Goal: Task Accomplishment & Management: Use online tool/utility

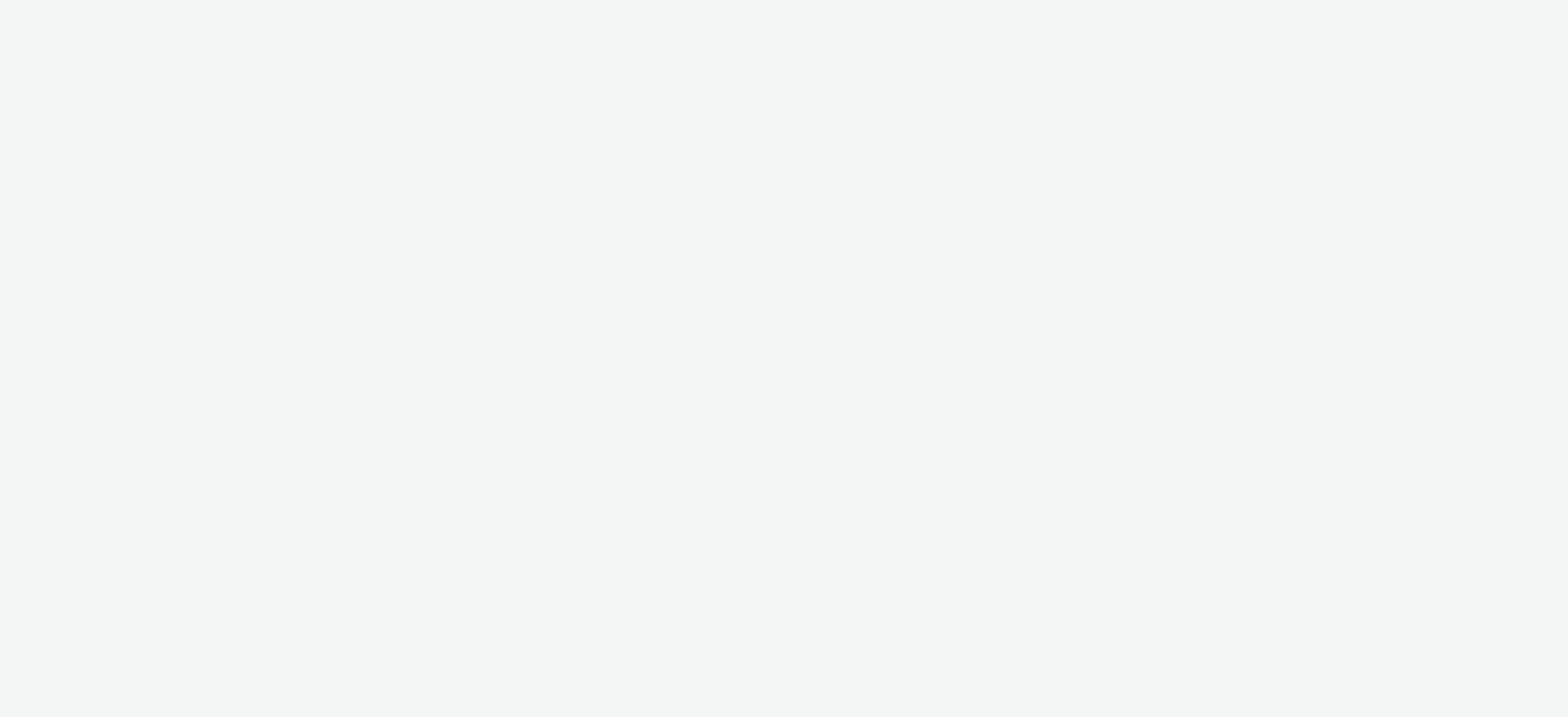
select select "d57a0b46-ef33-4938-977b-e6d07593e41f"
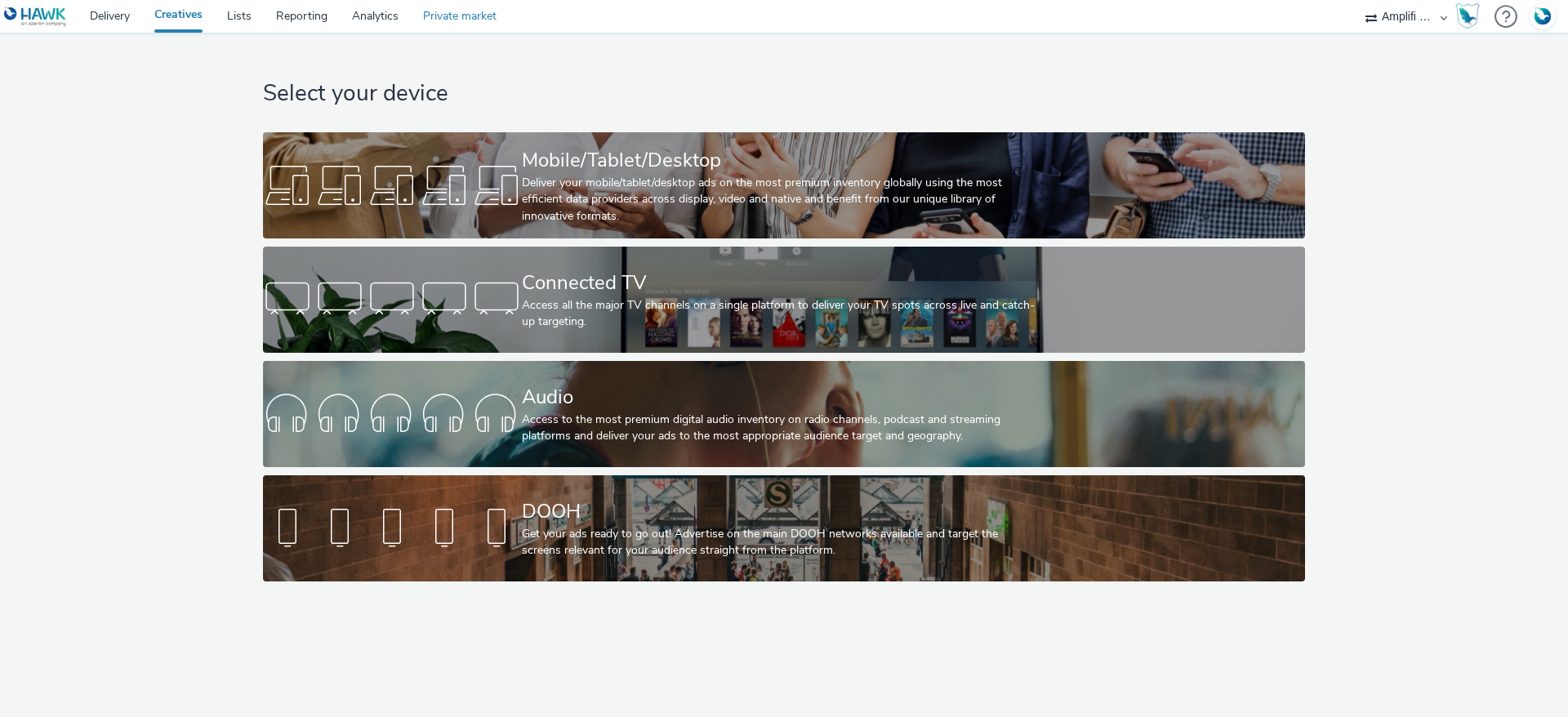
click at [458, 16] on link "Private market" at bounding box center [459, 16] width 98 height 33
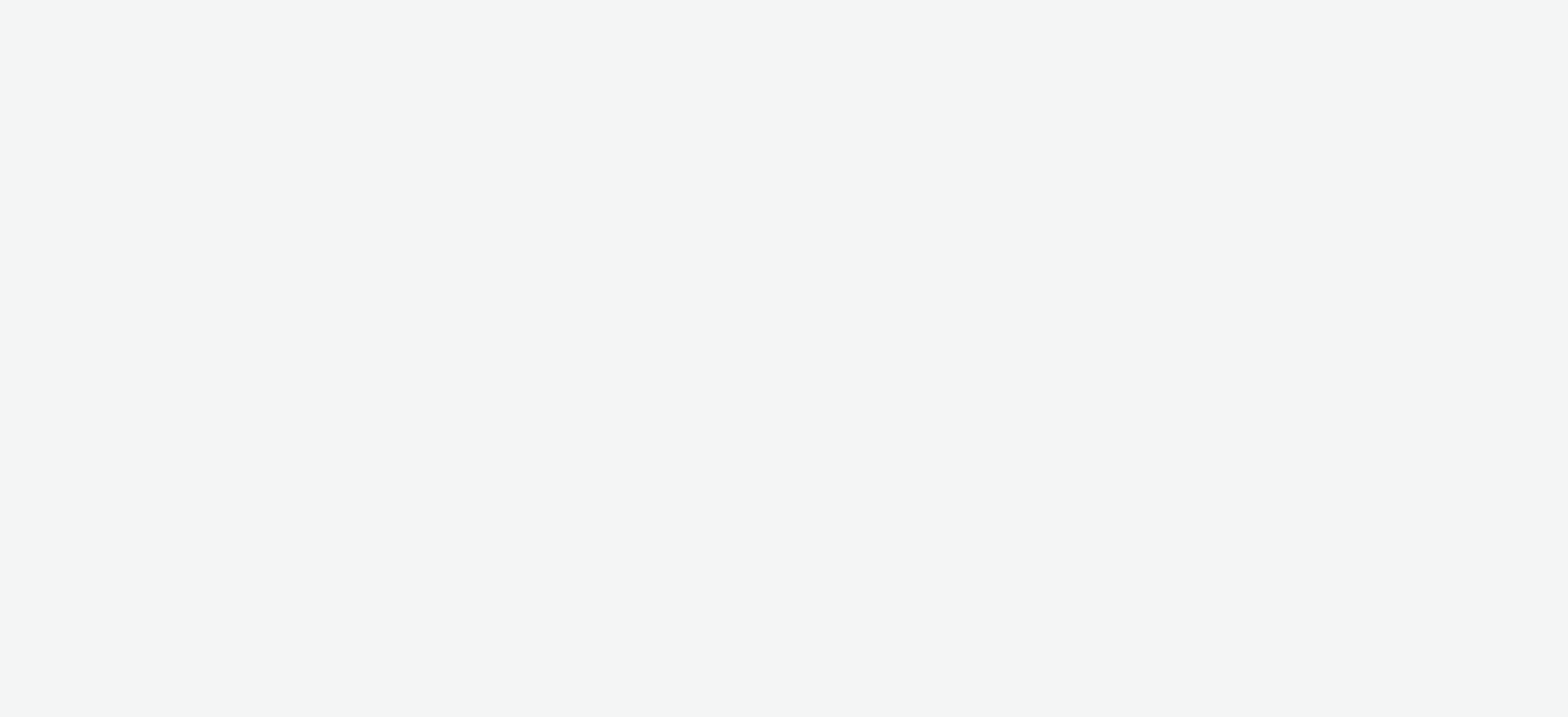
select select "d57a0b46-ef33-4938-977b-e6d07593e41f"
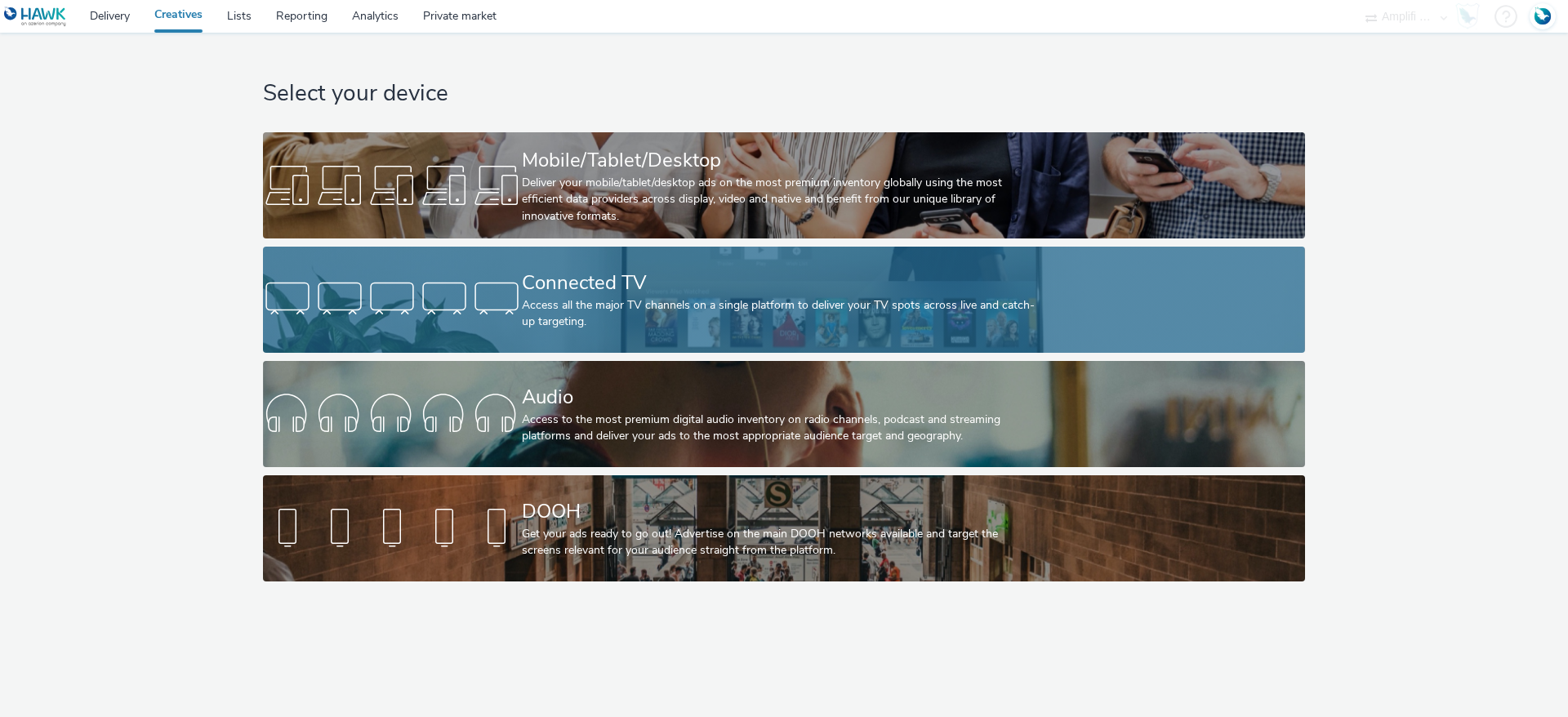
click at [640, 278] on div "Connected TV" at bounding box center [780, 283] width 517 height 29
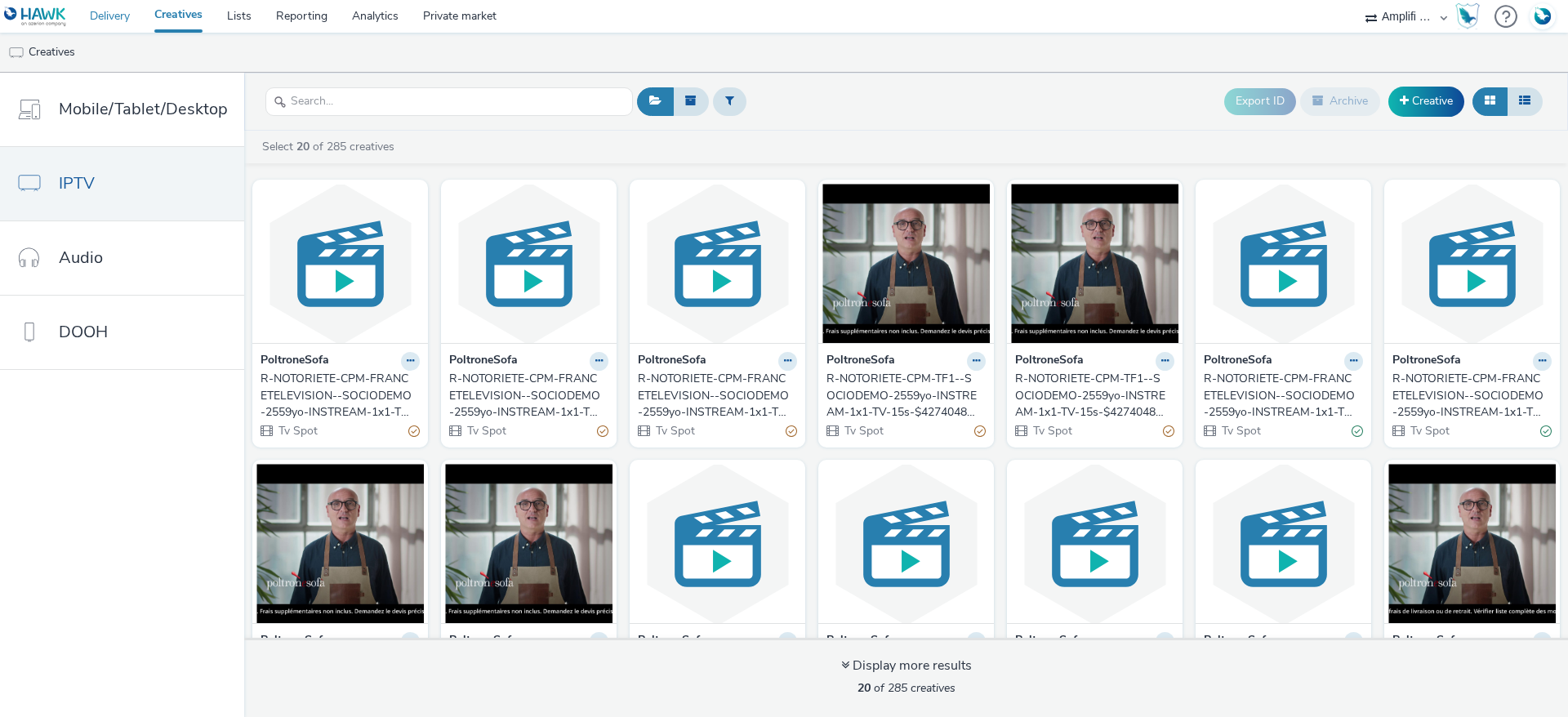
click at [134, 12] on link "Delivery" at bounding box center [109, 16] width 64 height 33
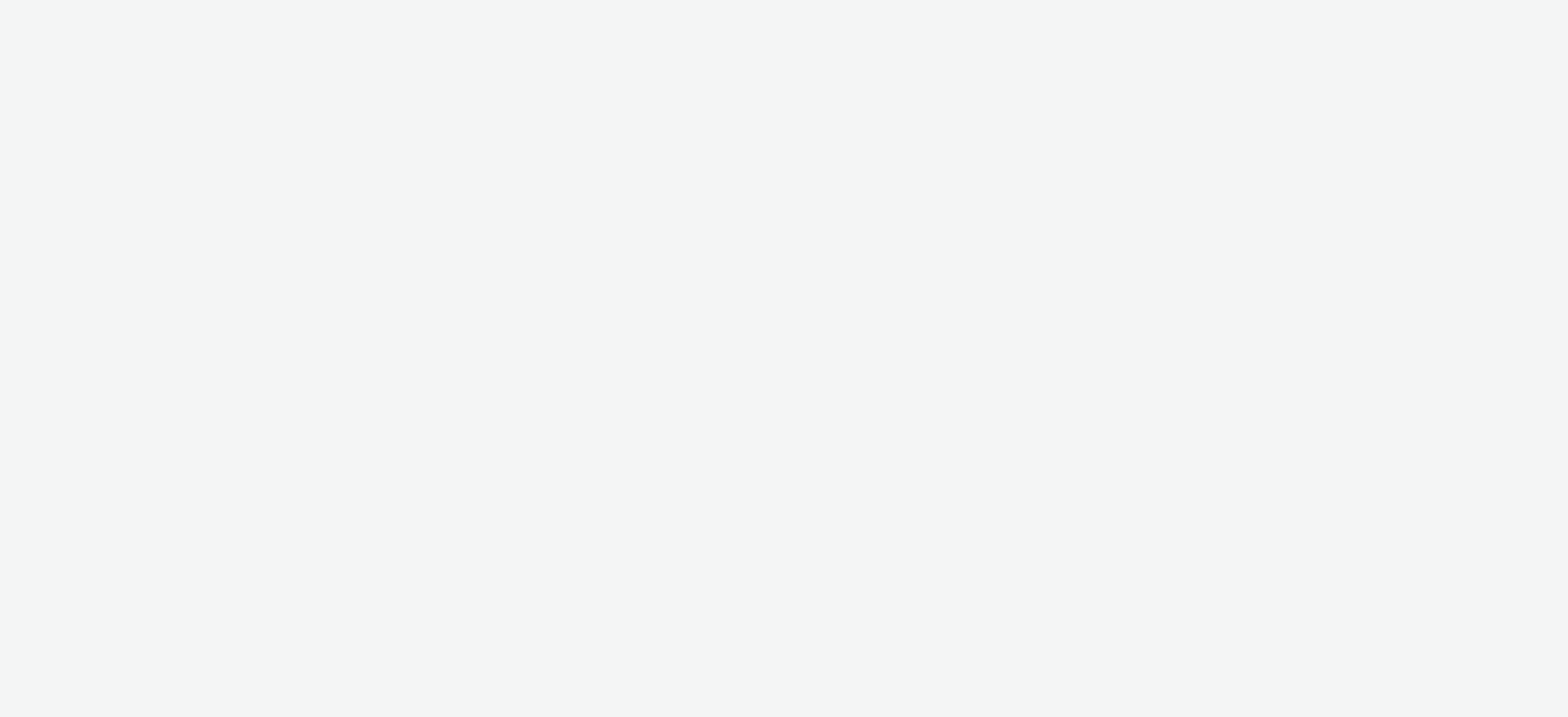
select select "d57a0b46-ef33-4938-977b-e6d07593e41f"
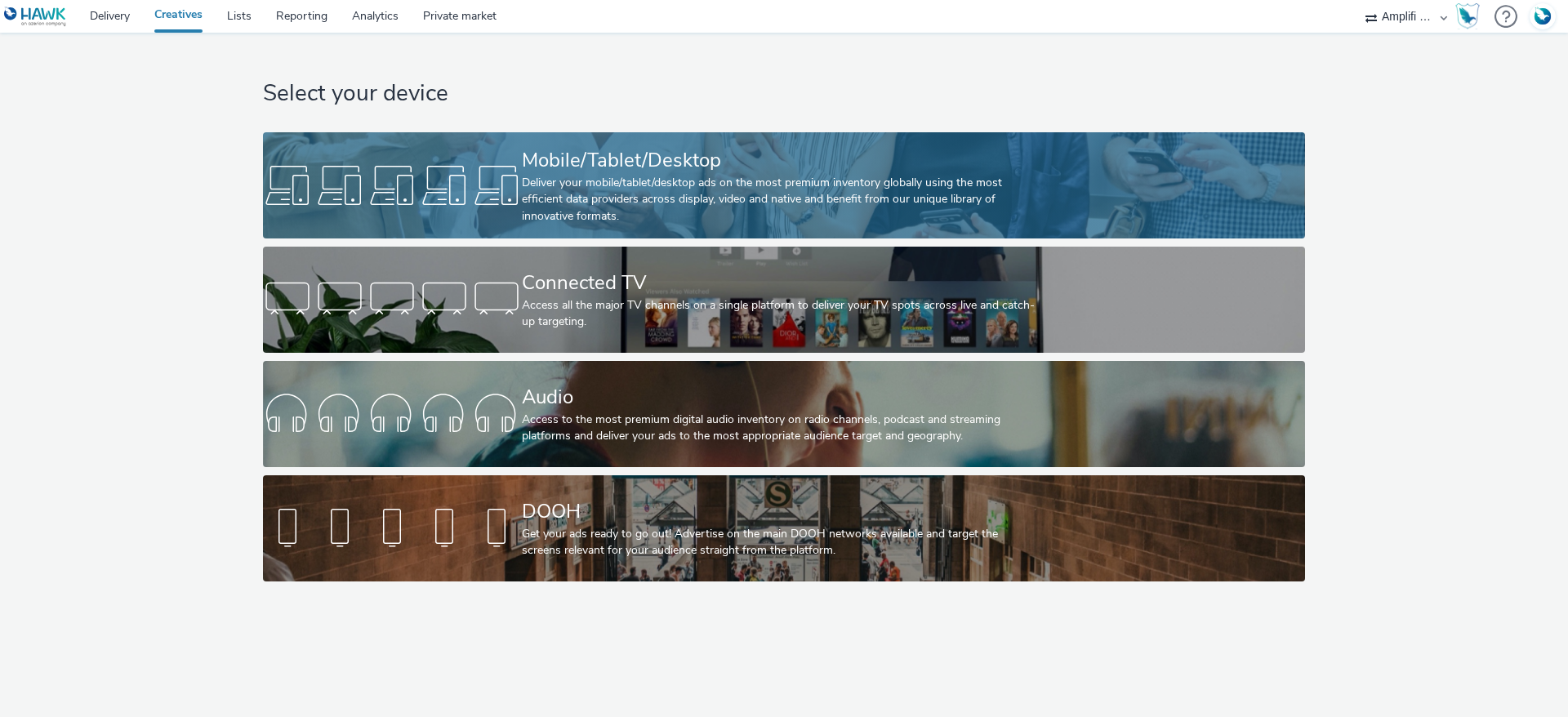
click at [507, 179] on div at bounding box center [392, 185] width 259 height 53
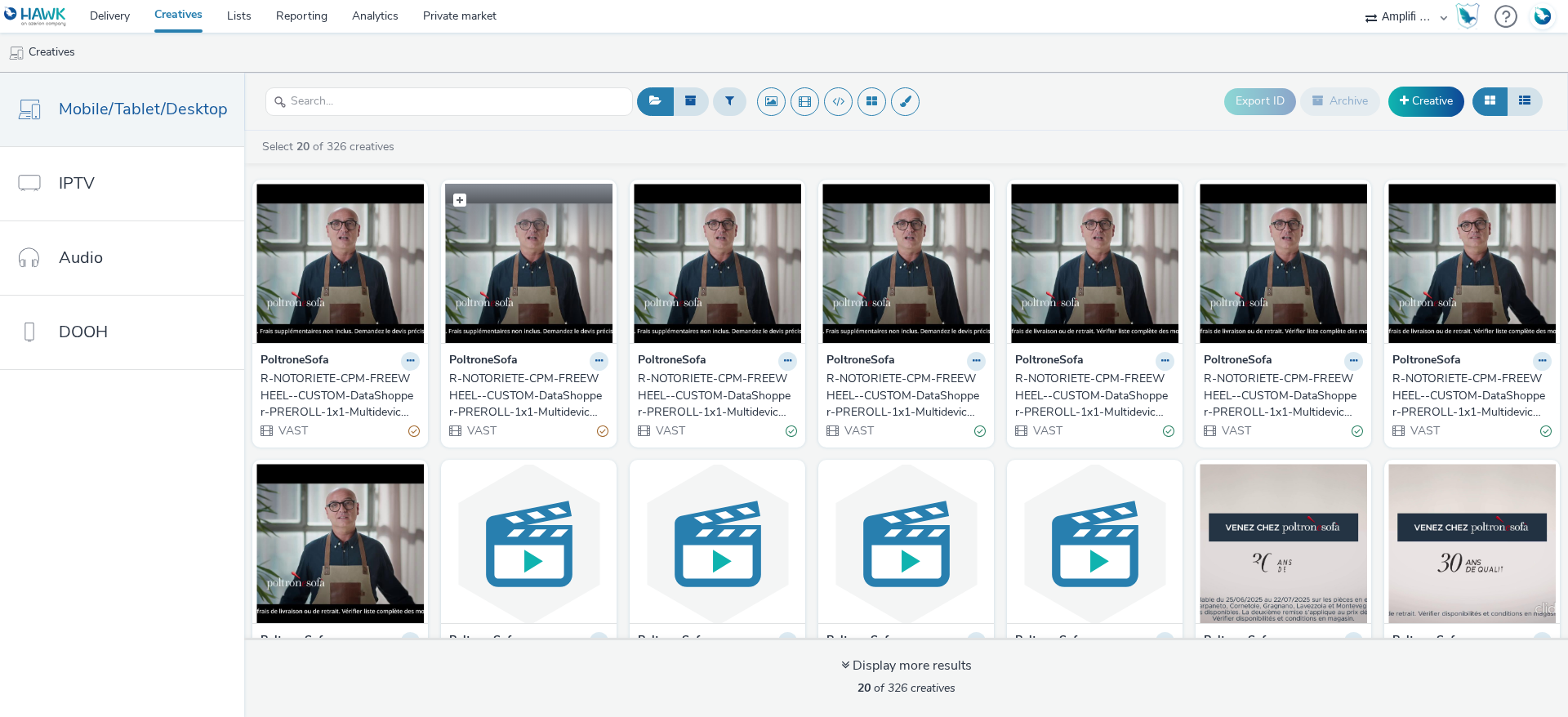
click at [517, 286] on img at bounding box center [528, 263] width 168 height 160
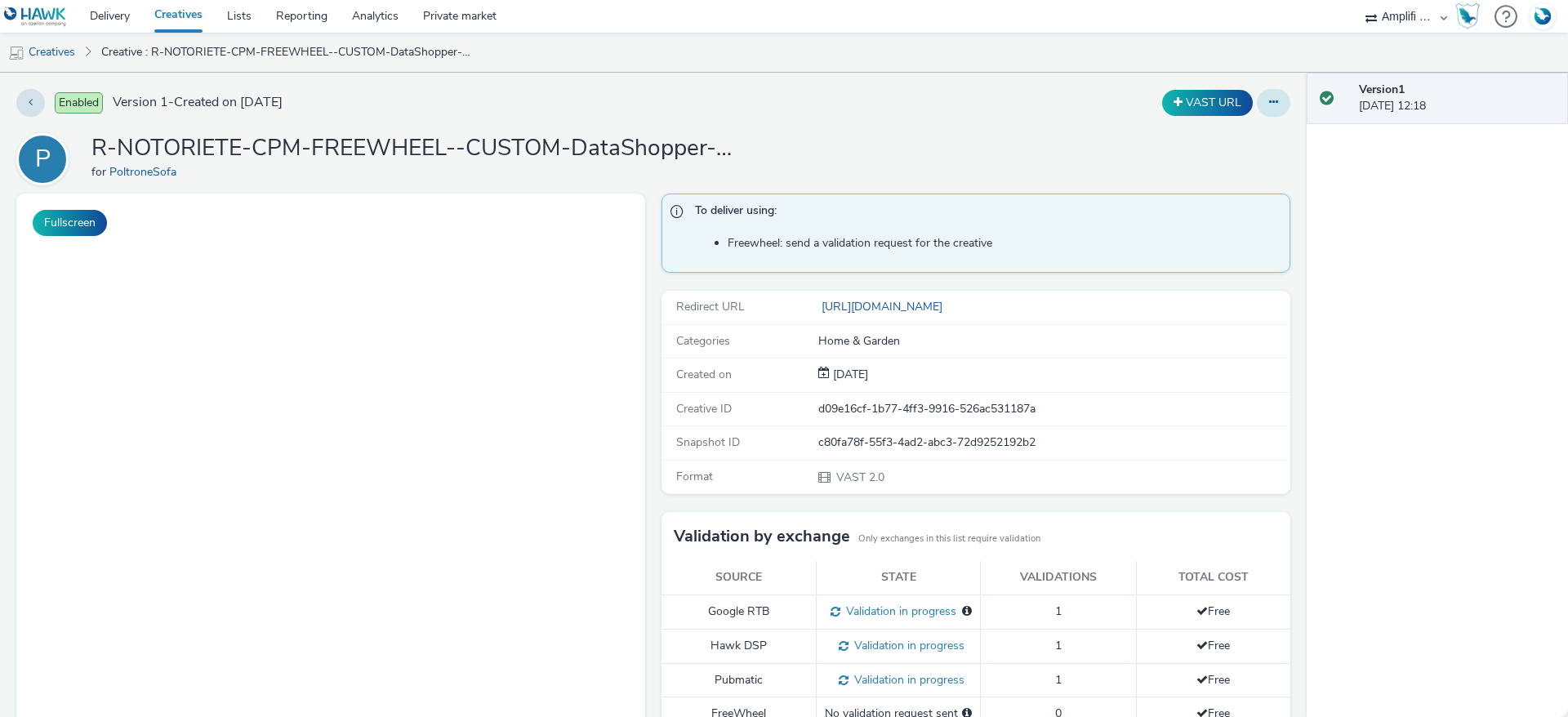
click at [1269, 105] on icon at bounding box center [1273, 102] width 9 height 12
click at [1231, 142] on link "Edit" at bounding box center [1229, 135] width 123 height 33
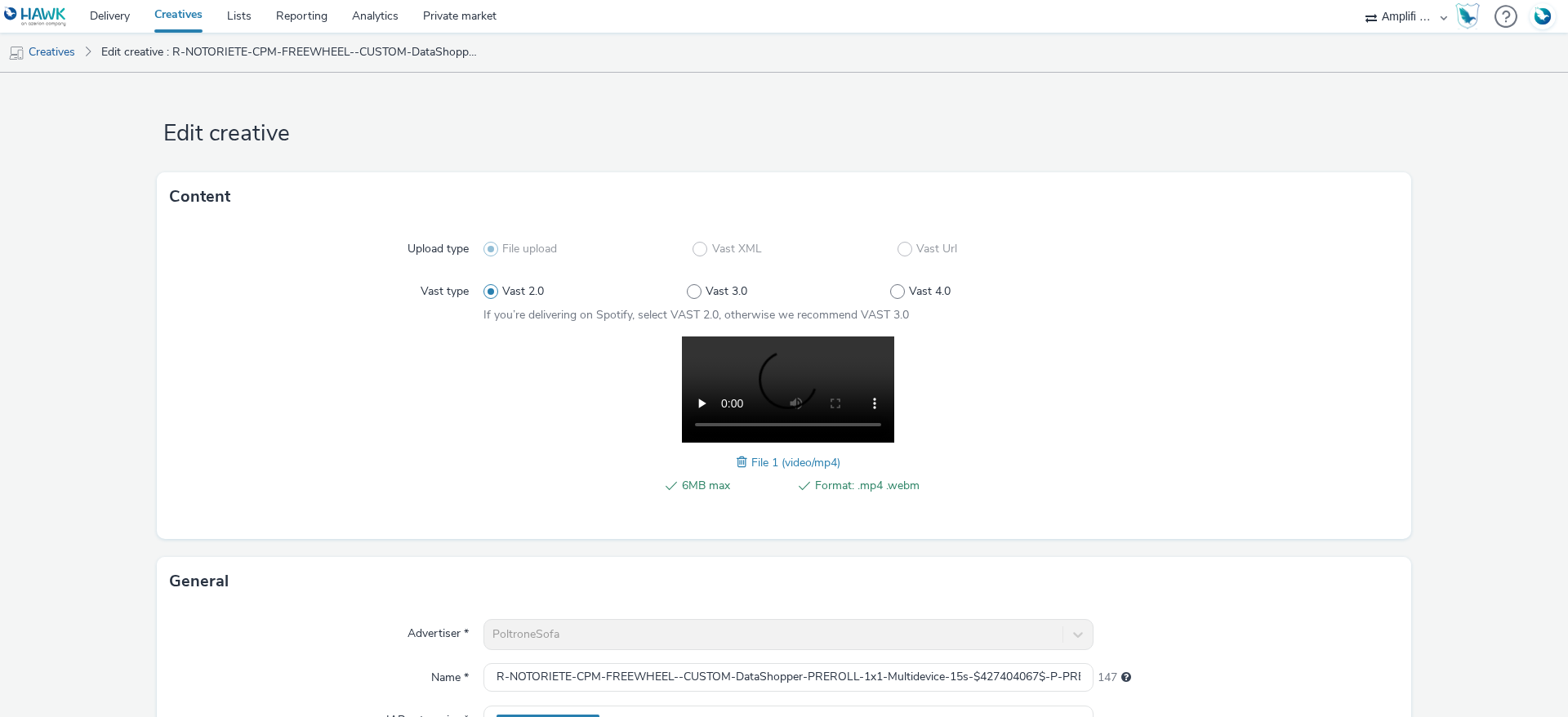
scroll to position [323, 0]
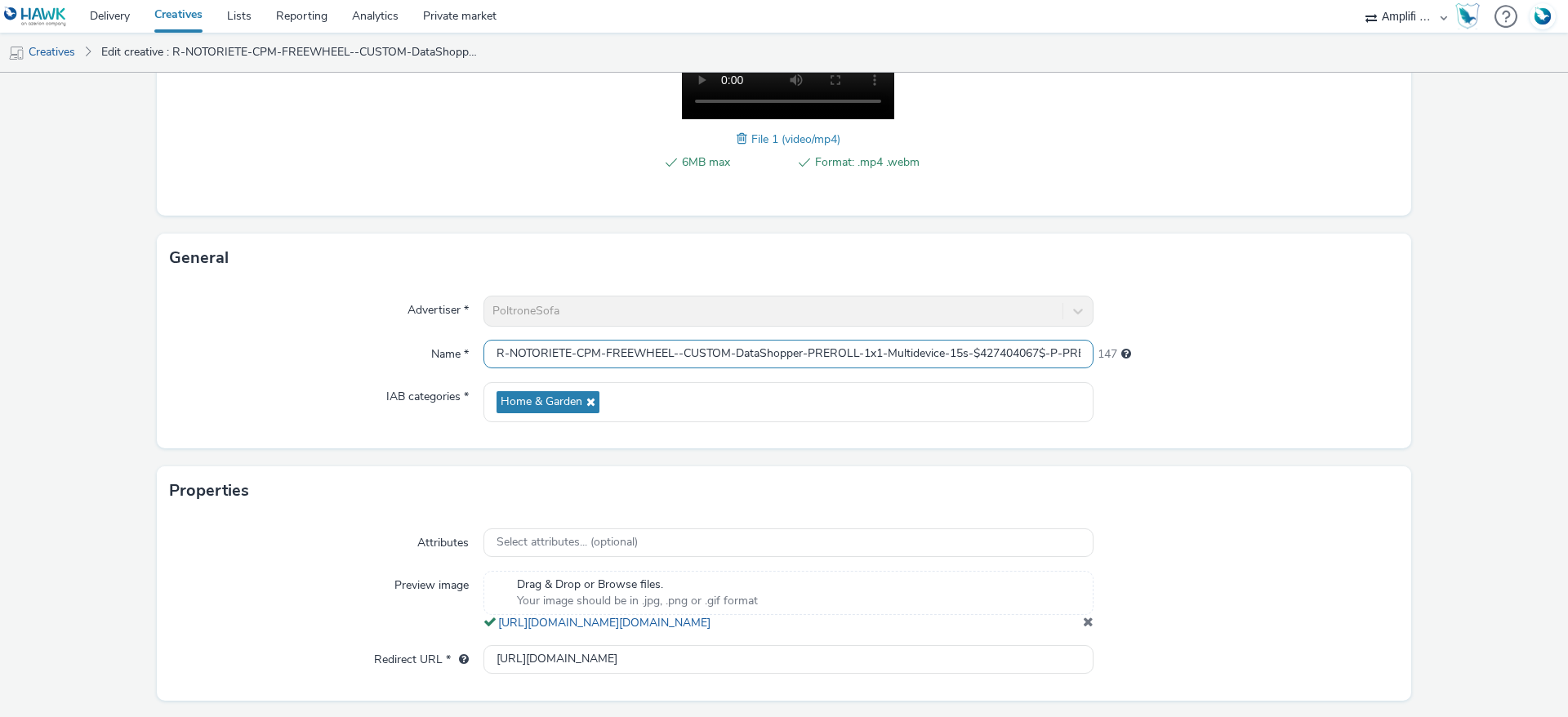
click at [1041, 347] on input "R-NOTORIETE-CPM-FREEWHEEL--CUSTOM-DataShopper-PREROLL-1x1-Multidevice-15s-$4274…" at bounding box center [788, 354] width 610 height 29
click at [255, 313] on div "Advertiser *" at bounding box center [326, 310] width 313 height 31
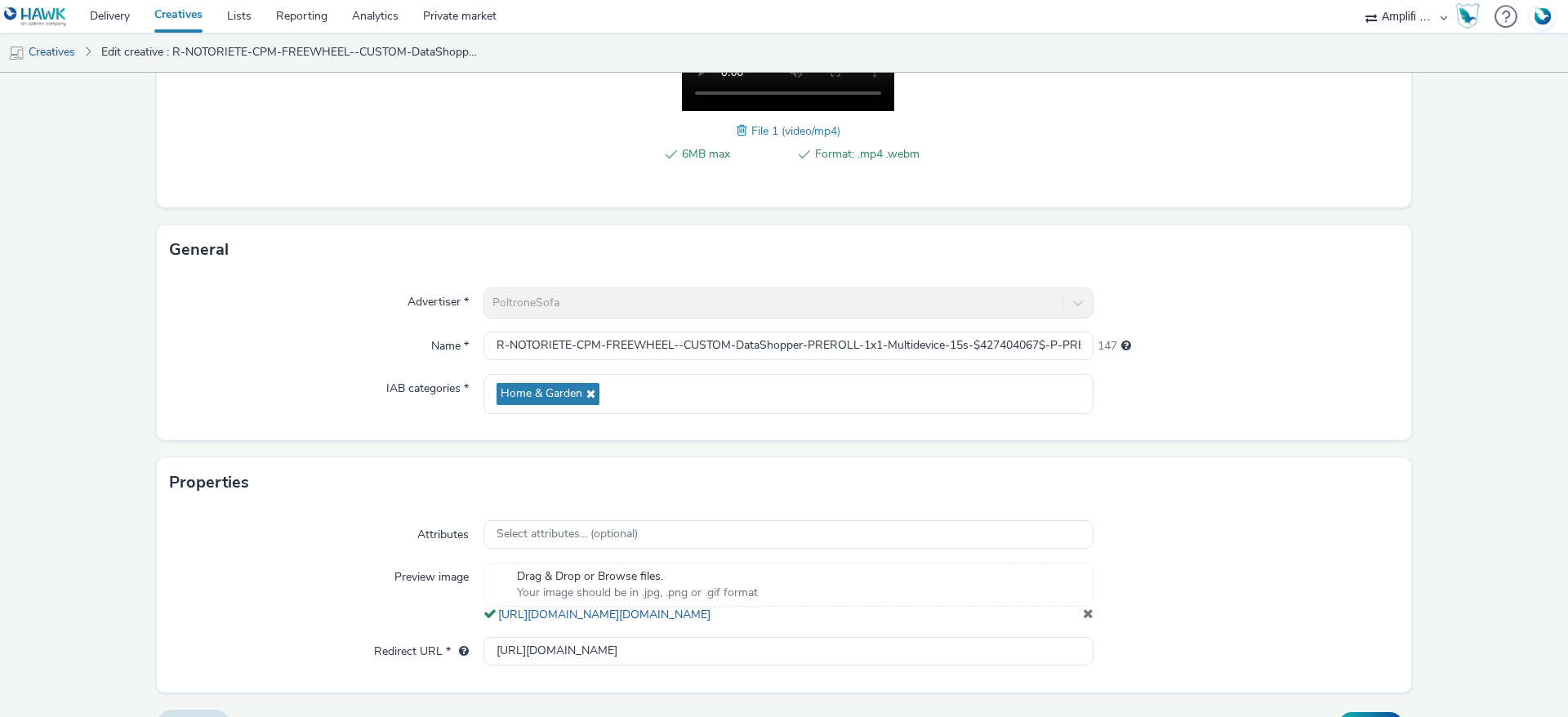
scroll to position [384, 0]
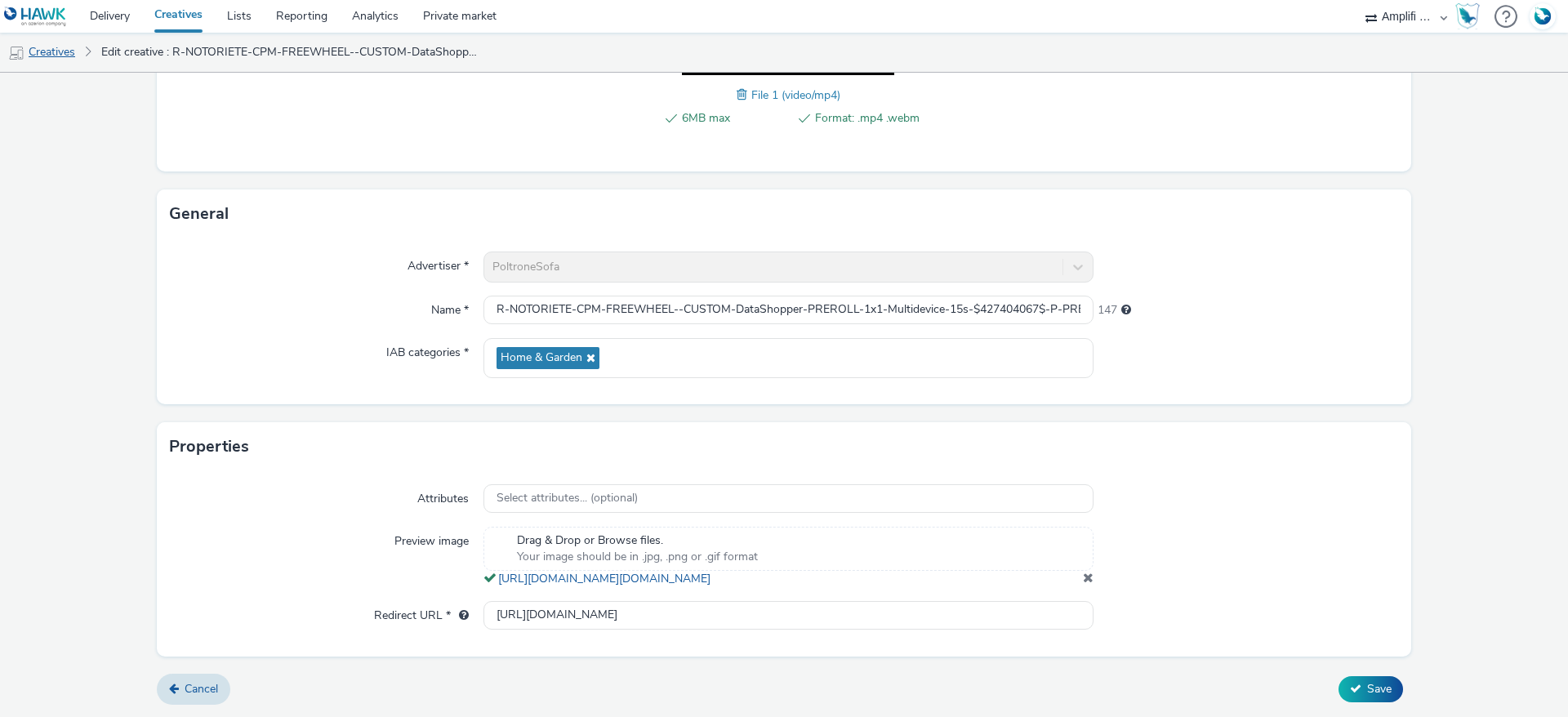
click at [55, 56] on link "Creatives" at bounding box center [42, 53] width 83 height 40
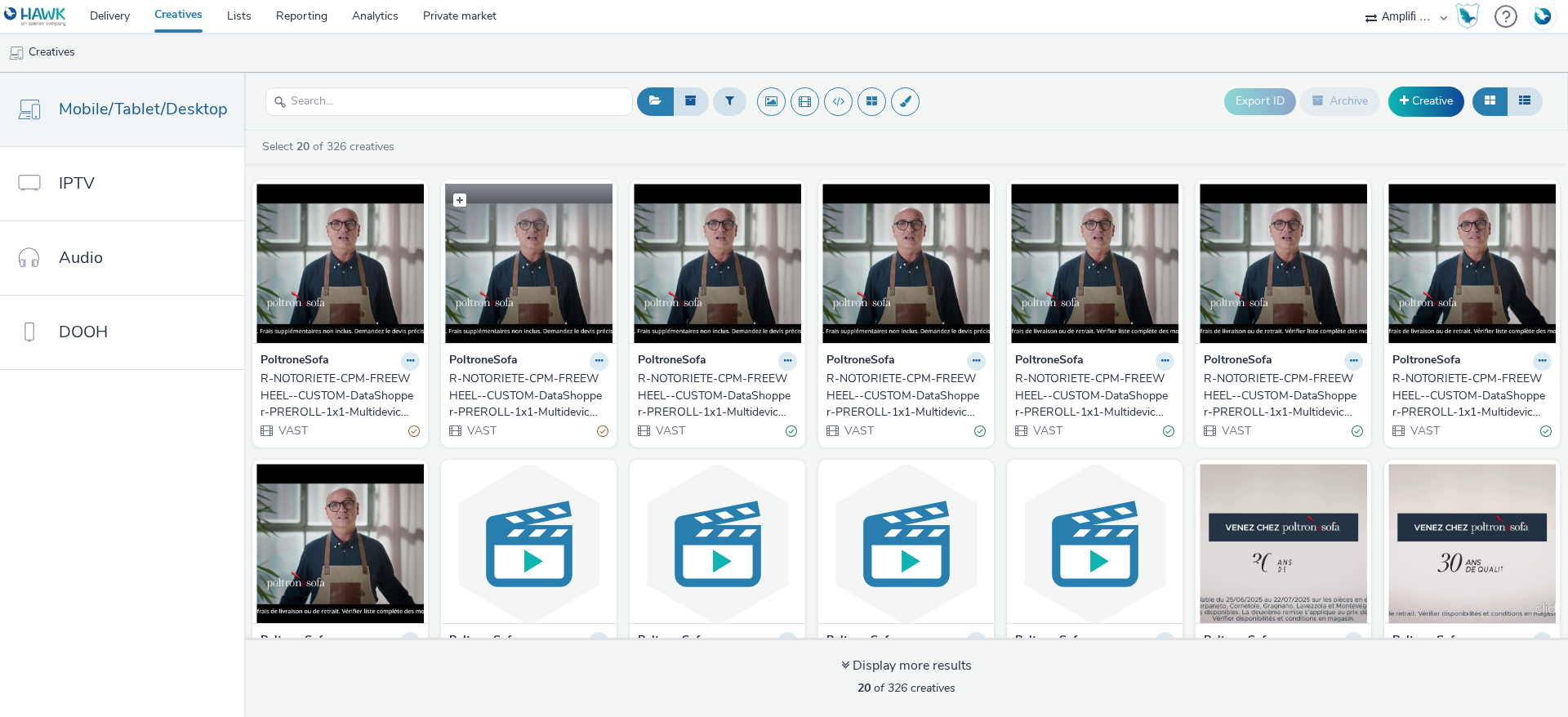
click at [476, 271] on img at bounding box center [528, 263] width 168 height 160
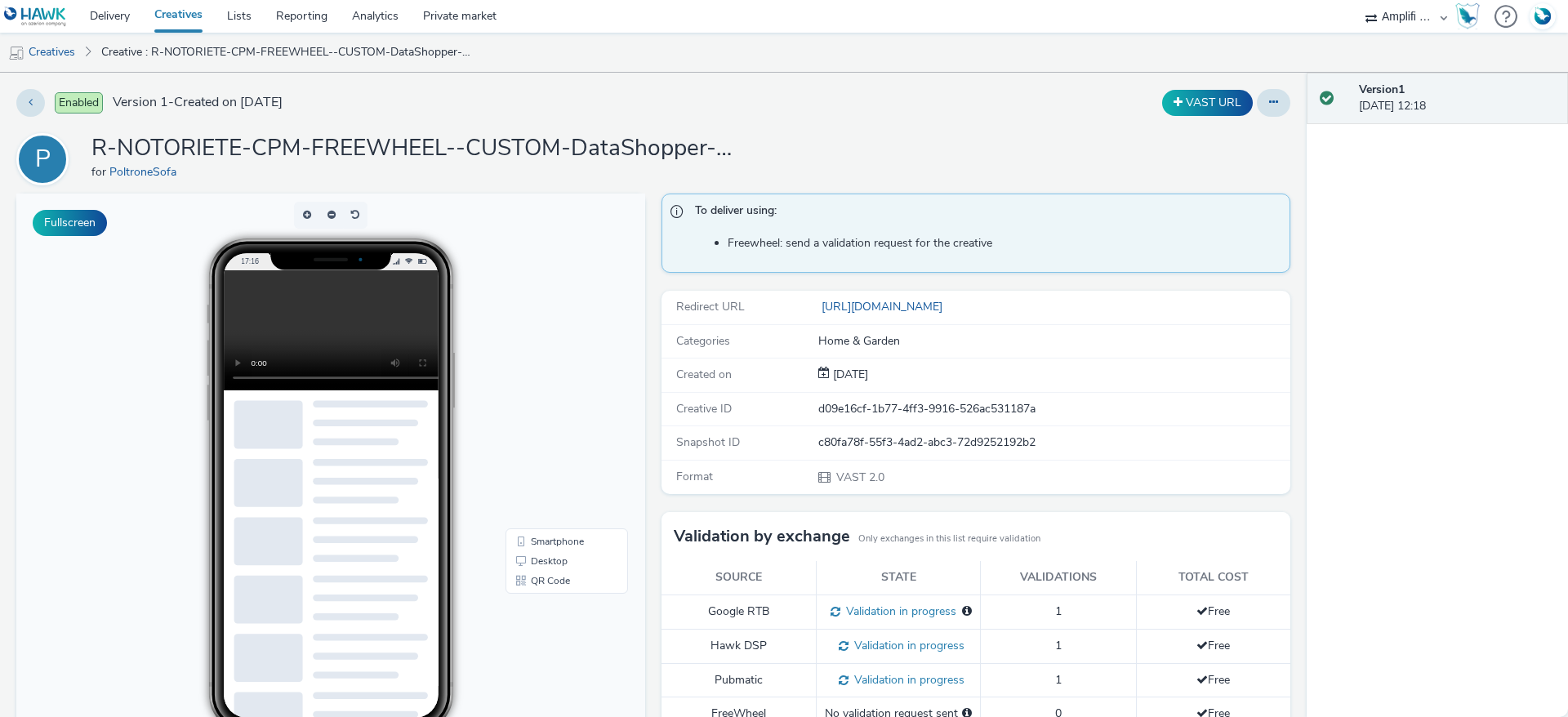
scroll to position [406, 0]
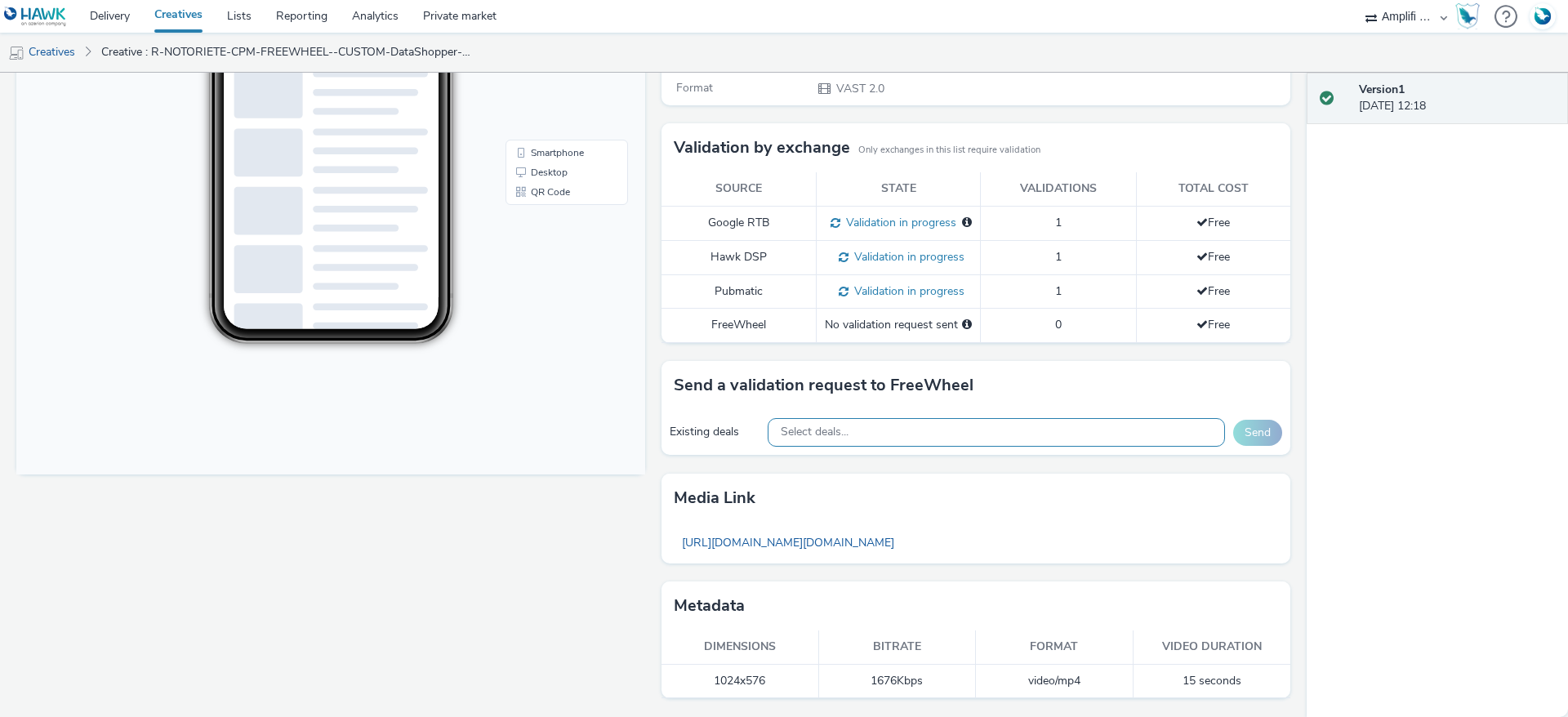
click at [908, 424] on div "Select deals..." at bounding box center [995, 432] width 457 height 29
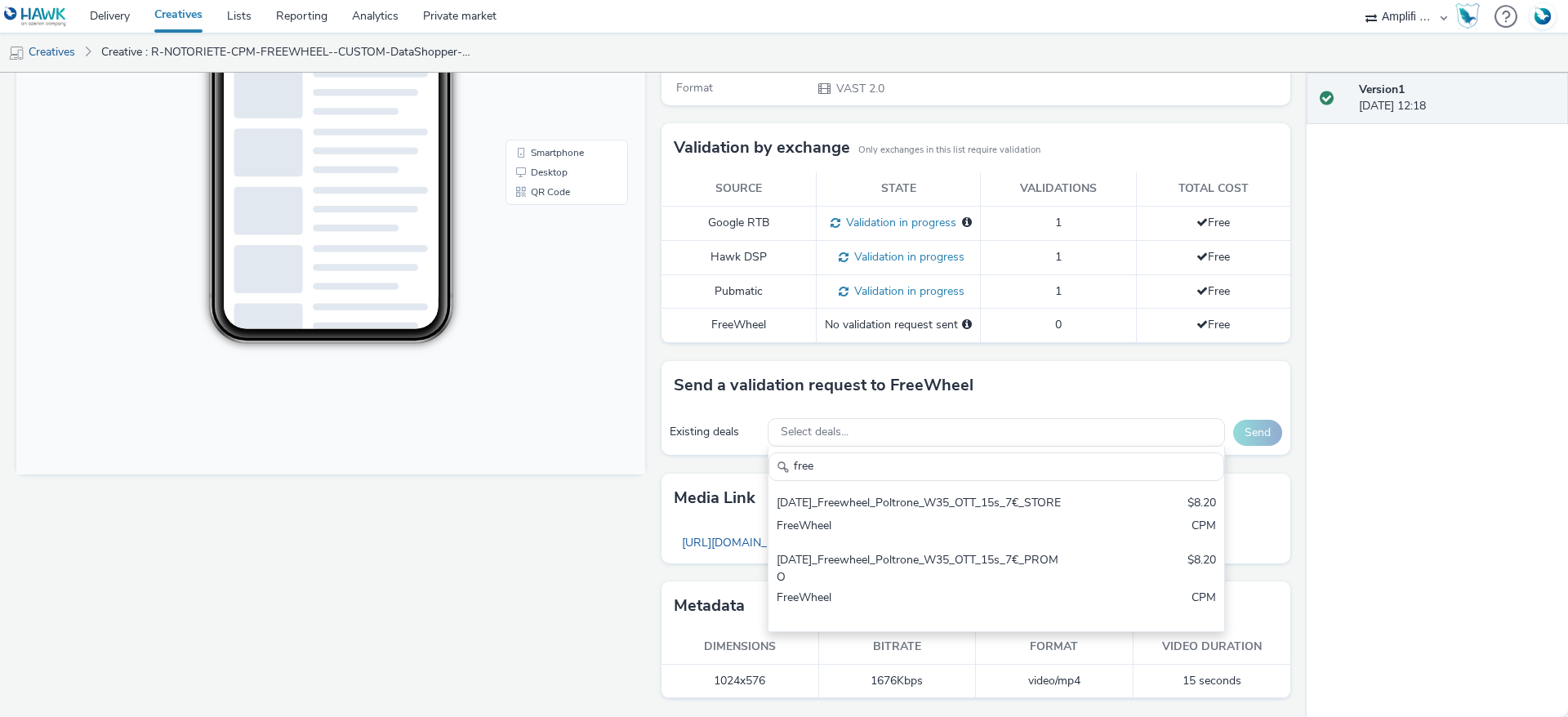
type input "free"
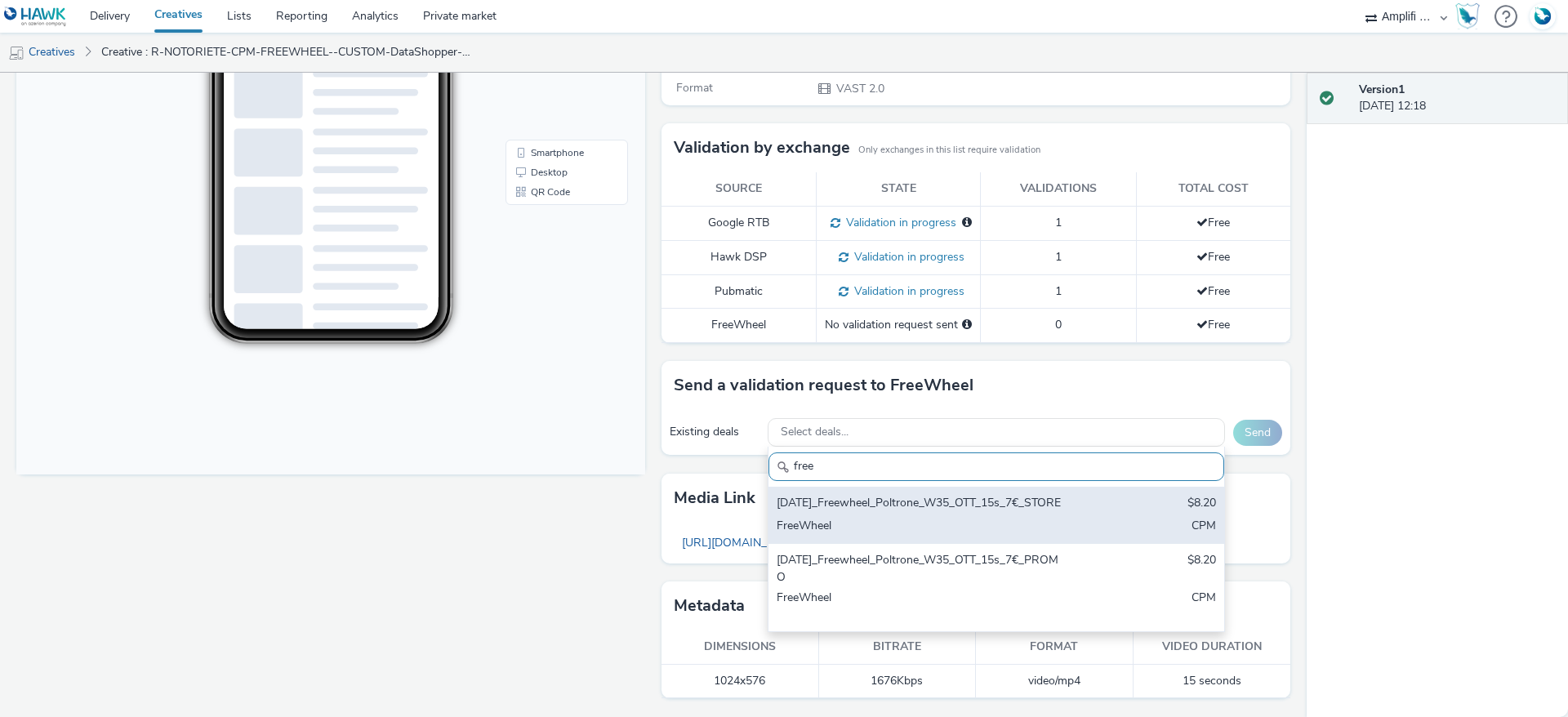
click at [1116, 526] on div "[DATE]_Freewheel_Poltrone_W35_OTT_15s_7€_STORE $8.20 FreeWheel CPM" at bounding box center [996, 516] width 456 height 58
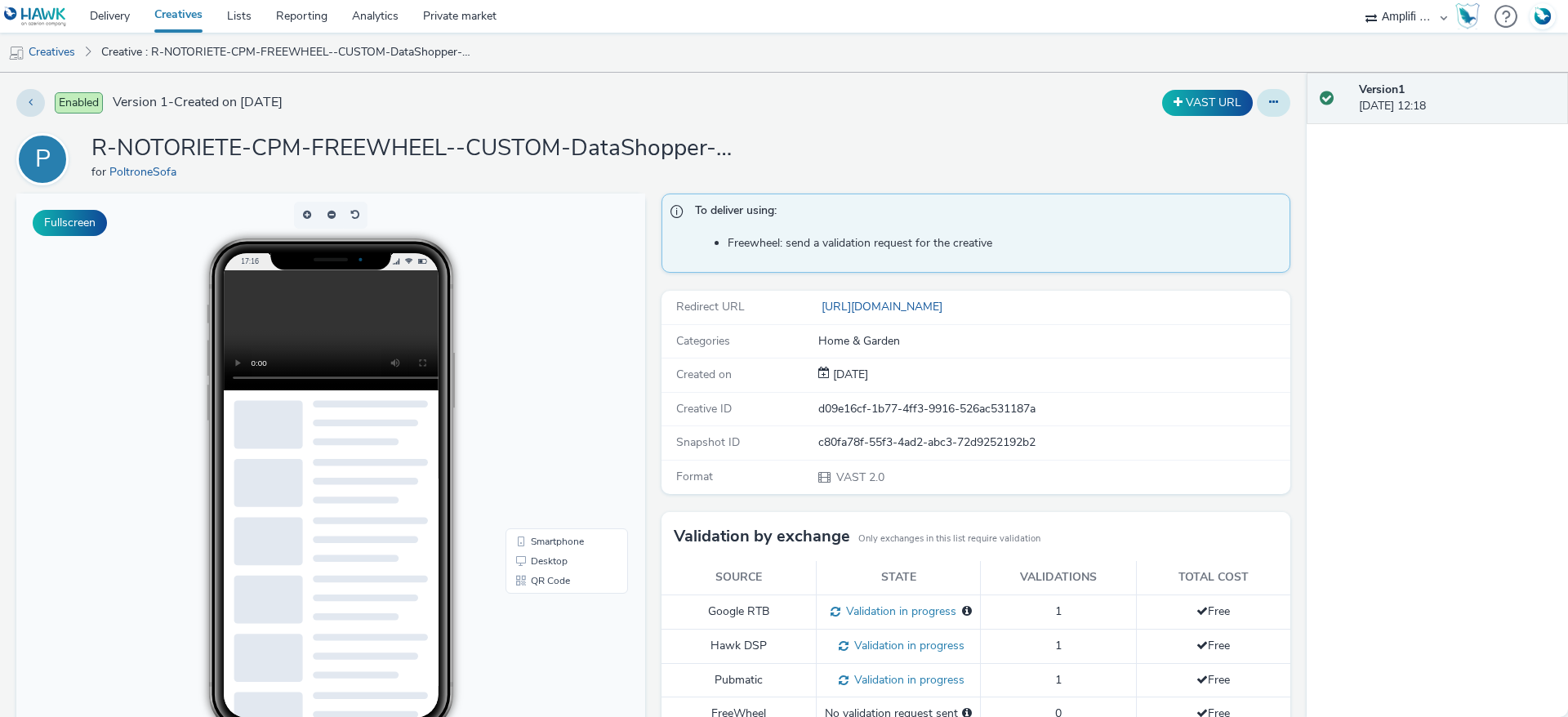
scroll to position [12, 0]
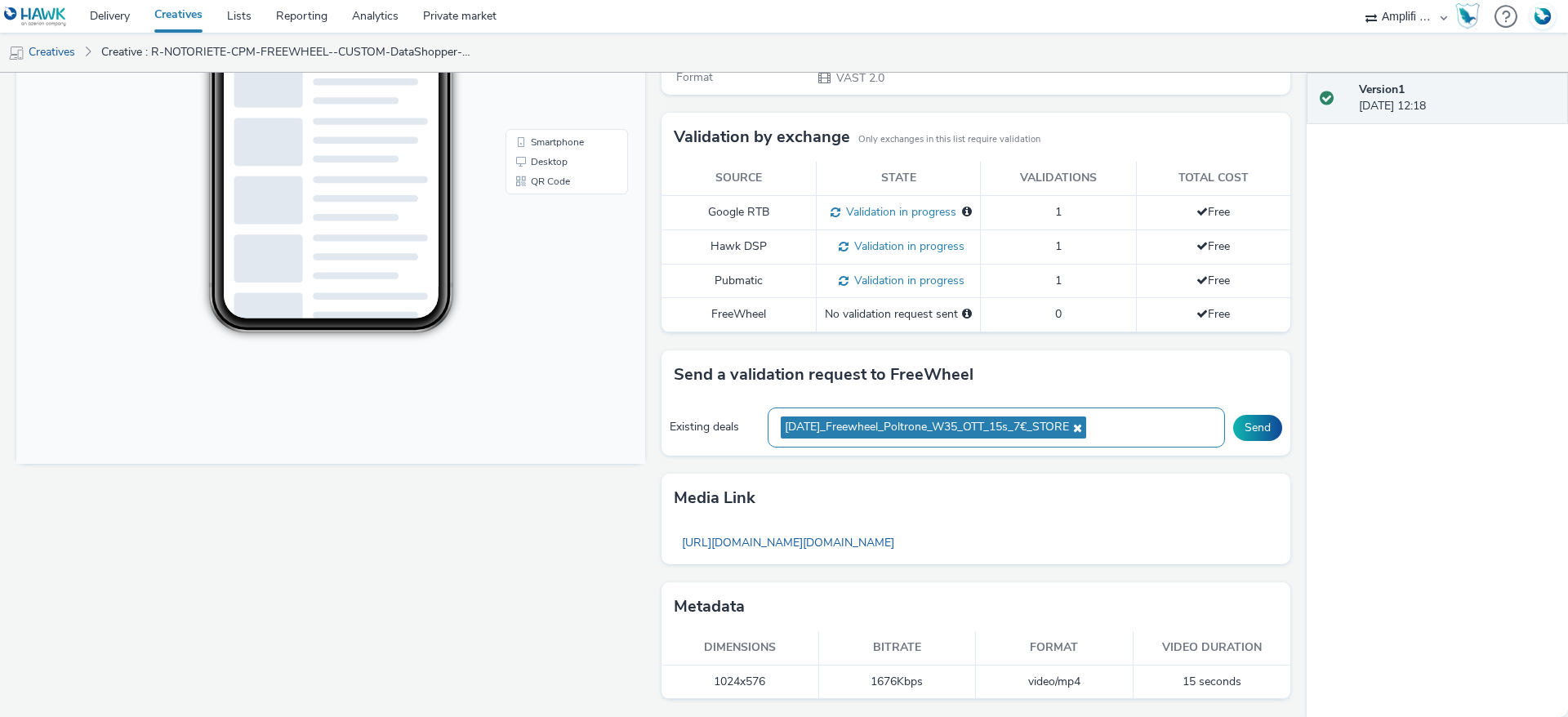
click at [1082, 429] on icon at bounding box center [1074, 428] width 13 height 12
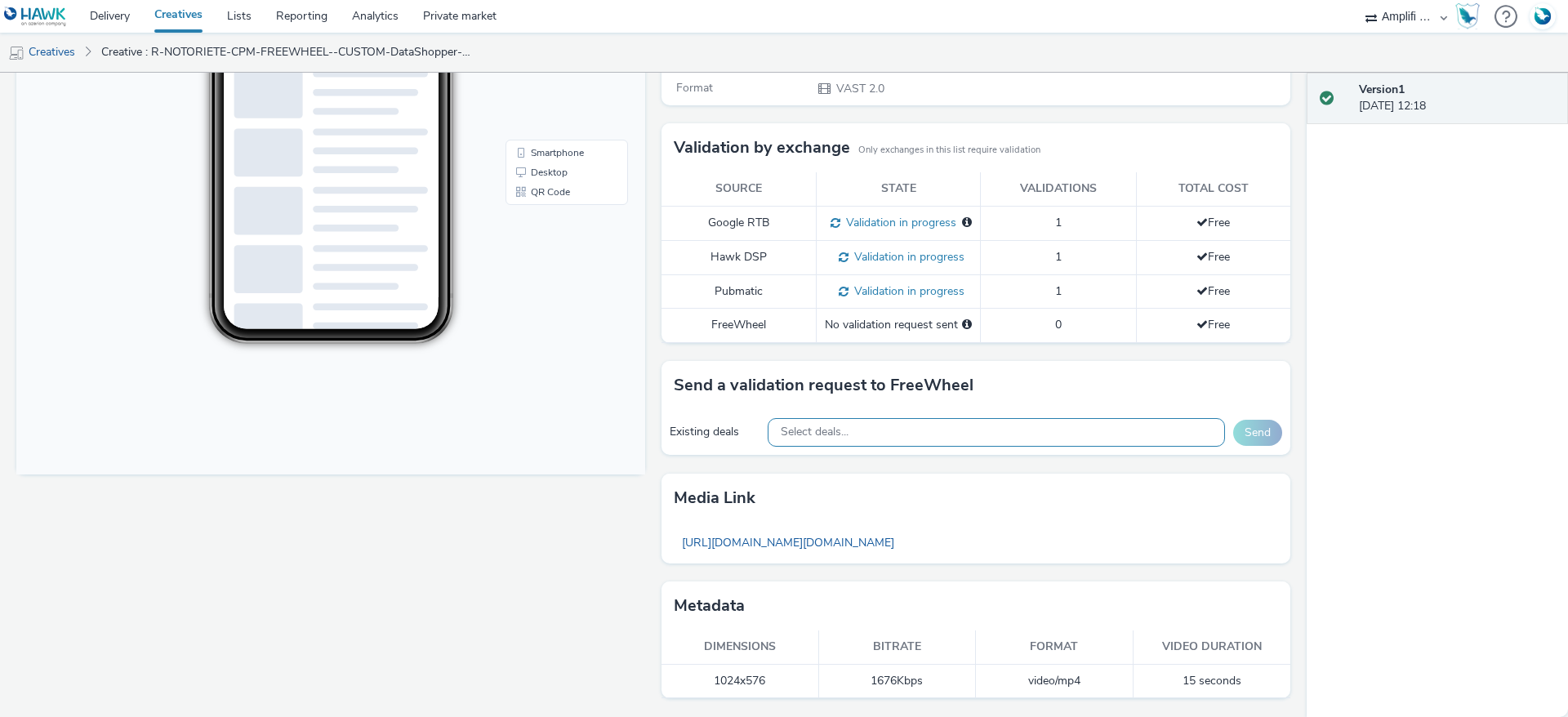
scroll to position [0, 0]
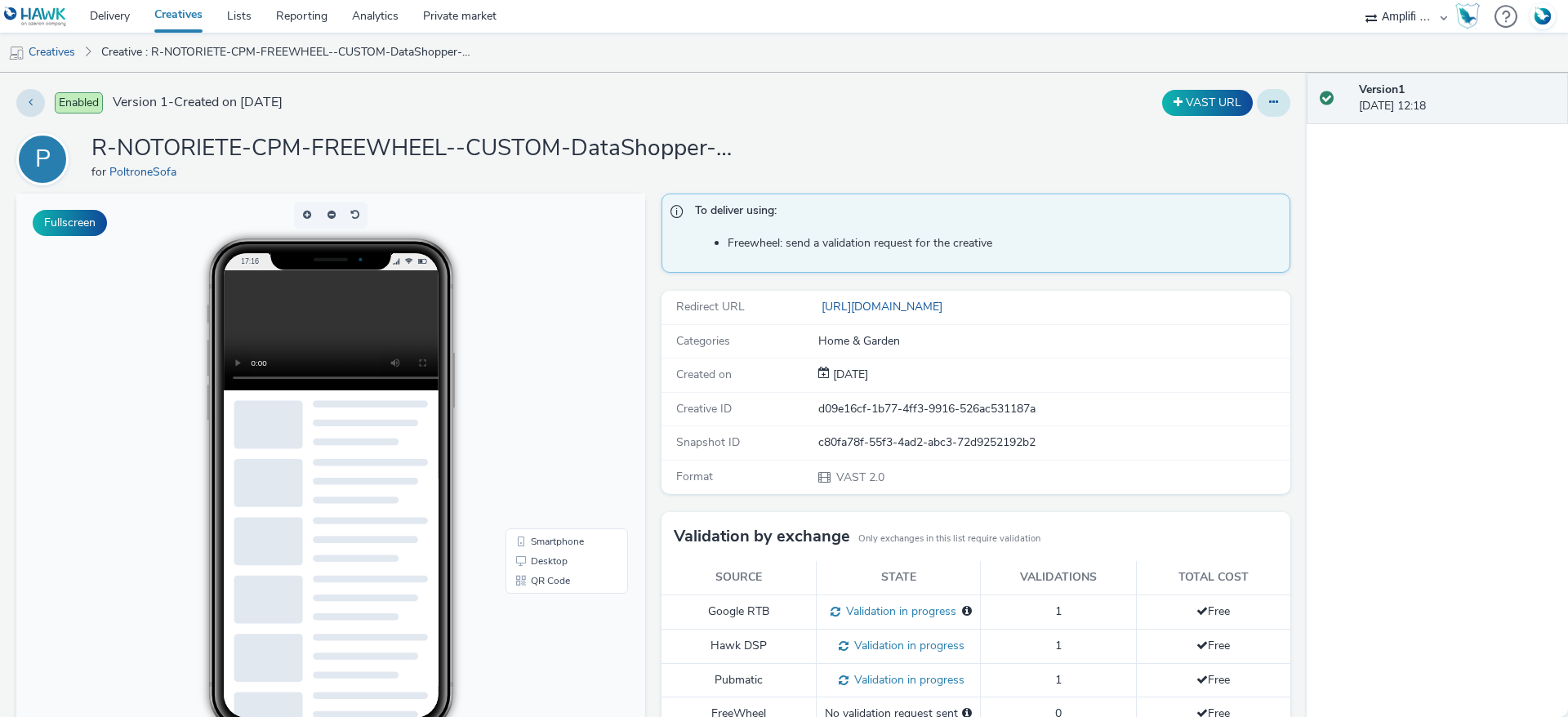
click at [1269, 107] on icon at bounding box center [1273, 102] width 9 height 12
click at [1222, 141] on link "Edit" at bounding box center [1229, 135] width 123 height 33
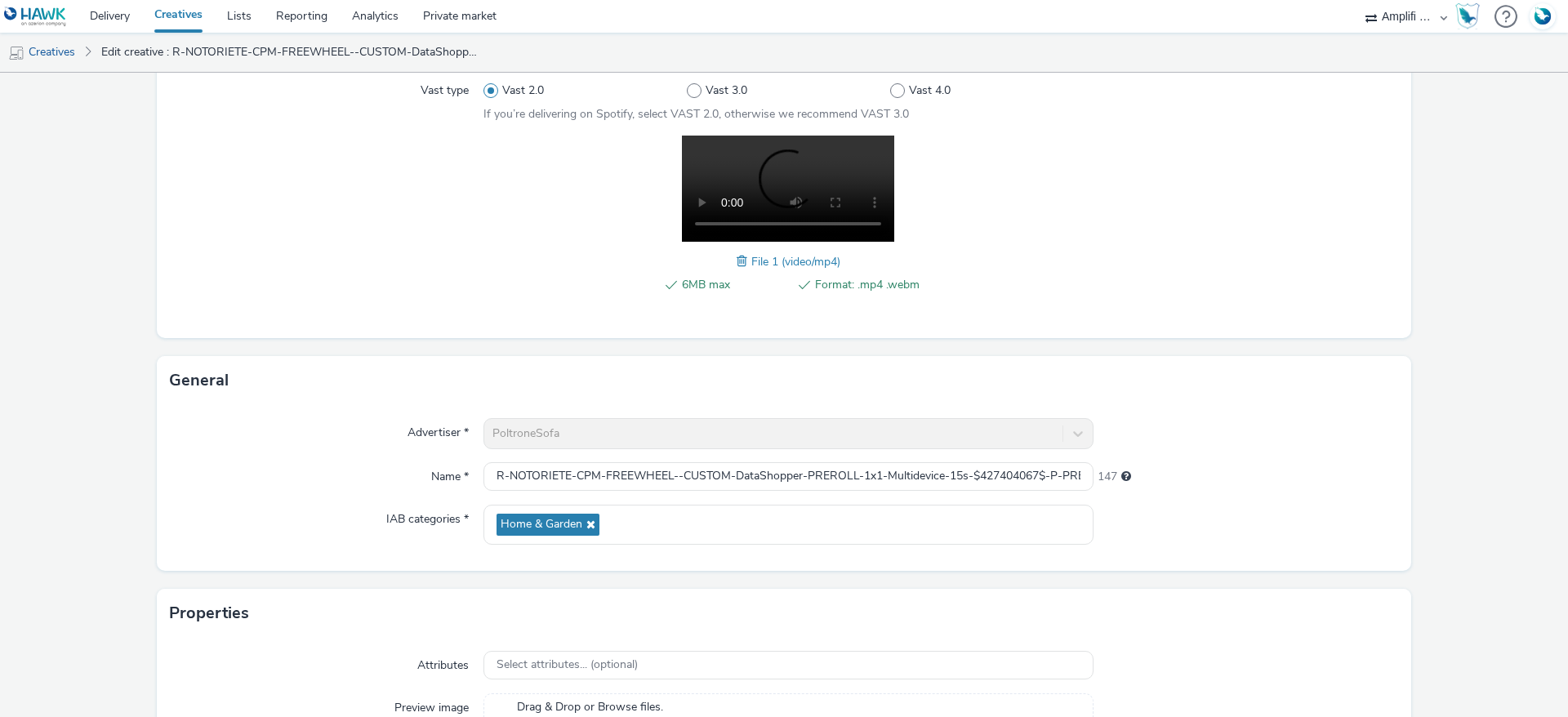
scroll to position [202, 0]
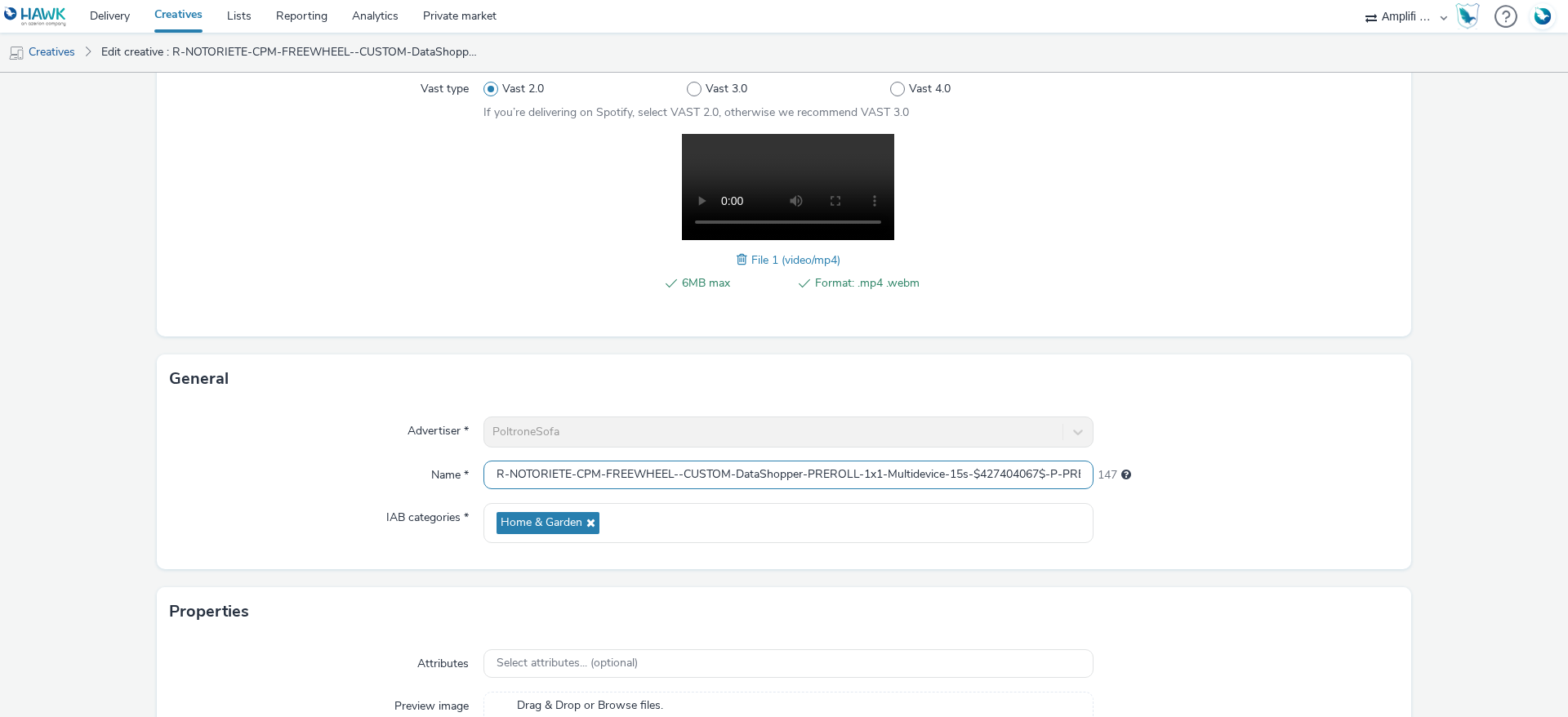
click at [1004, 468] on input "R-NOTORIETE-CPM-FREEWHEEL--CUSTOM-DataShopper-PREROLL-1x1-Multidevice-15s-$4274…" at bounding box center [788, 475] width 610 height 29
click at [63, 51] on link "Creatives" at bounding box center [42, 53] width 83 height 40
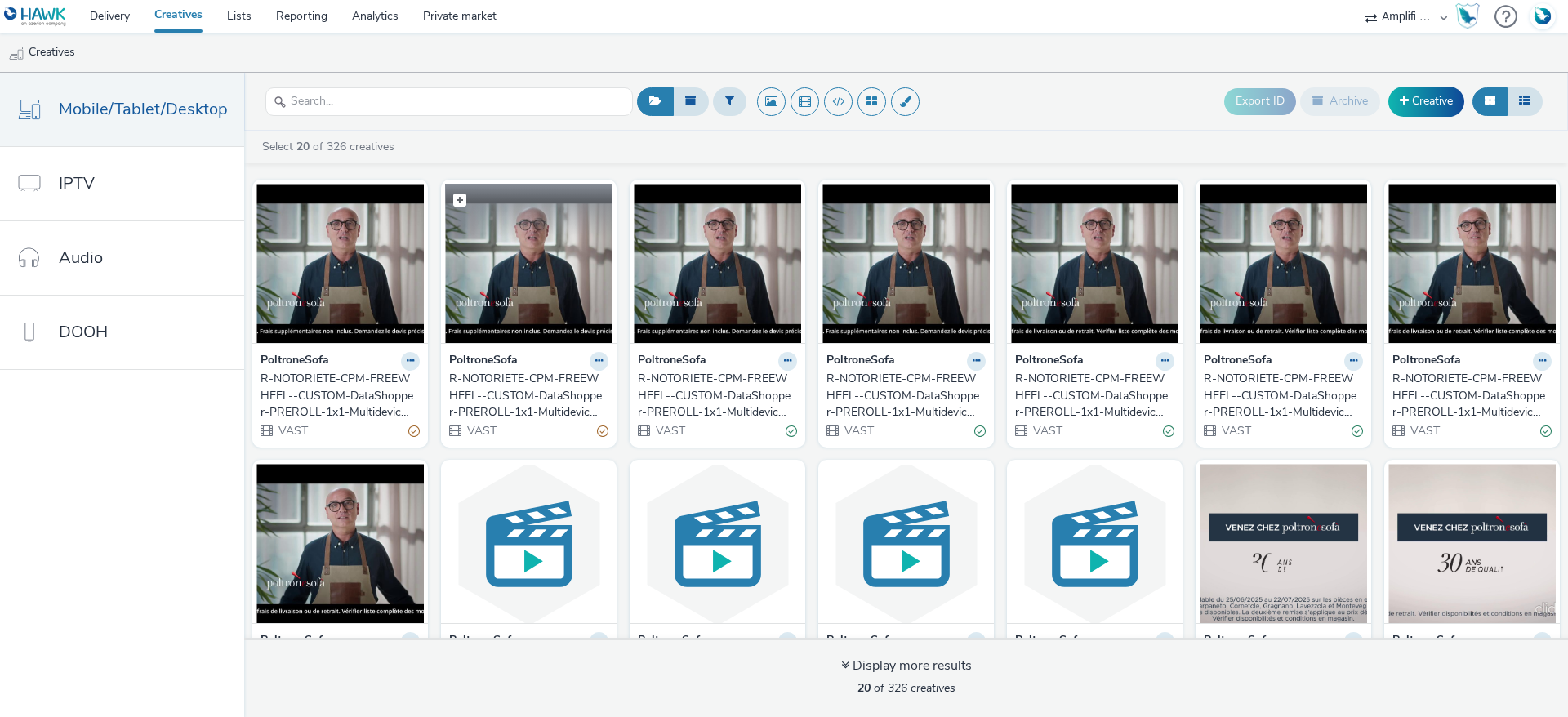
click at [545, 281] on img at bounding box center [528, 263] width 168 height 160
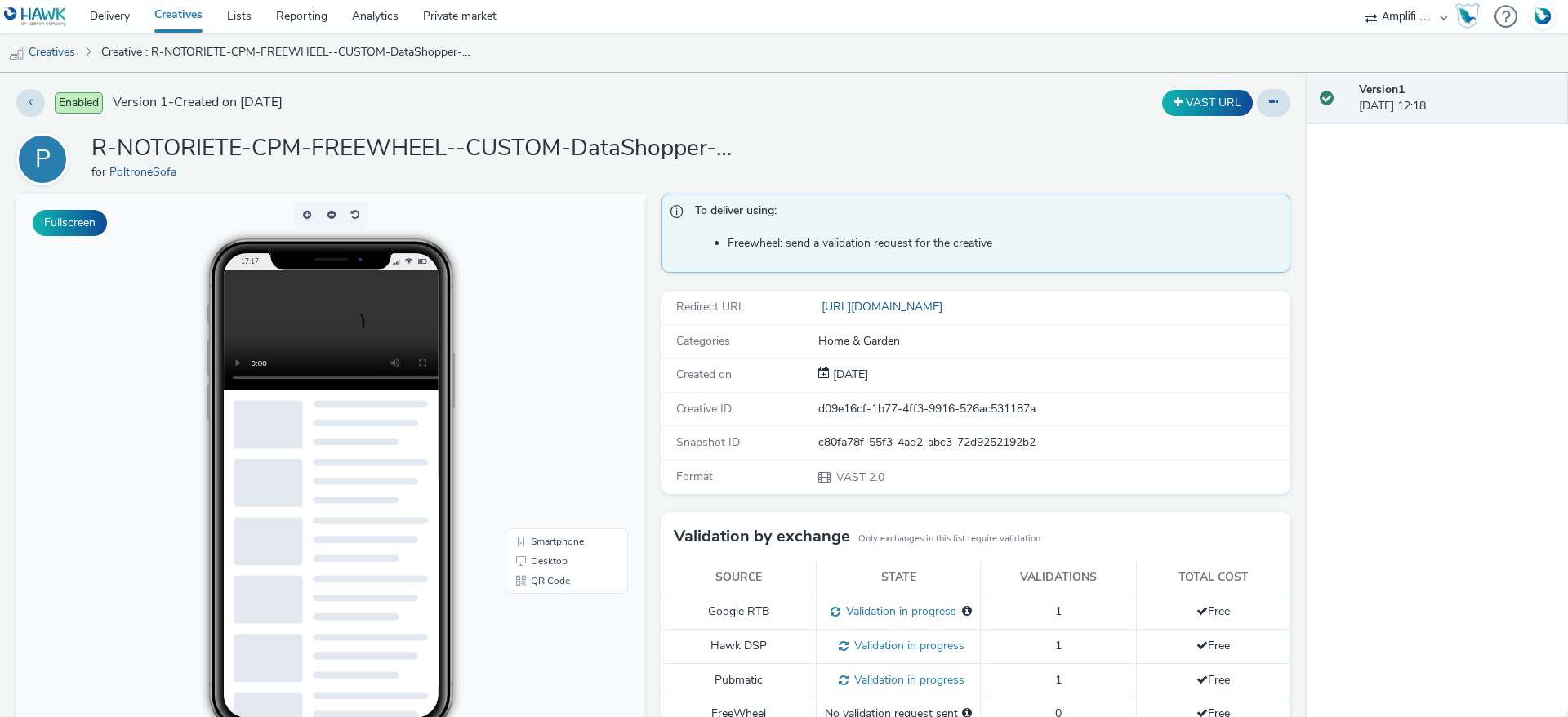
scroll to position [406, 0]
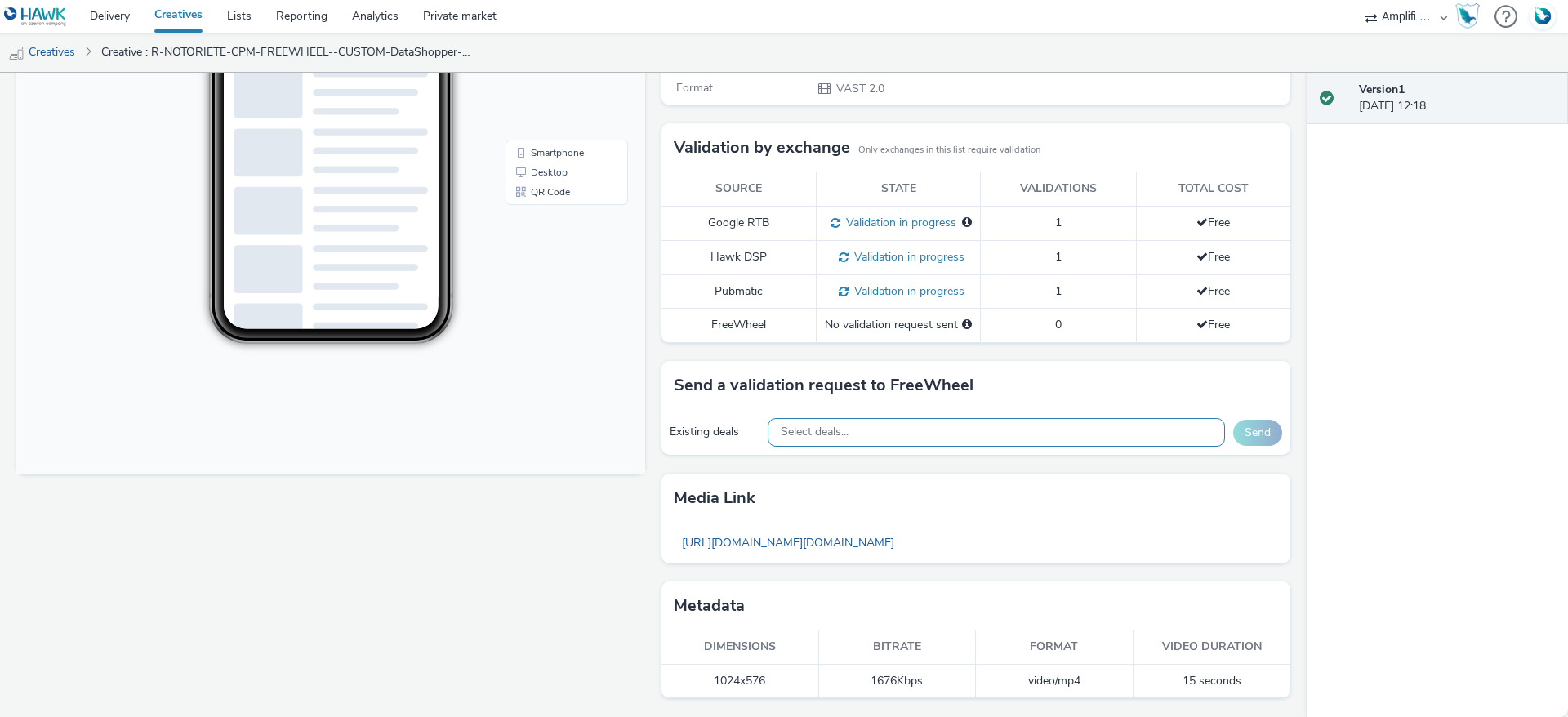
click at [970, 433] on div "Select deals..." at bounding box center [995, 432] width 457 height 29
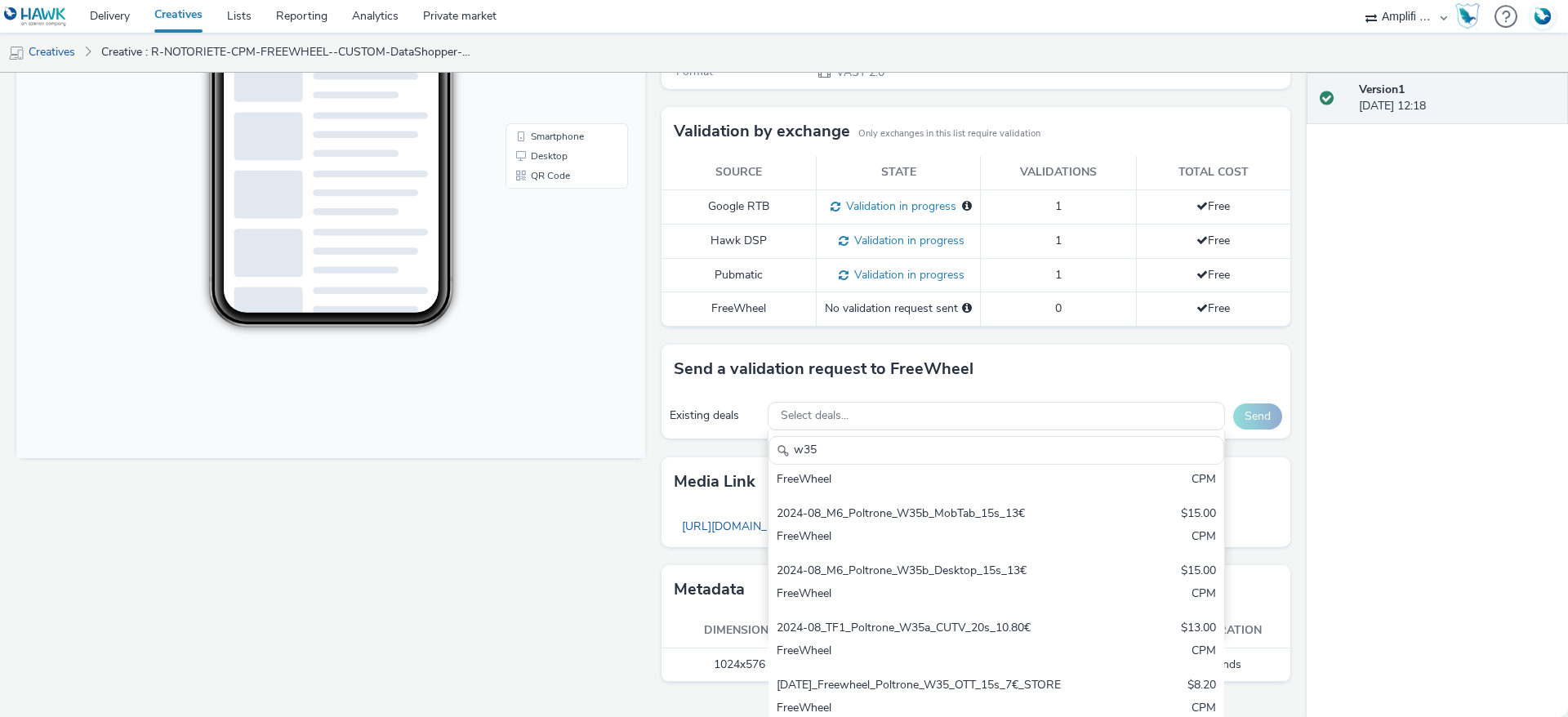
scroll to position [541, 0]
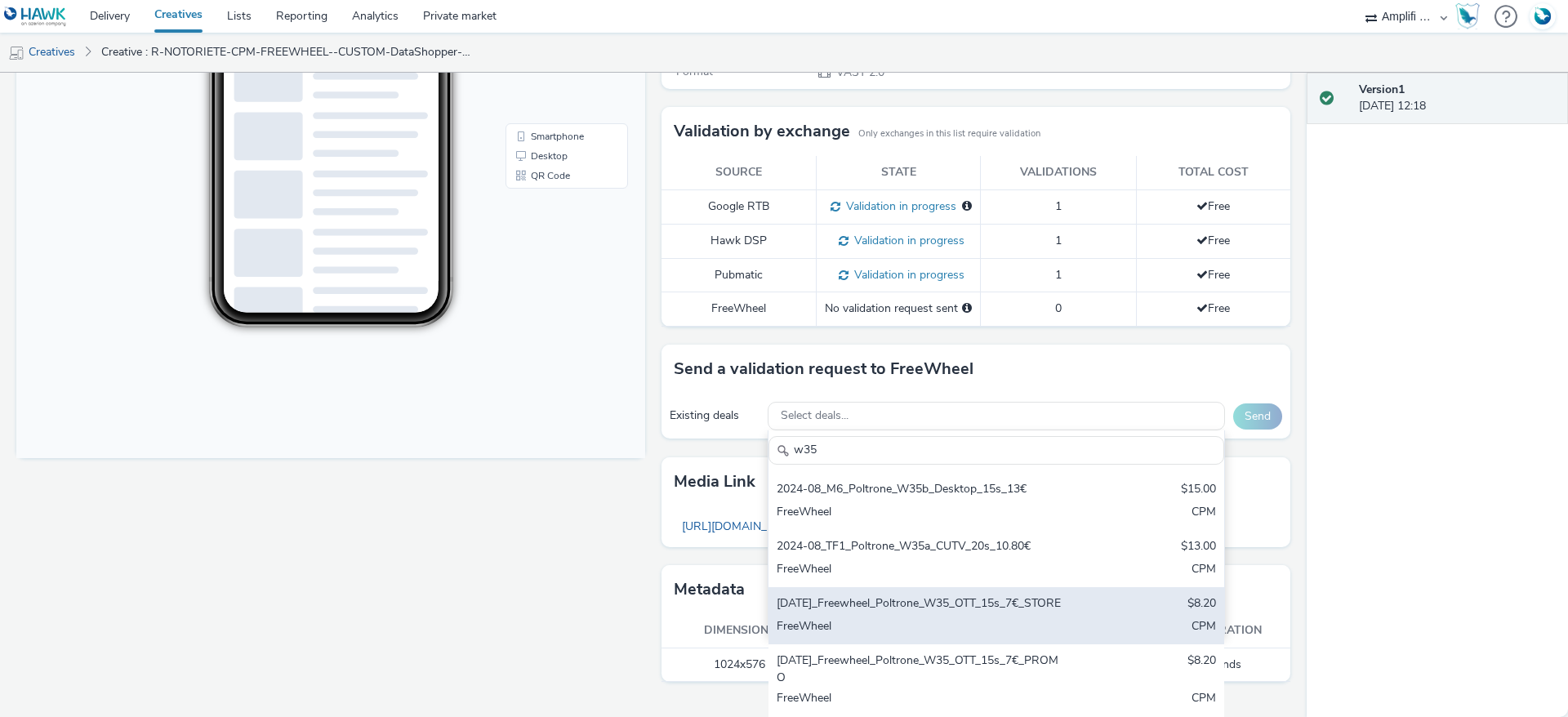
type input "w35"
click at [1026, 634] on div "FreeWheel" at bounding box center [922, 628] width 289 height 19
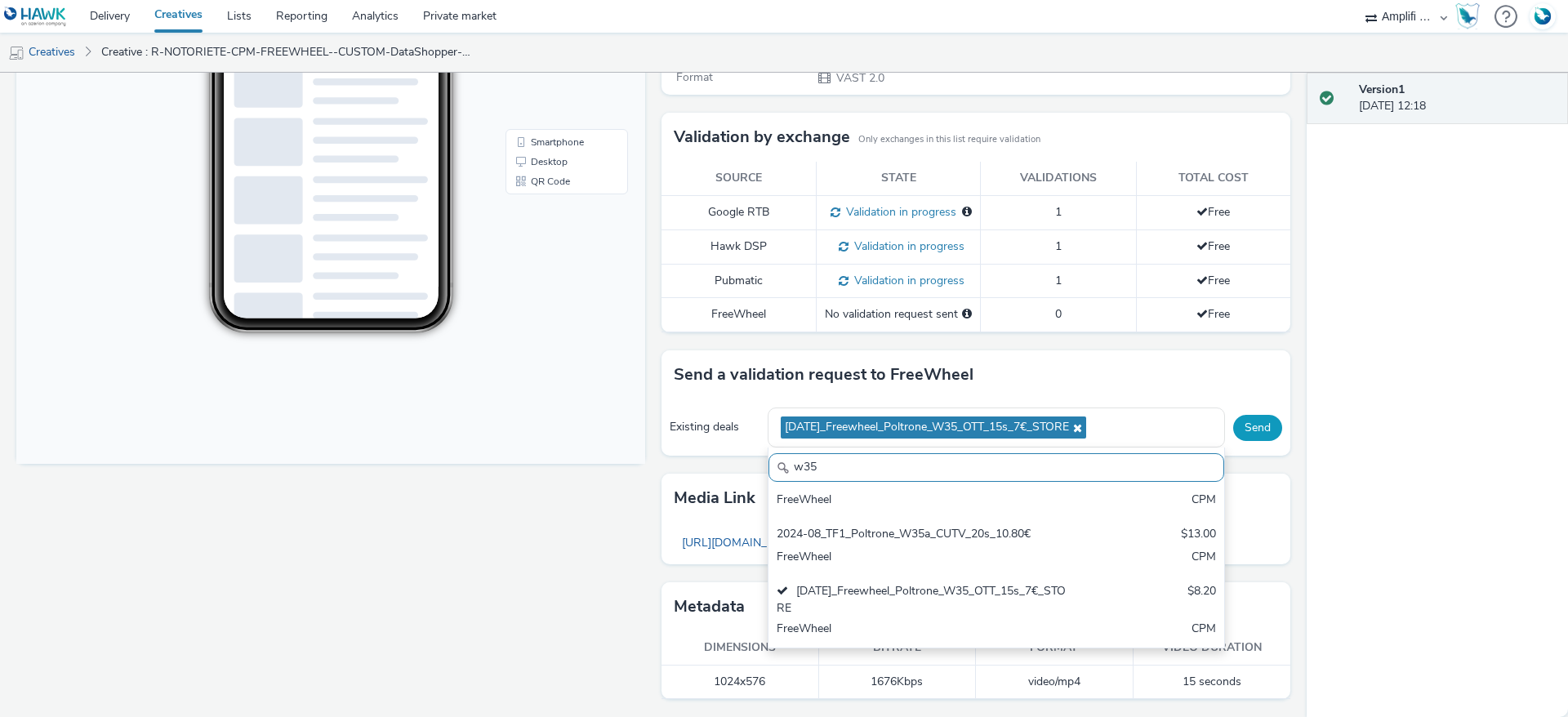
click at [1252, 441] on button "Send" at bounding box center [1257, 428] width 49 height 26
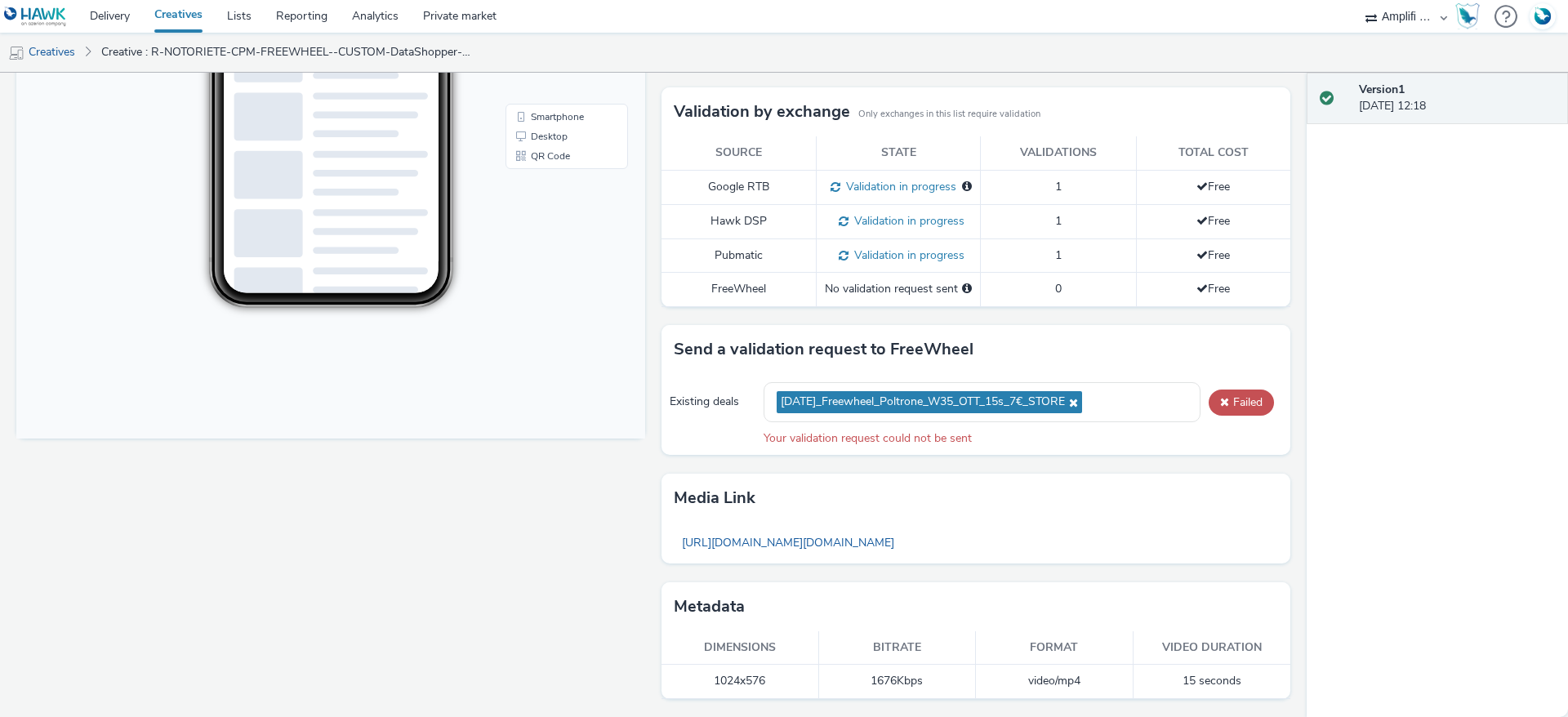
scroll to position [0, 0]
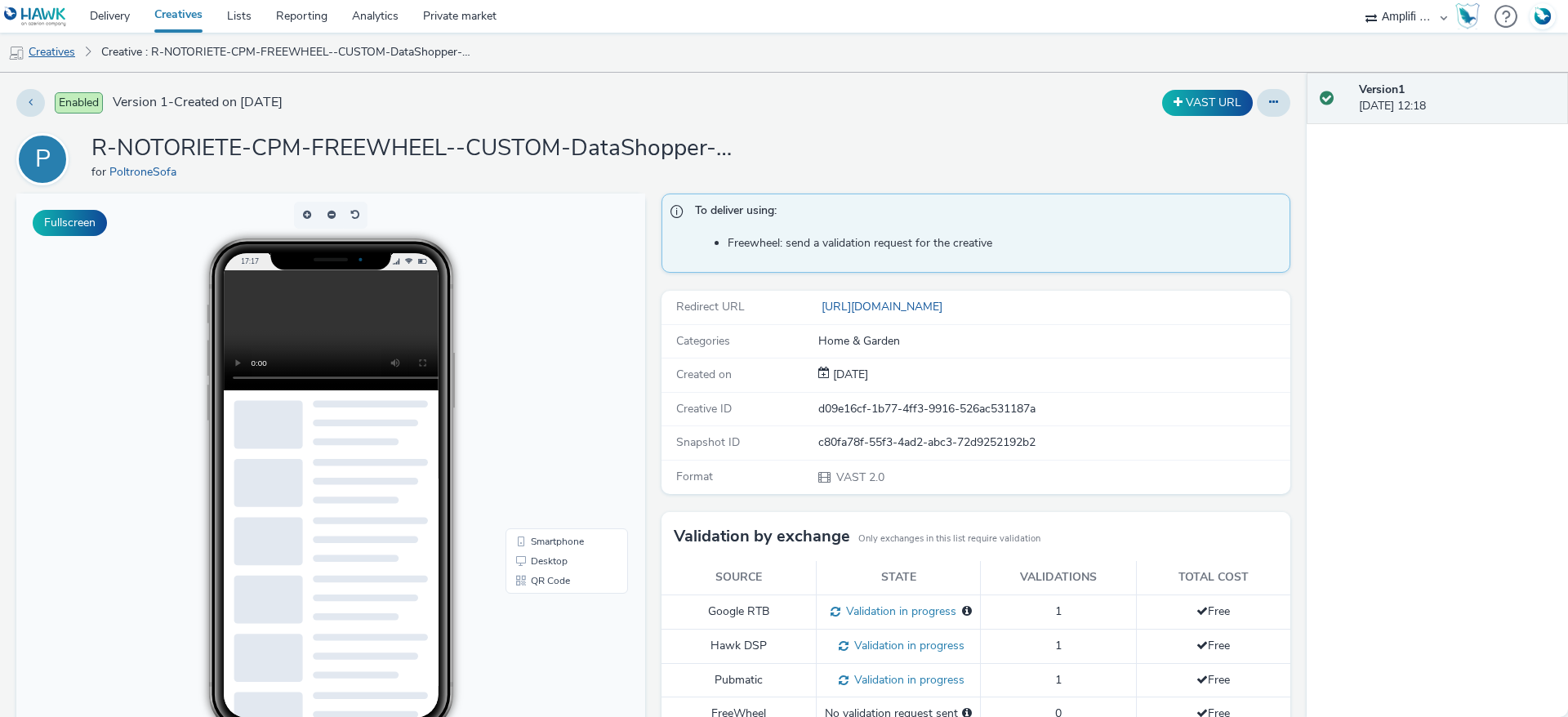
click at [60, 63] on link "Creatives" at bounding box center [42, 53] width 83 height 40
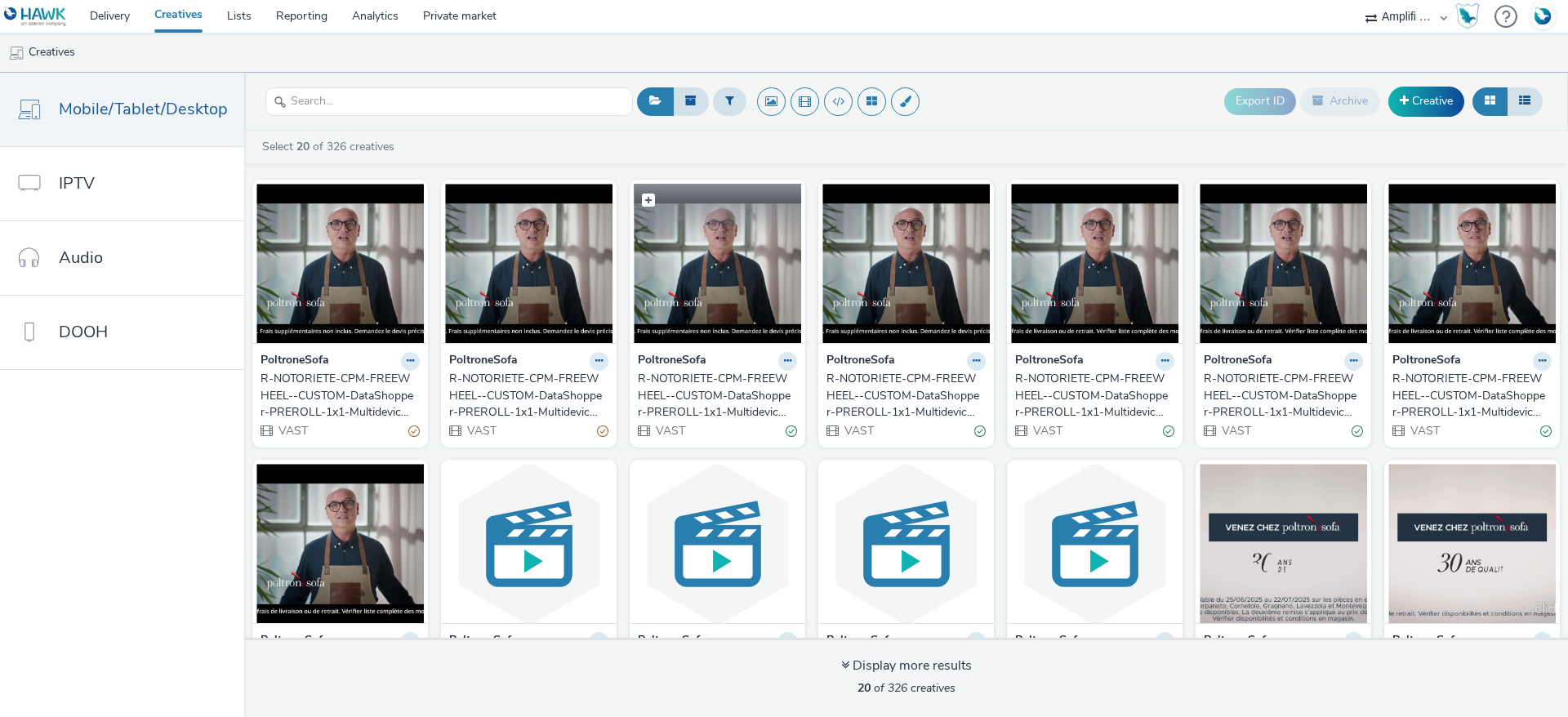
click at [685, 241] on img at bounding box center [717, 263] width 168 height 160
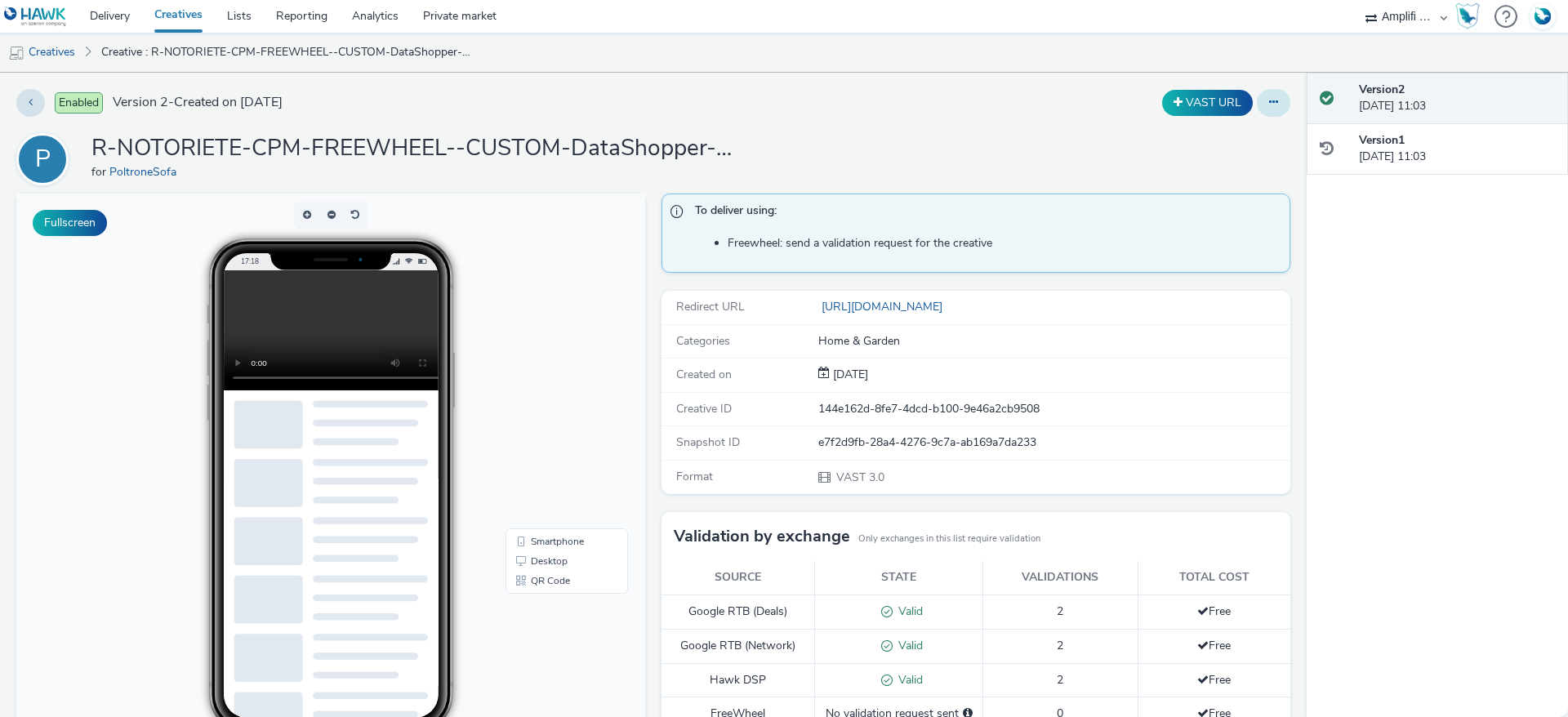
click at [1264, 104] on button at bounding box center [1274, 103] width 34 height 28
click at [1219, 127] on link "Edit" at bounding box center [1229, 135] width 123 height 33
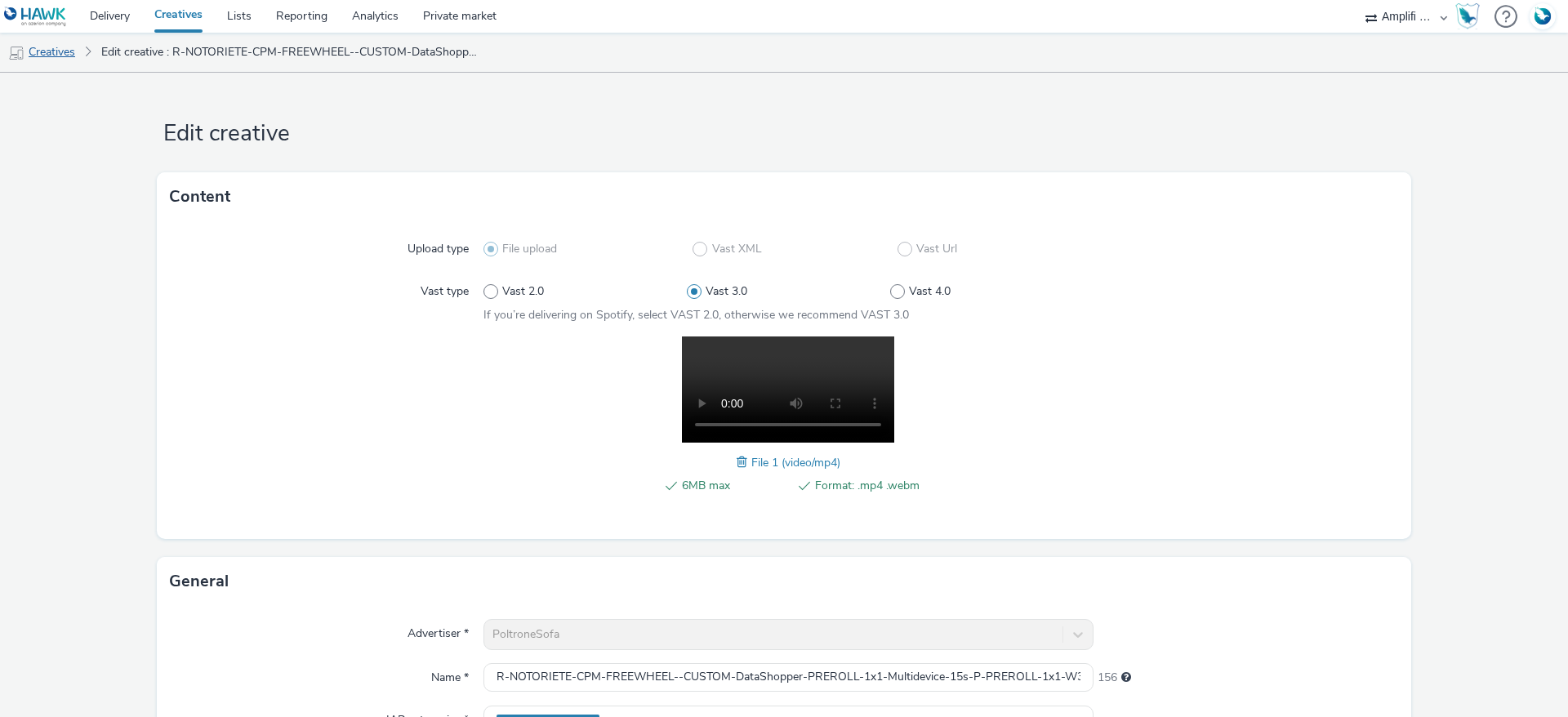
click at [77, 54] on link "Creatives" at bounding box center [42, 53] width 83 height 40
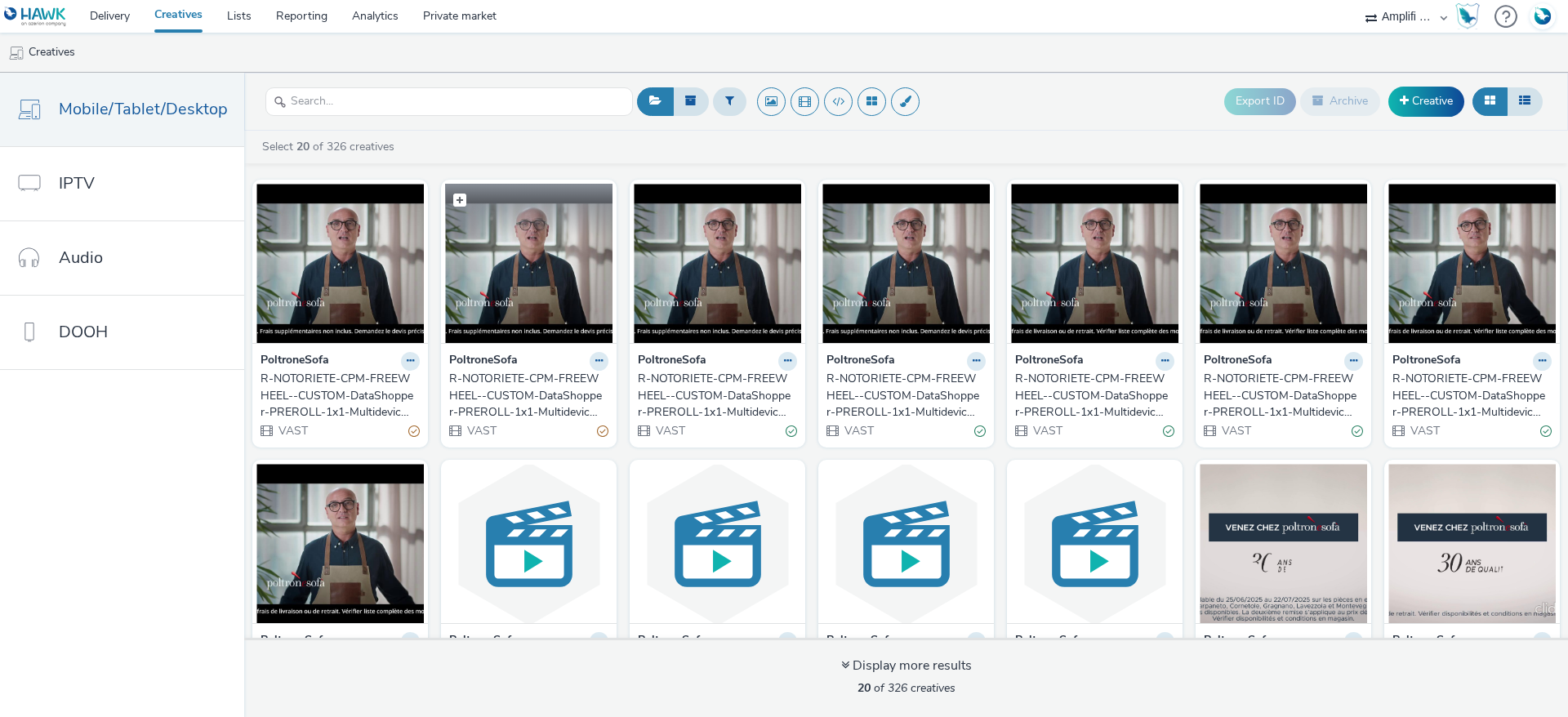
click at [507, 296] on img at bounding box center [528, 263] width 168 height 160
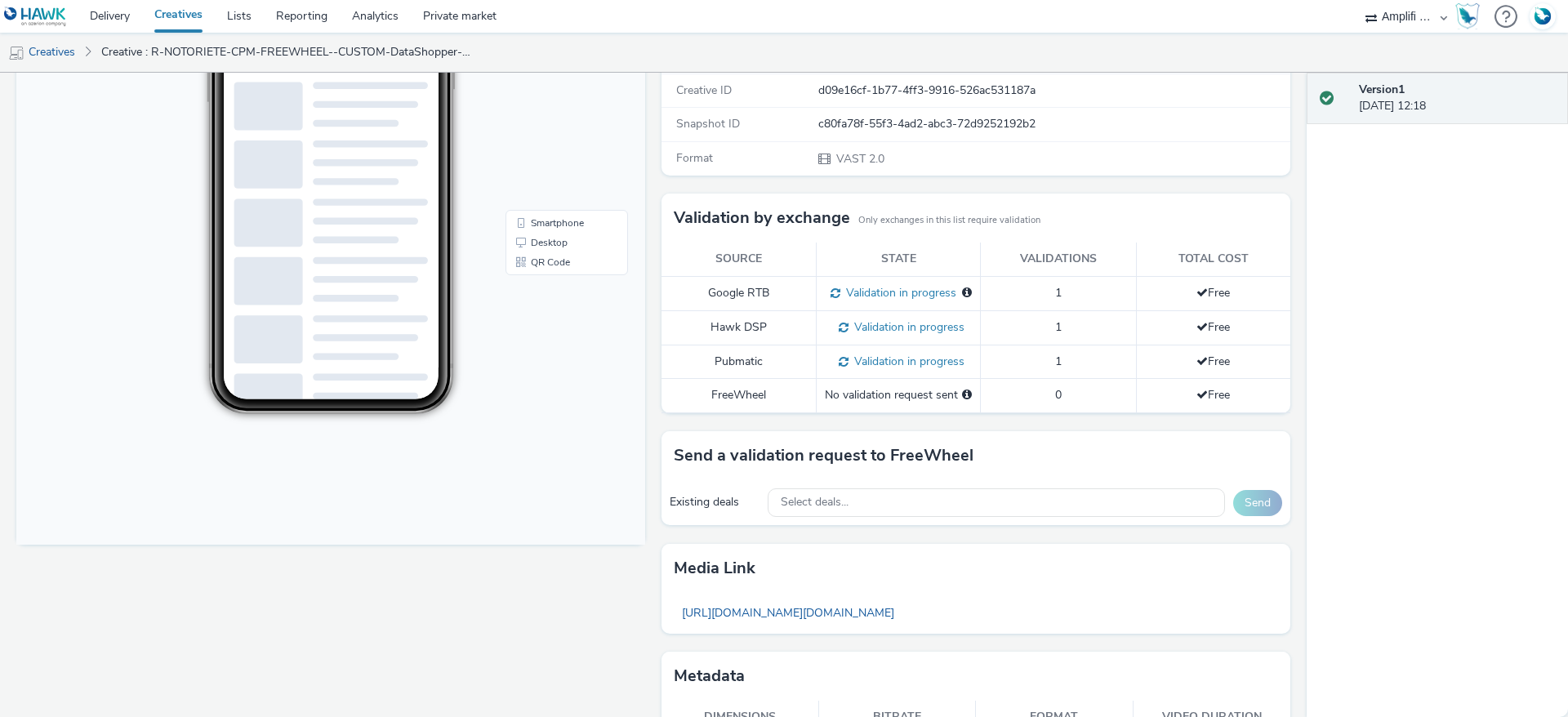
scroll to position [395, 0]
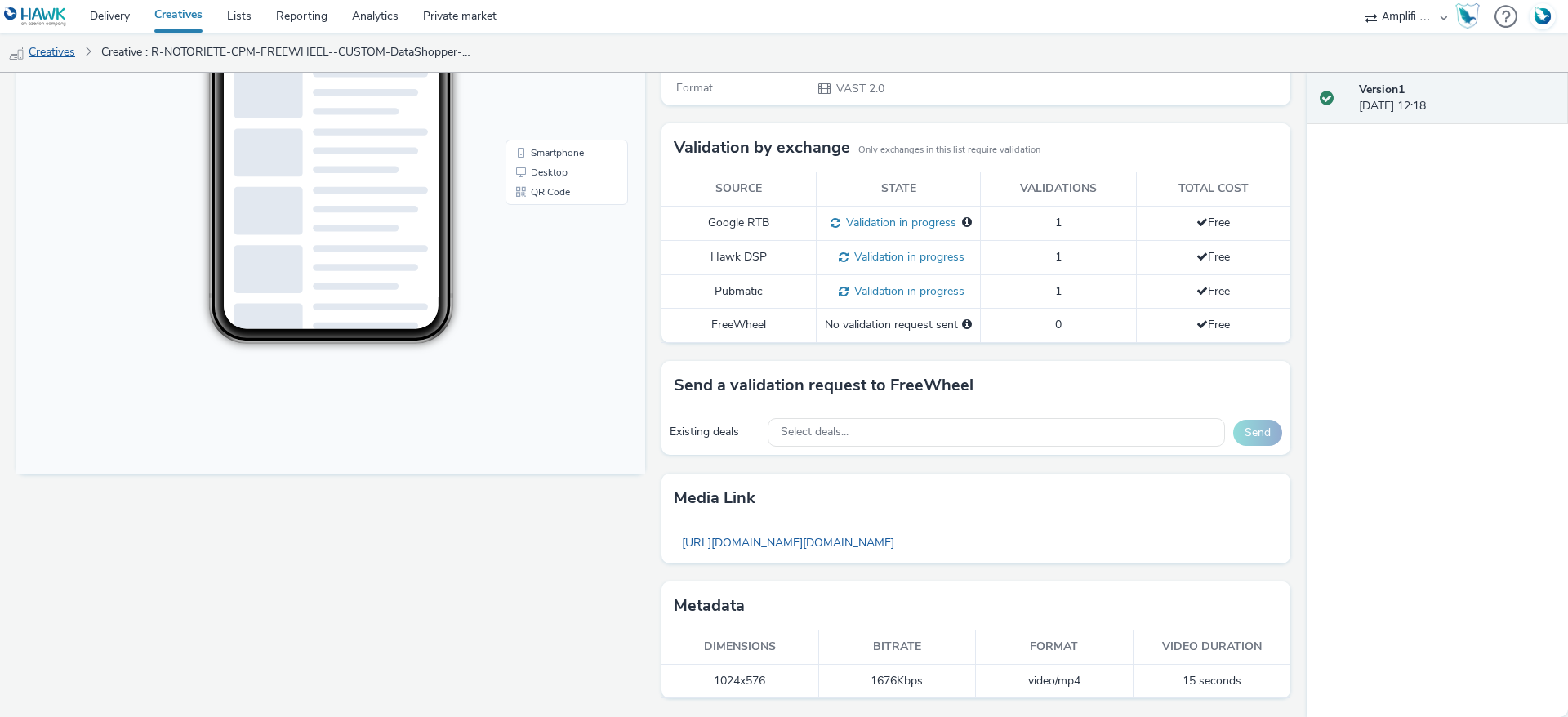
click at [79, 54] on link "Creatives" at bounding box center [42, 53] width 83 height 40
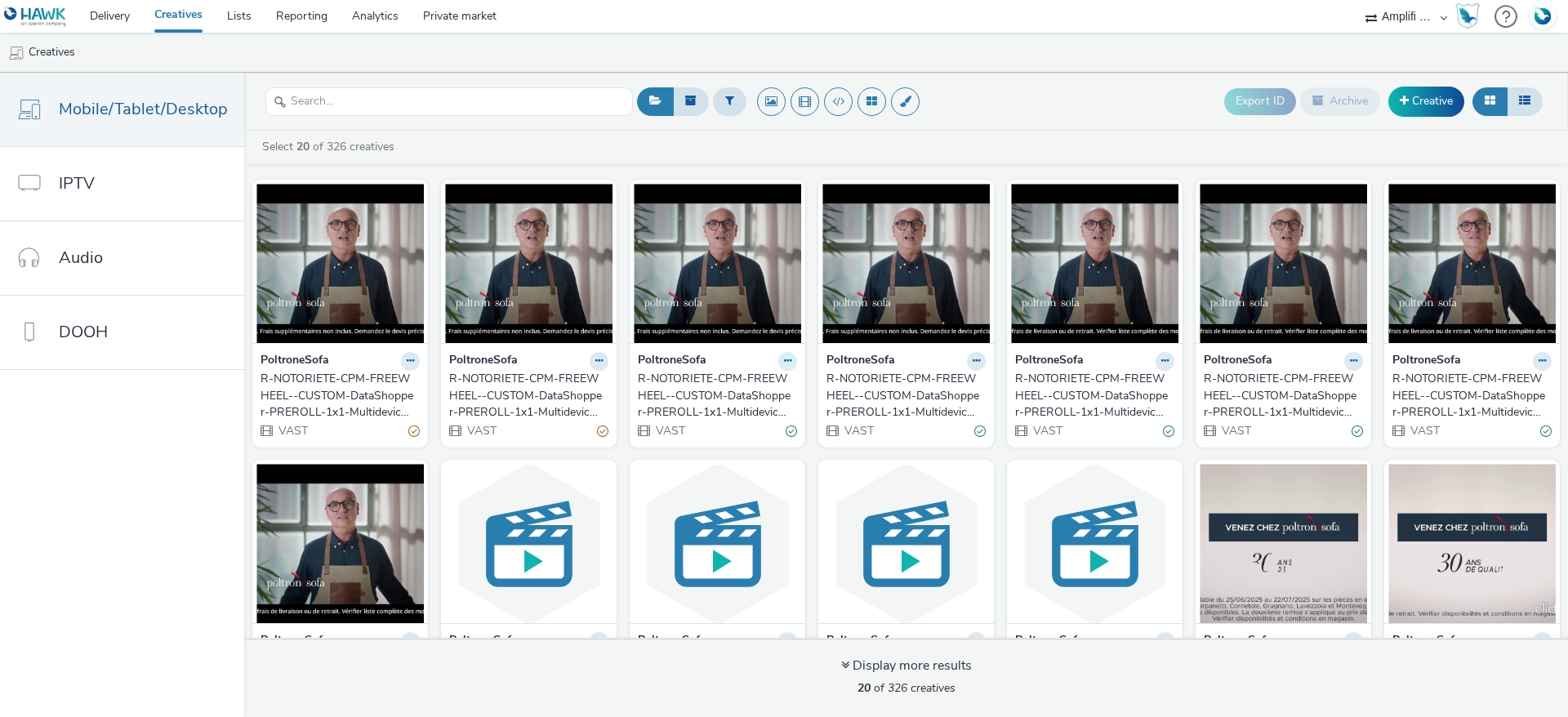
click at [784, 359] on icon at bounding box center [787, 361] width 7 height 10
click at [725, 372] on div "R-NOTORIETE-CPM-FREEWHEEL--CUSTOM-DataShopper-PREROLL-1x1-Multidevice-15s-P-PRE…" at bounding box center [714, 396] width 153 height 50
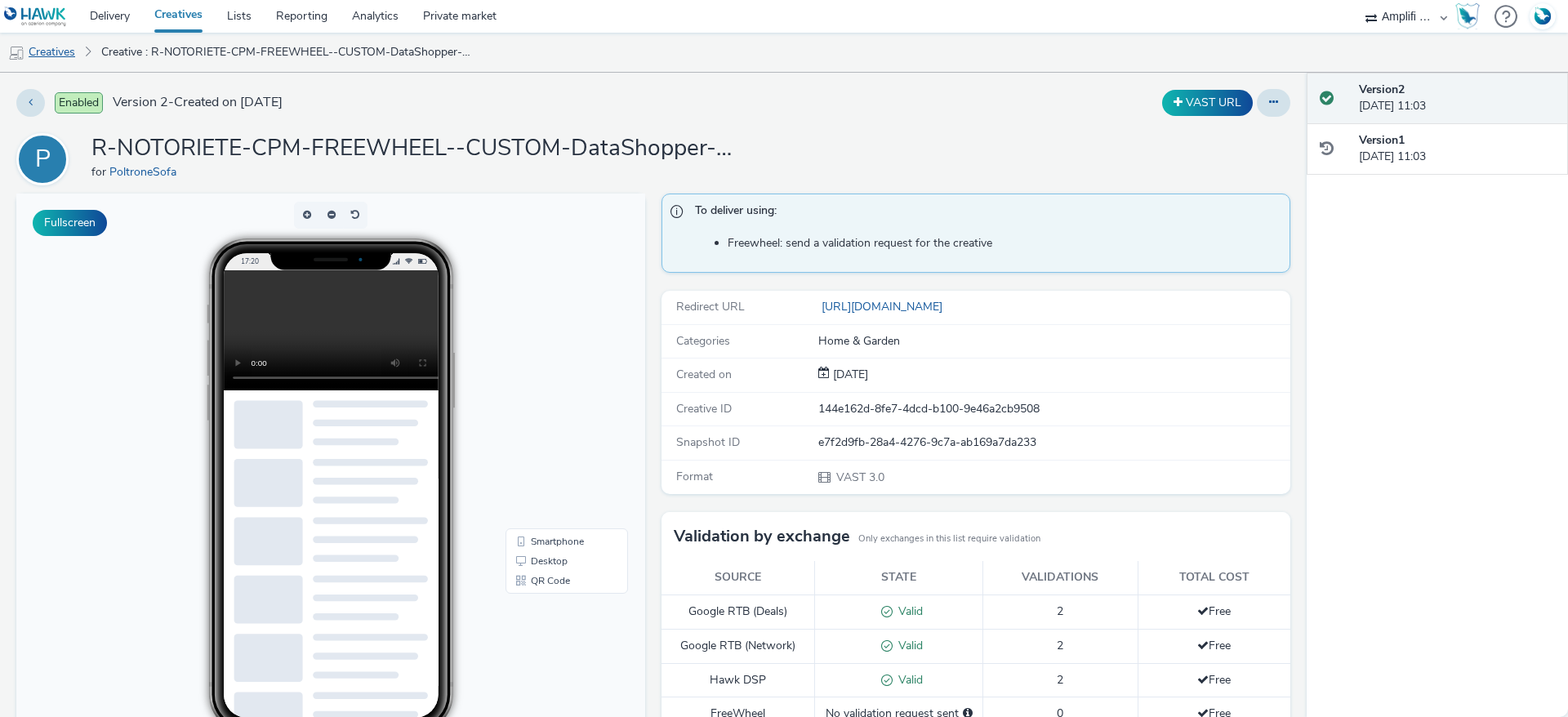
click at [65, 61] on link "Creatives" at bounding box center [42, 53] width 83 height 40
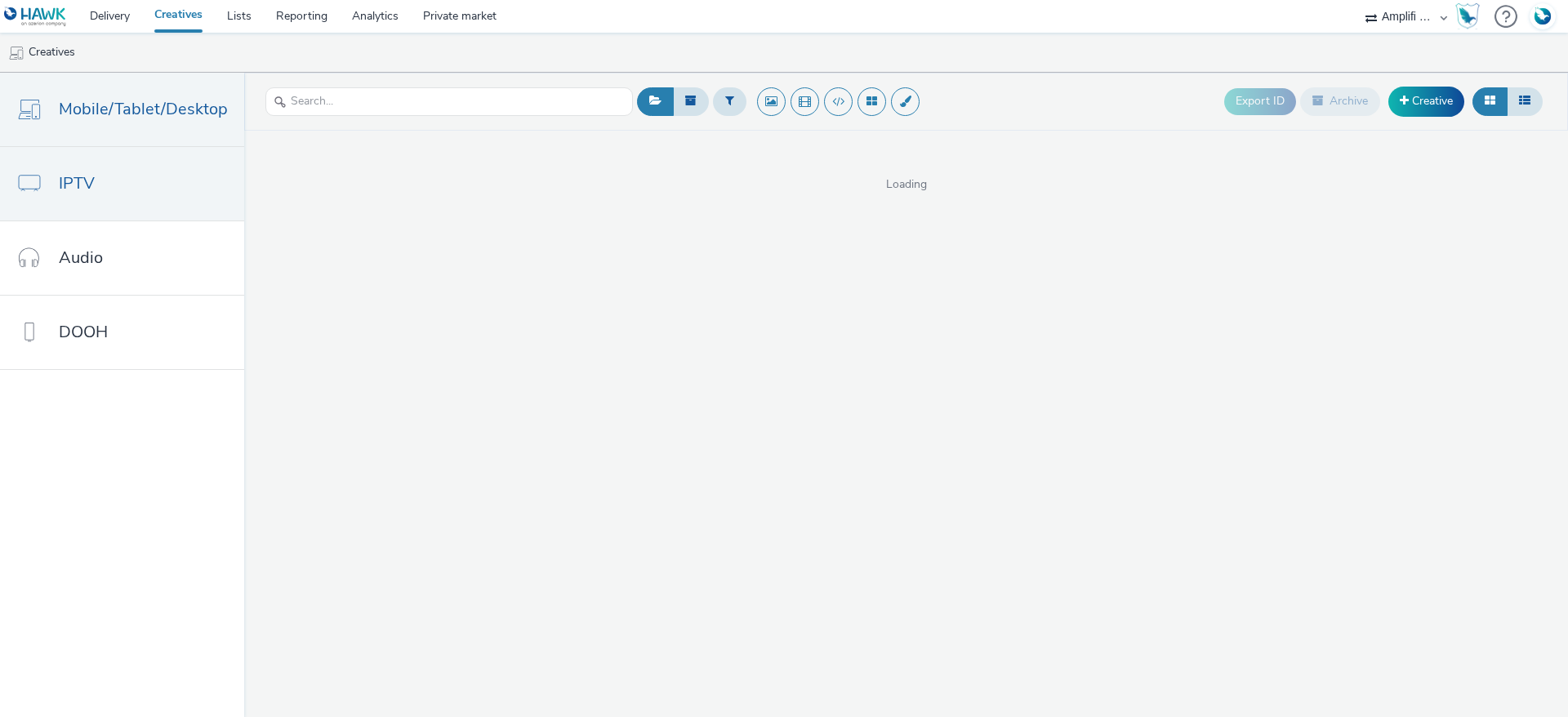
click at [104, 177] on link "IPTV" at bounding box center [122, 183] width 244 height 73
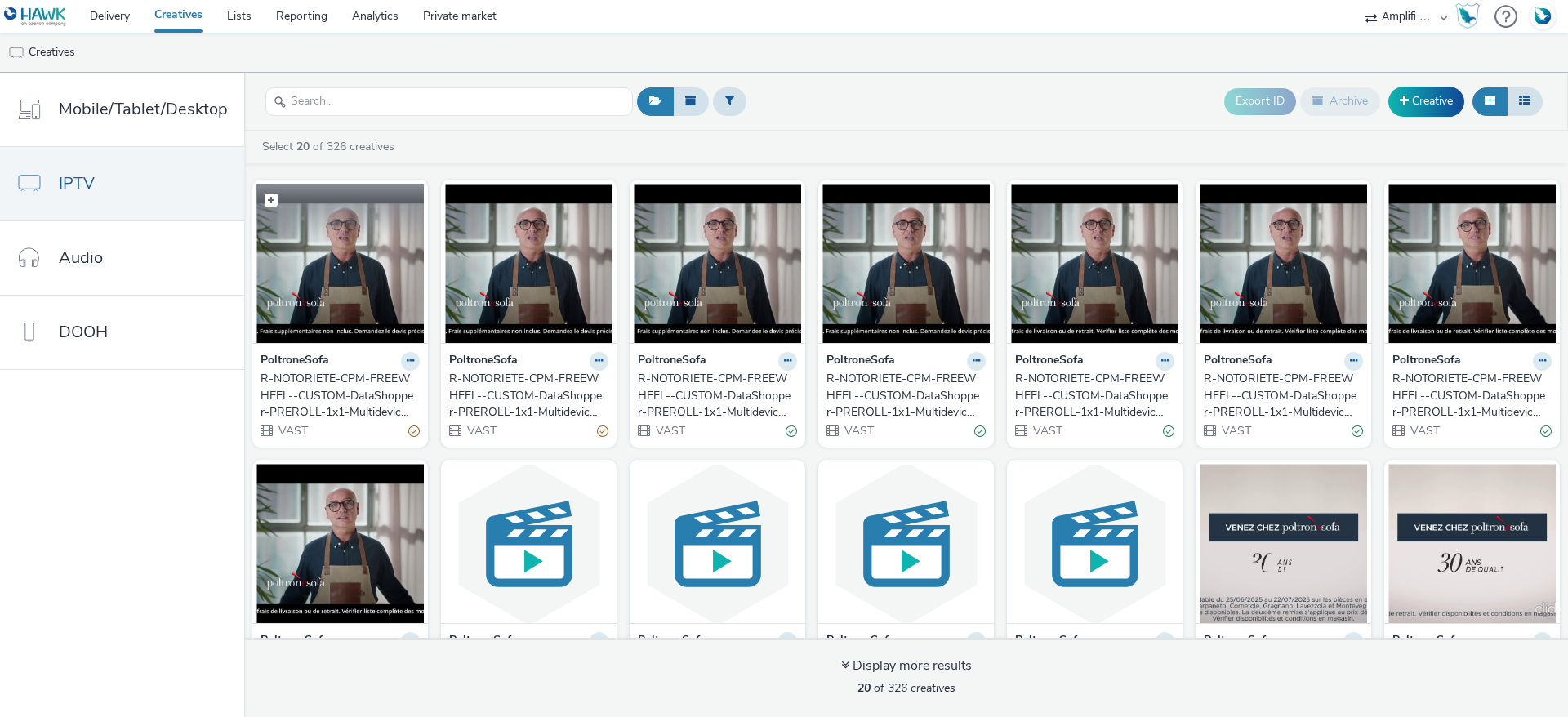
click at [304, 272] on img at bounding box center [340, 263] width 168 height 160
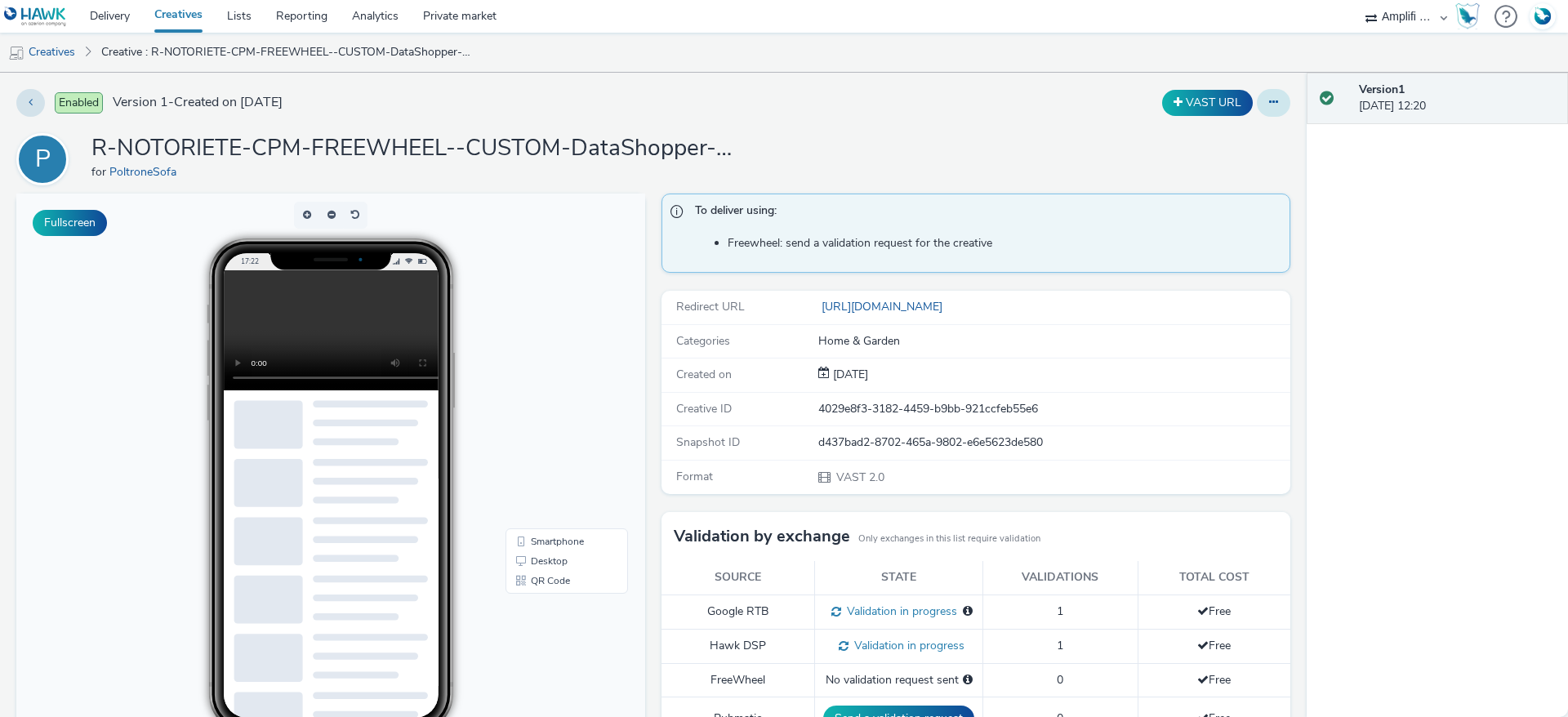
click at [1269, 104] on icon at bounding box center [1273, 102] width 9 height 12
click at [1181, 137] on link "Edit" at bounding box center [1229, 135] width 123 height 33
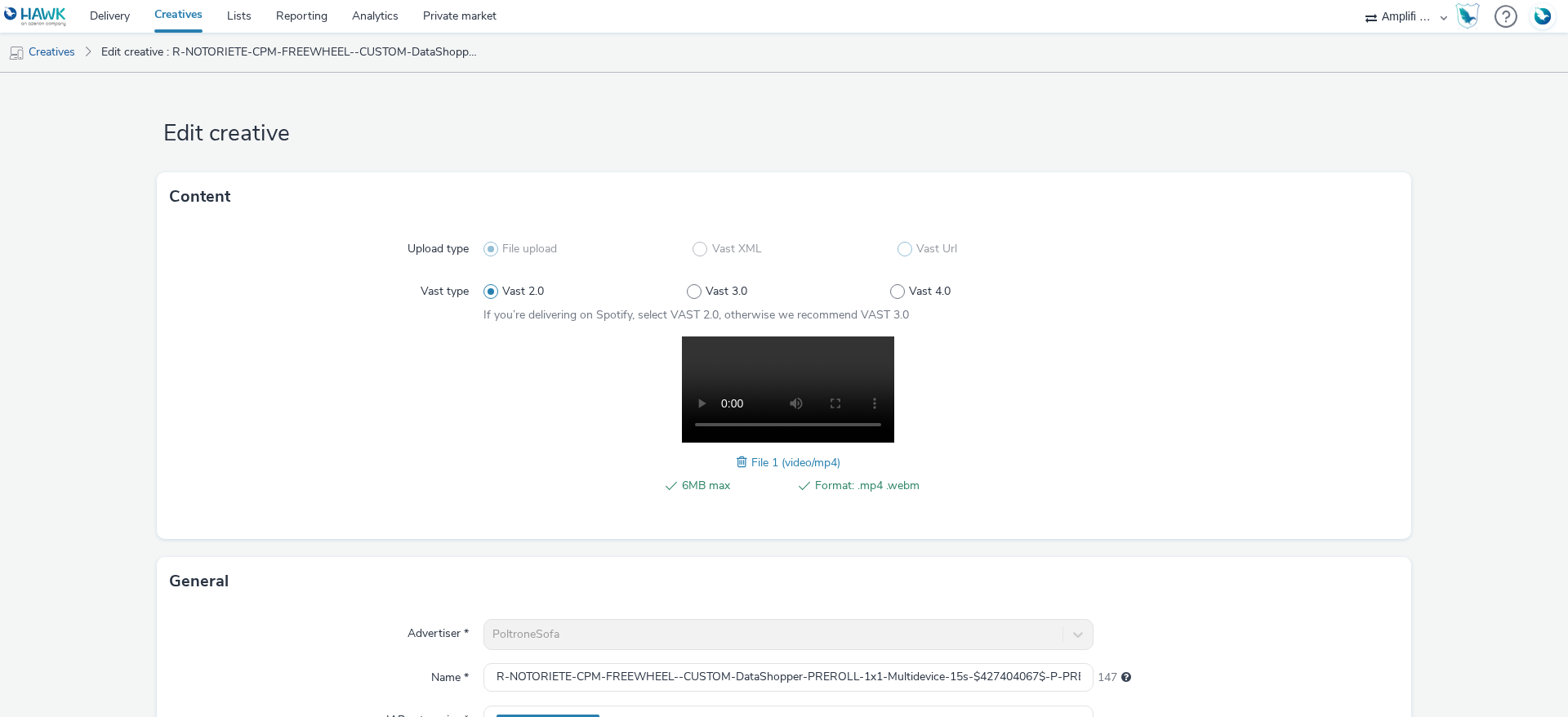
scroll to position [384, 0]
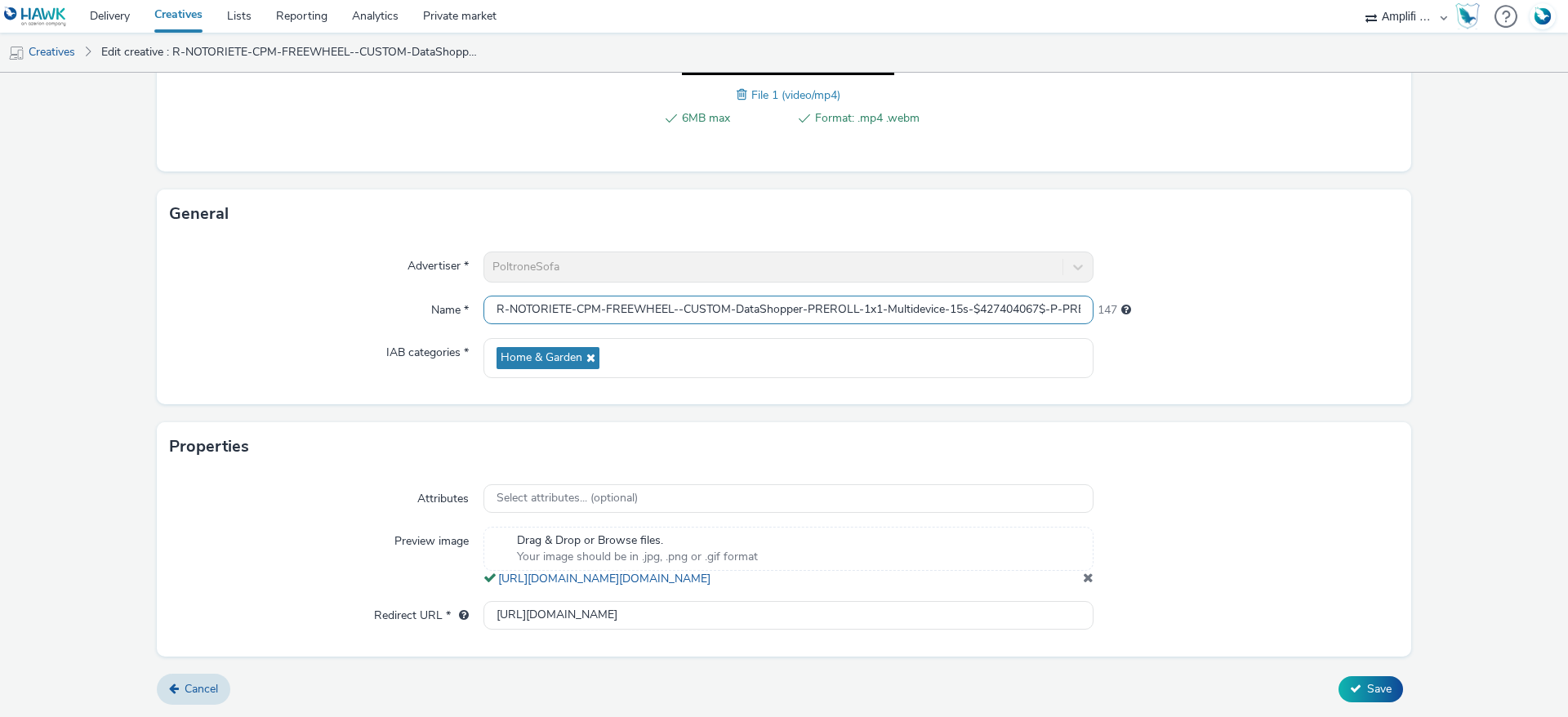
click at [1004, 296] on input "R-NOTORIETE-CPM-FREEWHEEL--CUSTOM-DataShopper-PREROLL-1x1-Multidevice-15s-$4274…" at bounding box center [788, 309] width 610 height 29
click at [57, 51] on link "Creatives" at bounding box center [42, 53] width 83 height 40
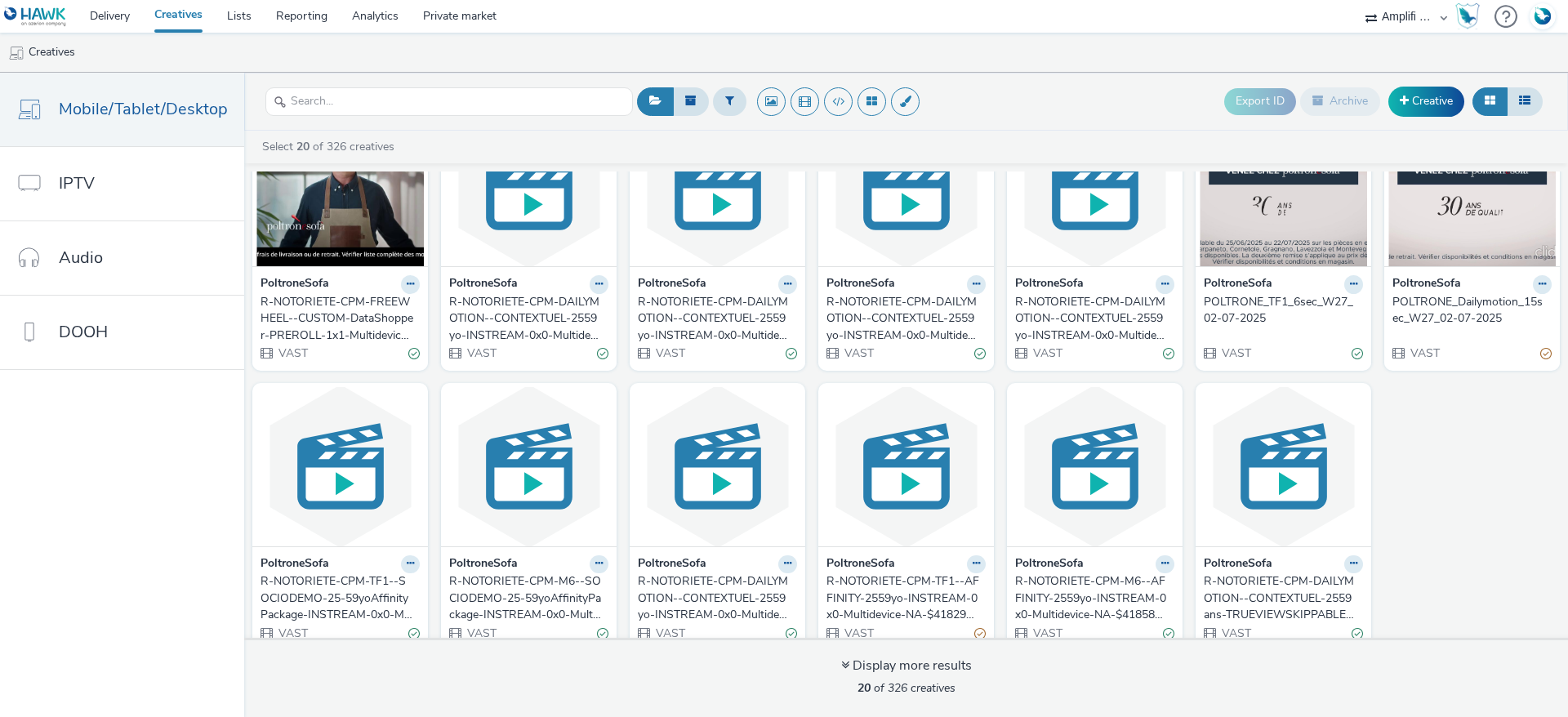
scroll to position [355, 0]
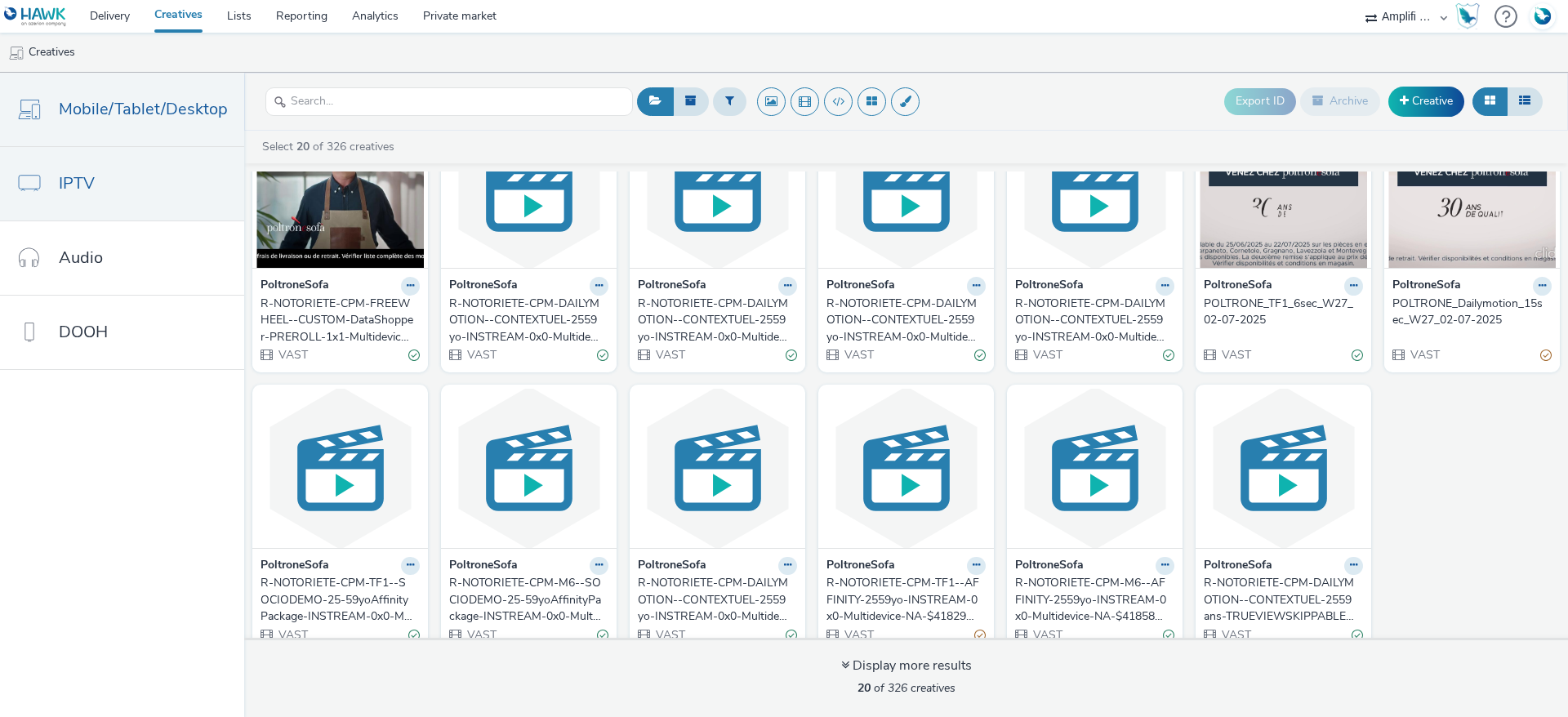
click at [126, 200] on link "IPTV" at bounding box center [122, 183] width 244 height 73
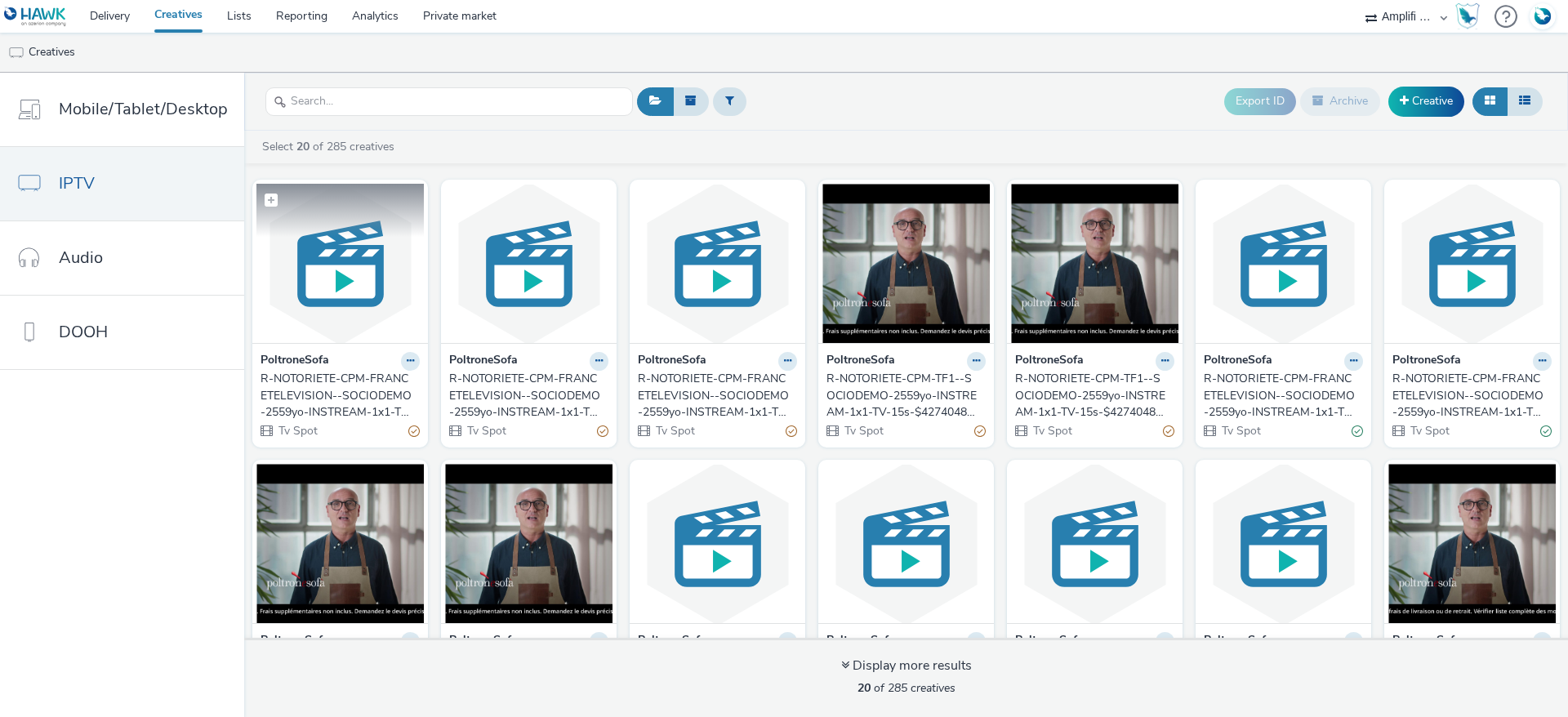
click at [360, 286] on img at bounding box center [340, 263] width 168 height 160
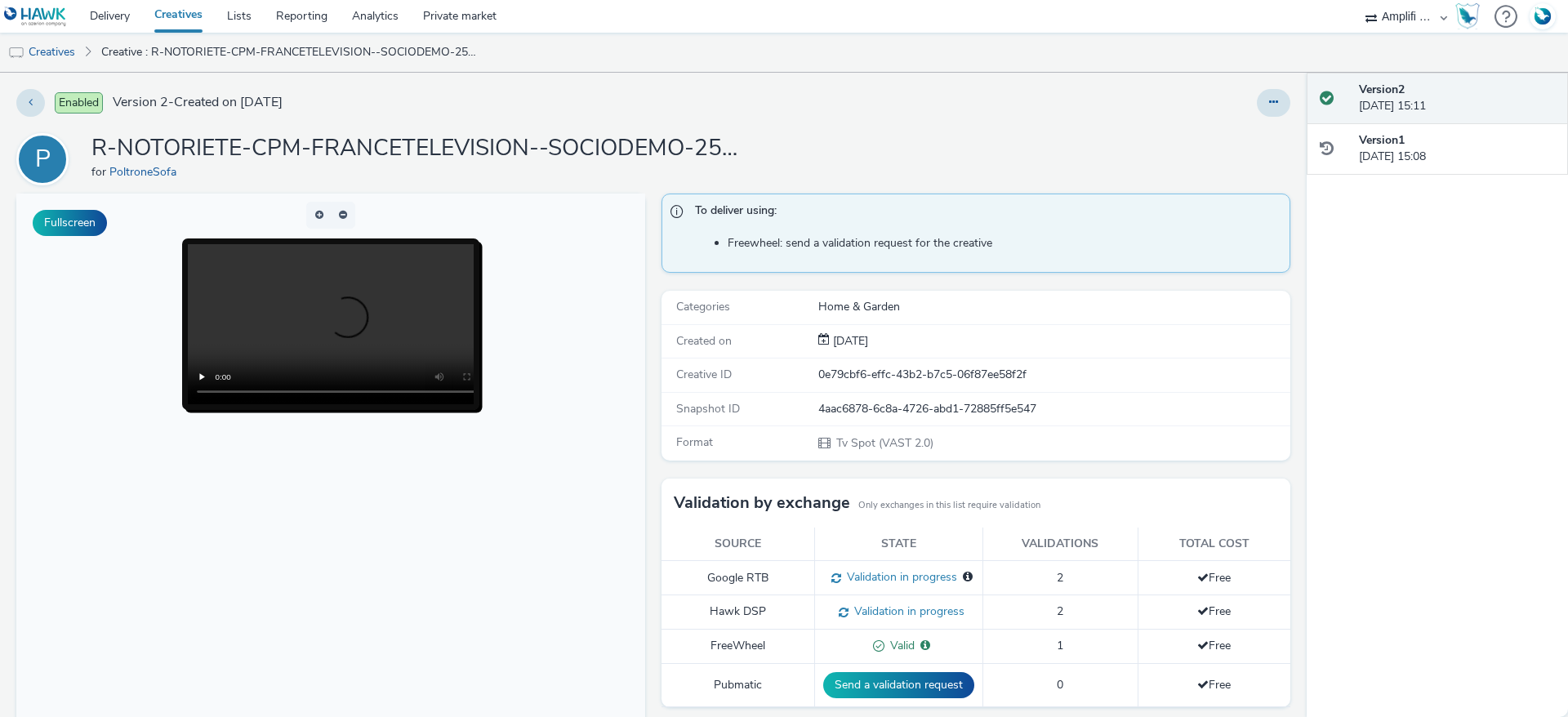
scroll to position [281, 0]
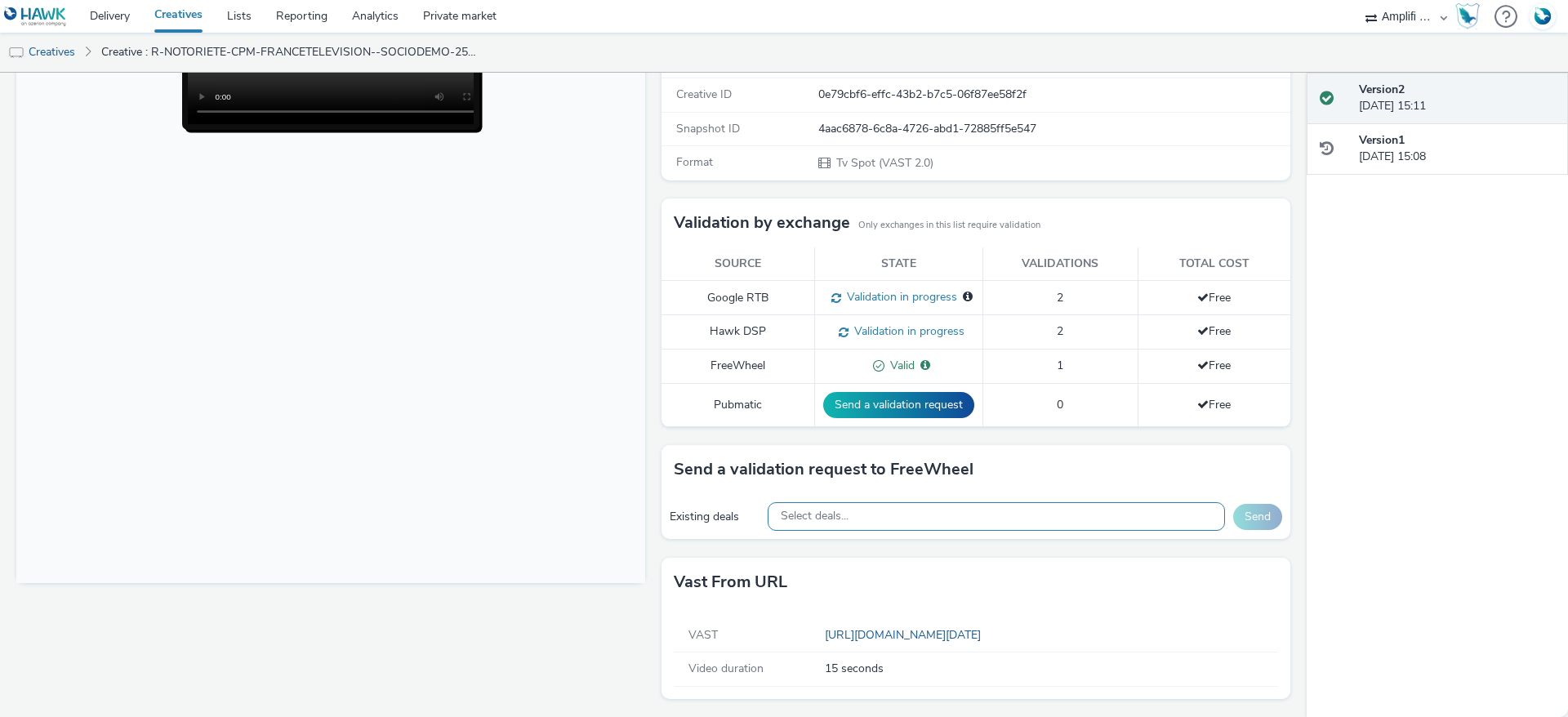
click at [860, 517] on div "Select deals..." at bounding box center [995, 517] width 457 height 29
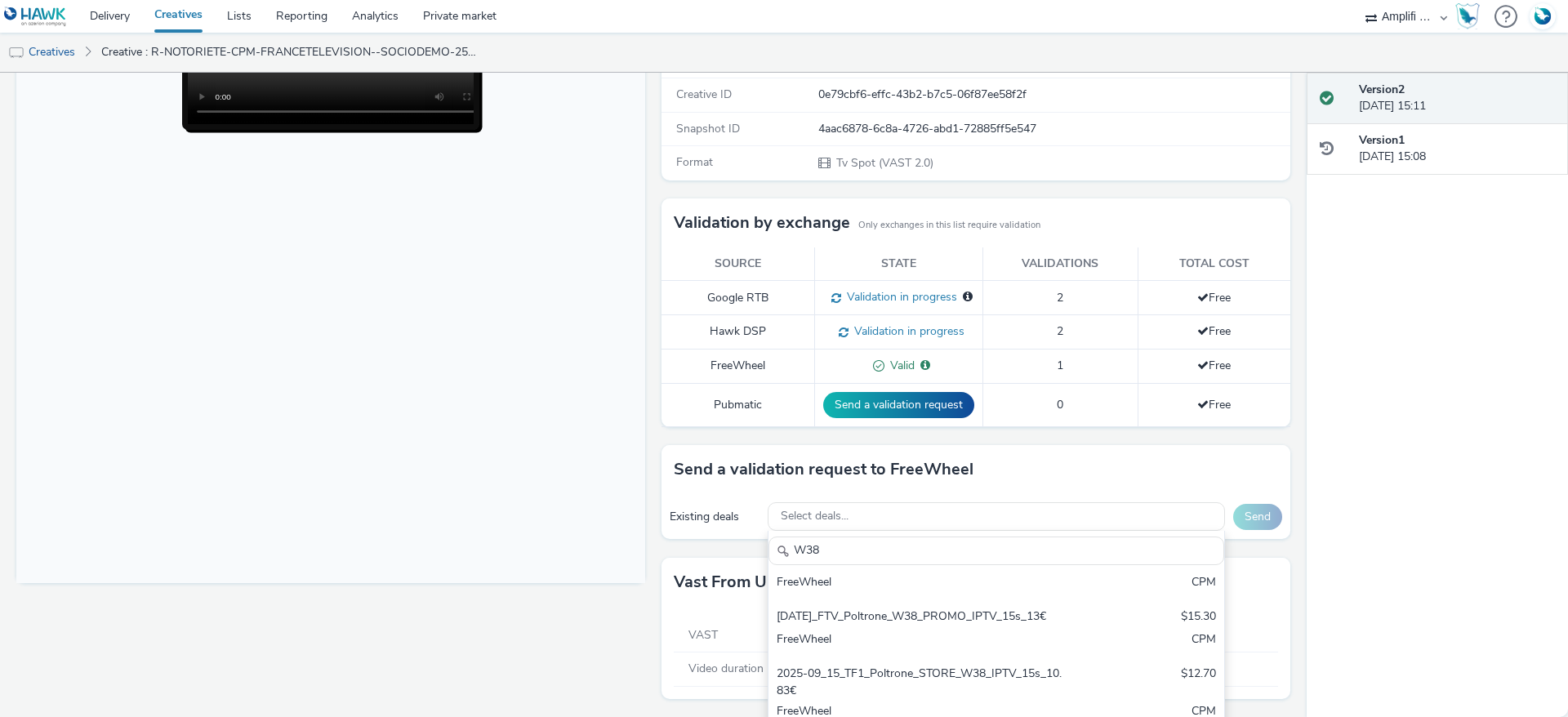
scroll to position [365, 0]
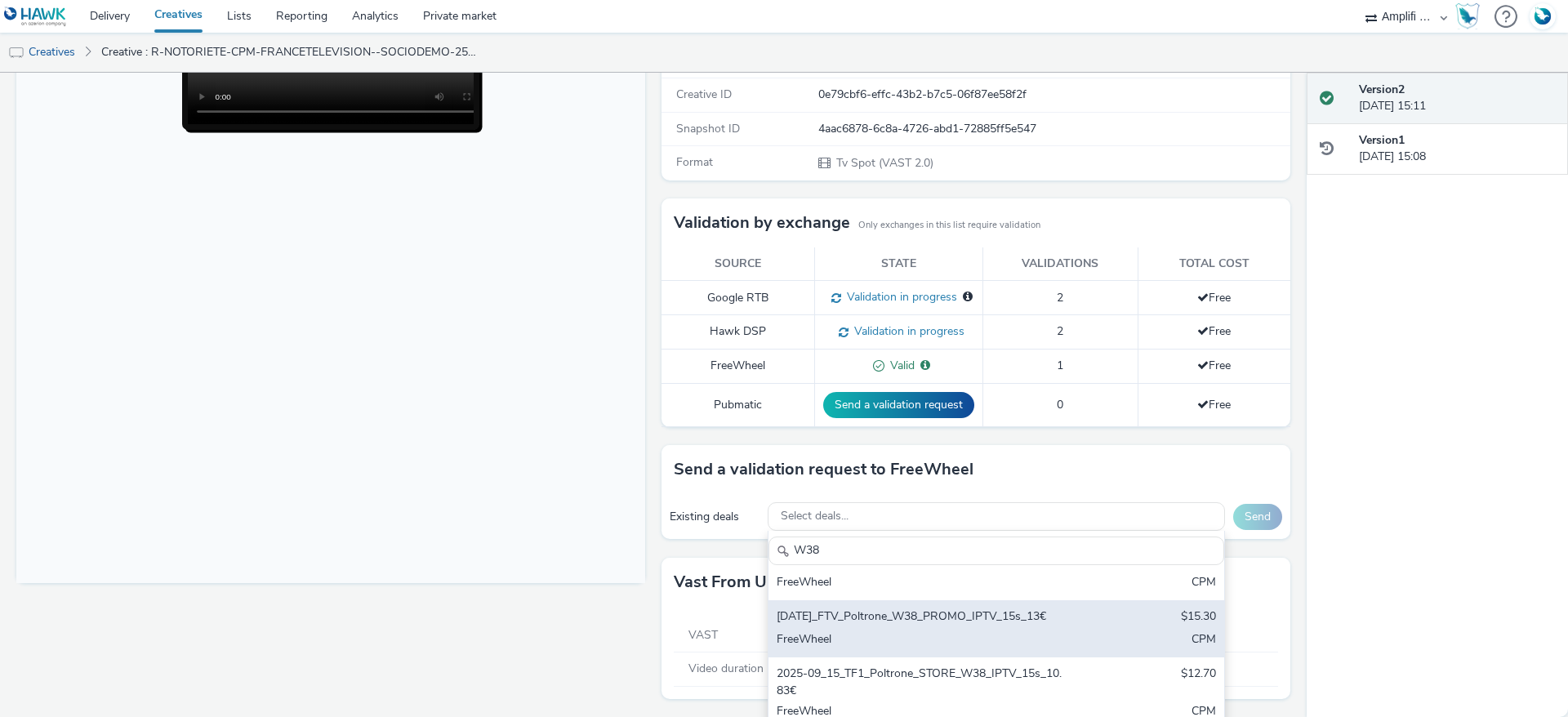
type input "W38"
click at [1009, 615] on div "[DATE]_FTV_Poltrone_W38_PROMO_IPTV_15s_13€" at bounding box center [922, 618] width 289 height 19
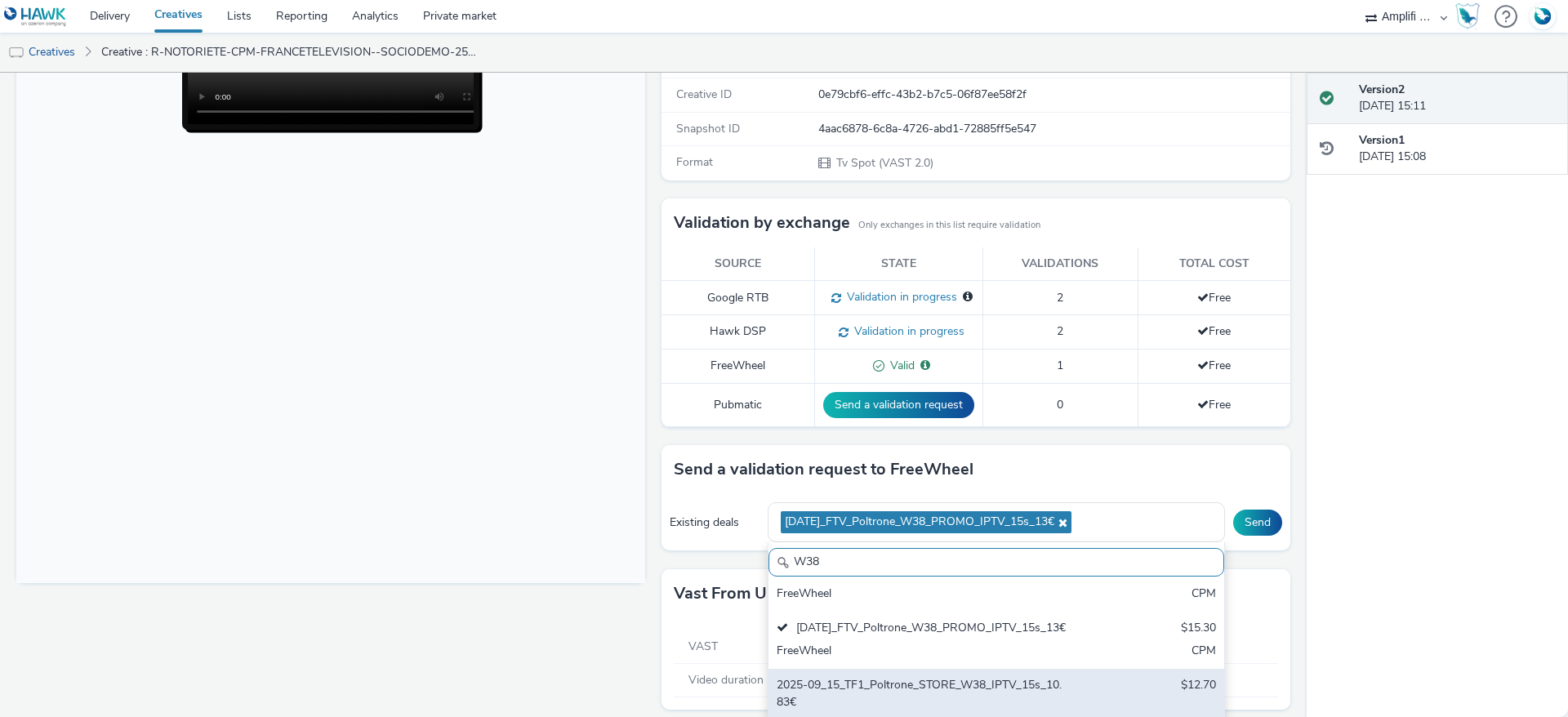
click at [1010, 689] on div "2025-09_15_TF1_Poltrone_STORE_W38_IPTV_15s_10.83€" at bounding box center [922, 694] width 289 height 34
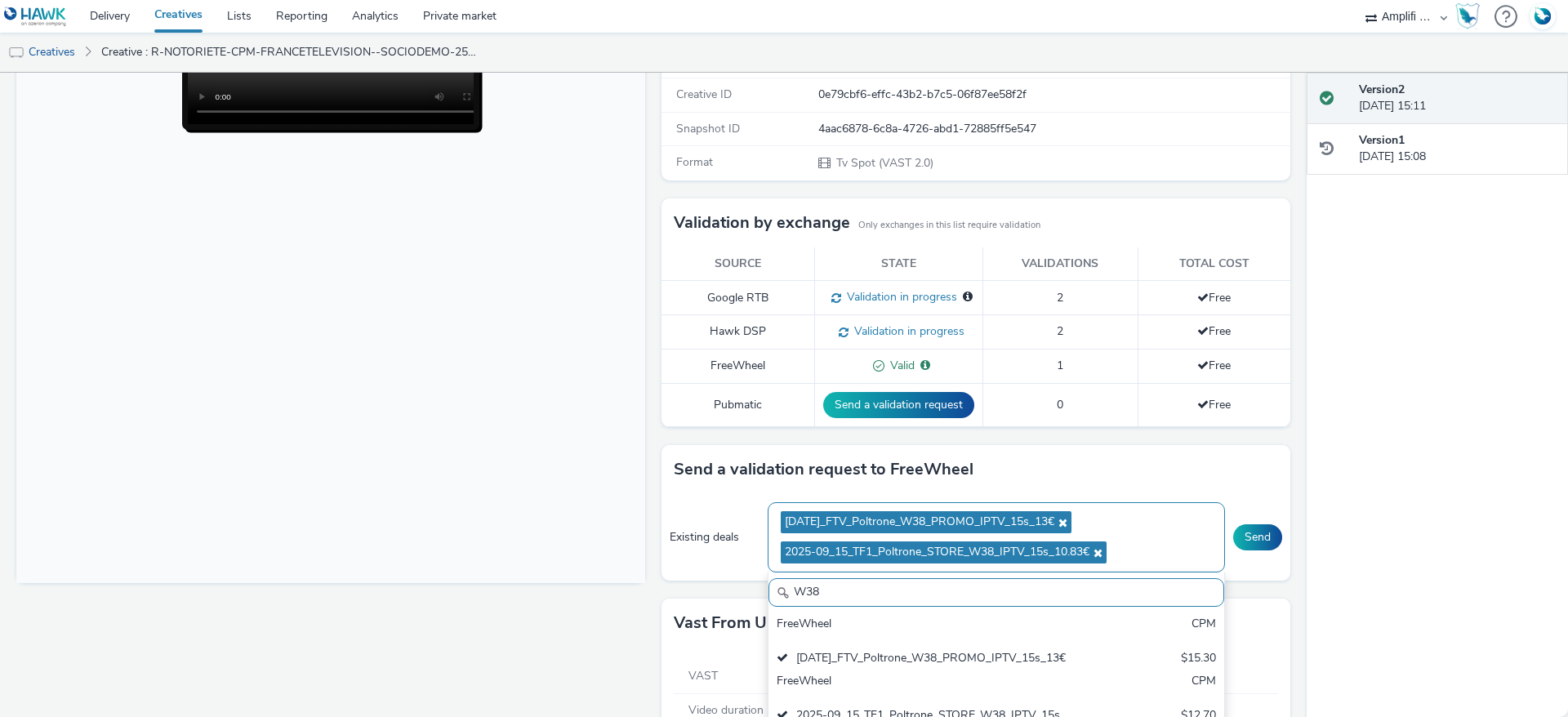
click at [1094, 551] on icon at bounding box center [1095, 553] width 13 height 12
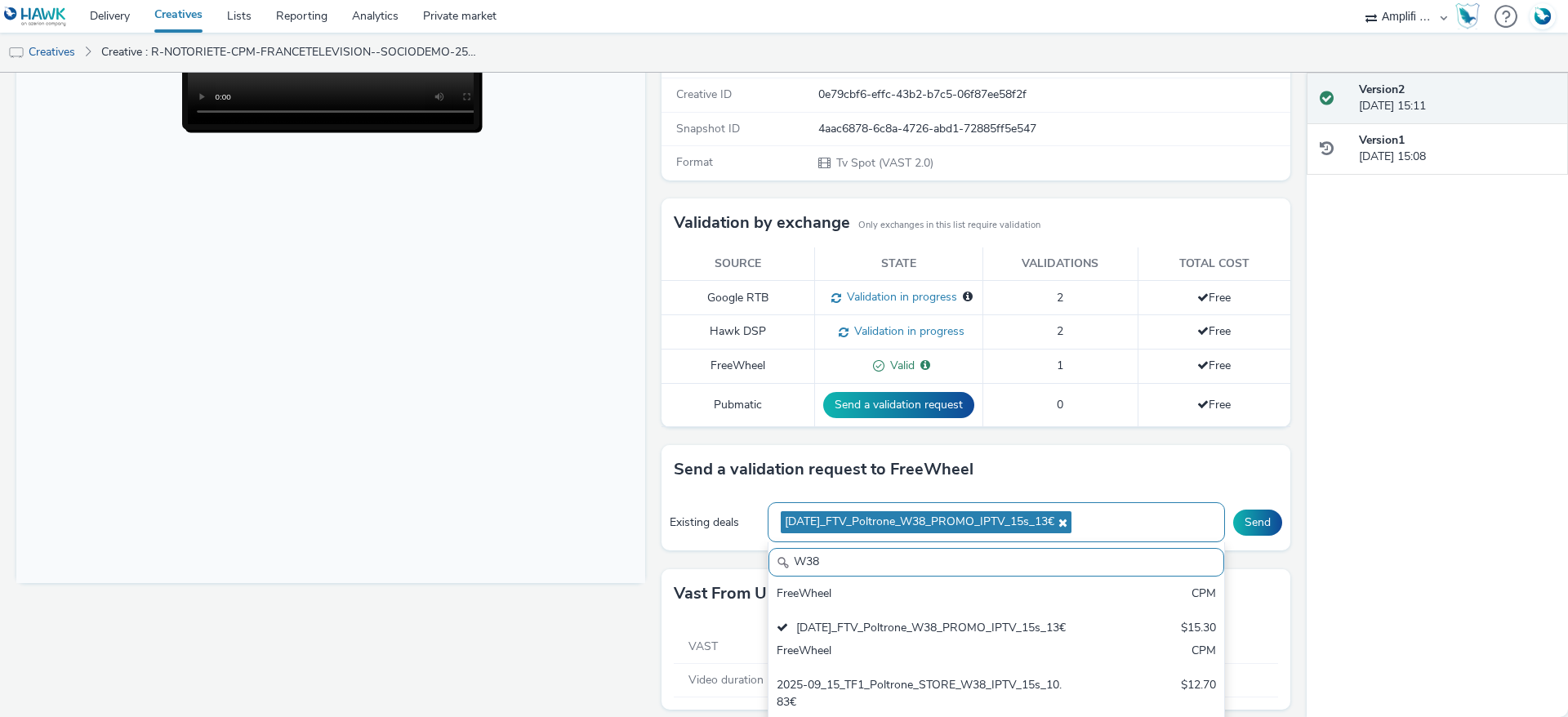
click at [1067, 528] on icon at bounding box center [1061, 524] width 13 height 12
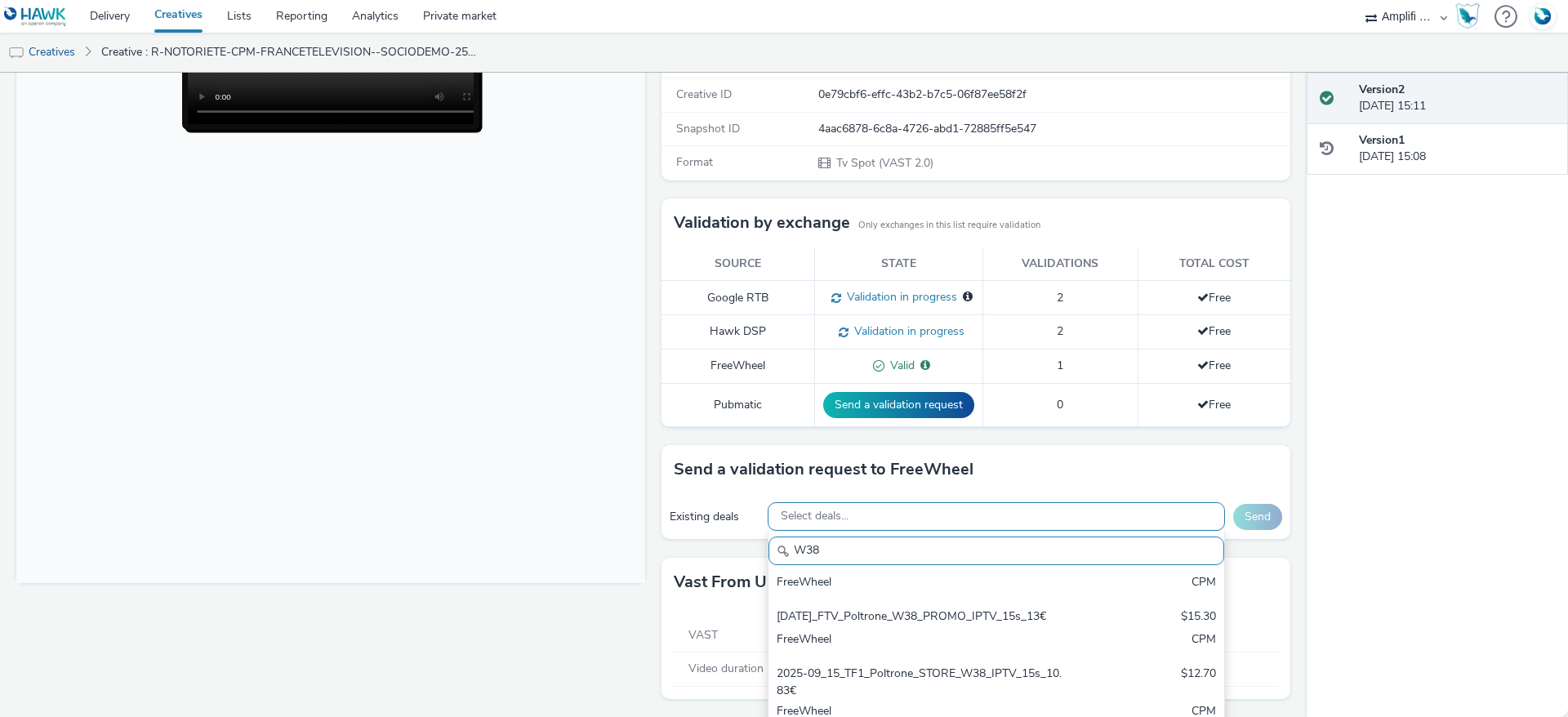
click at [623, 605] on div "Fullscreen" at bounding box center [334, 315] width 637 height 804
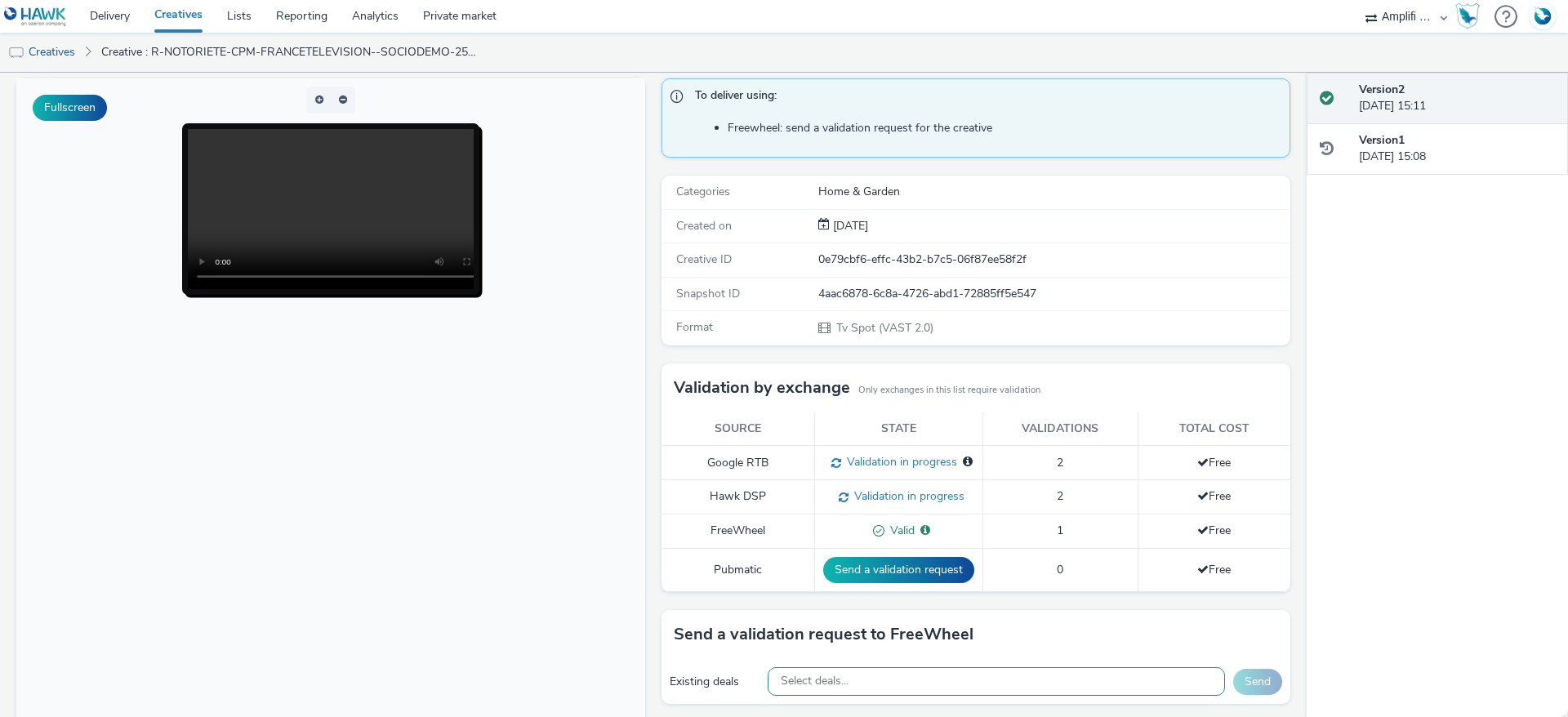
scroll to position [0, 0]
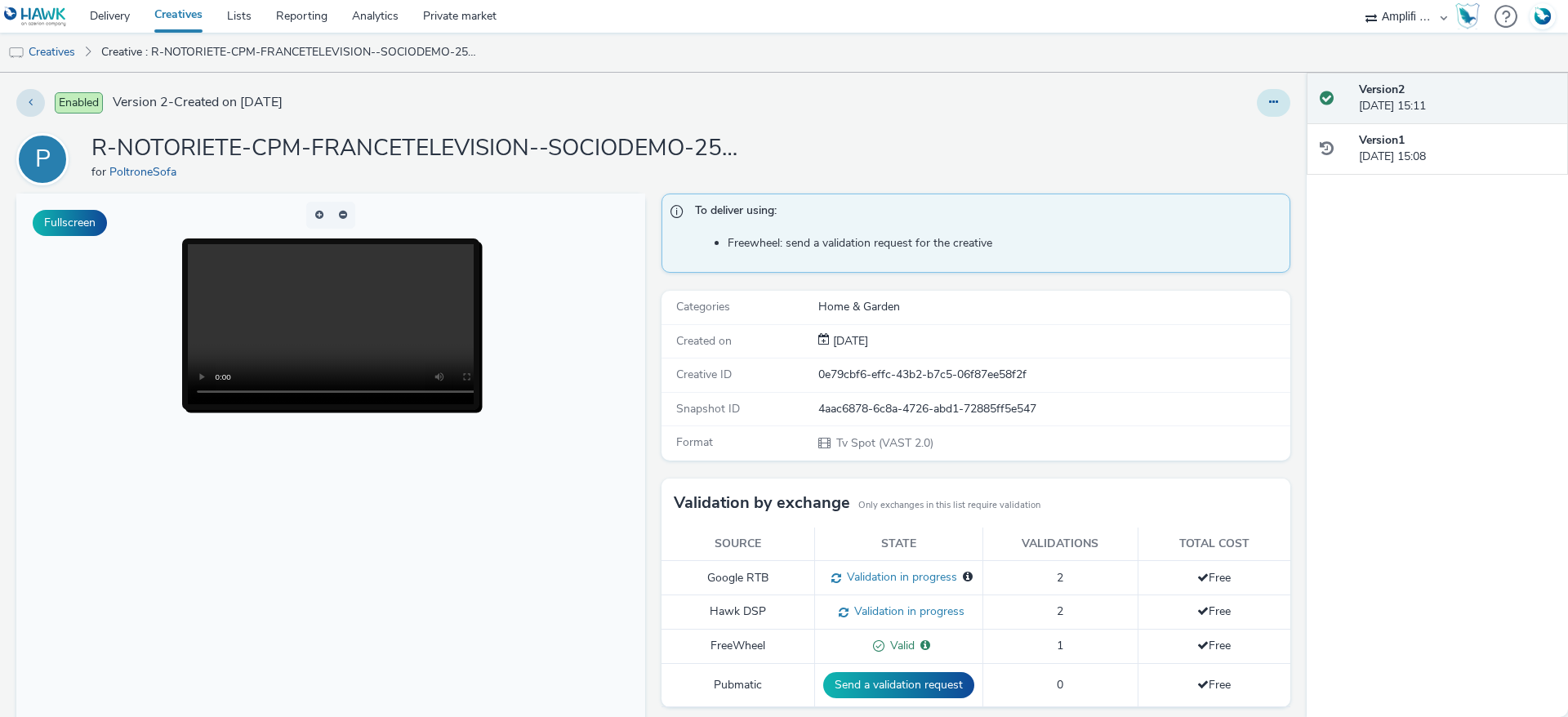
click at [1257, 92] on button at bounding box center [1274, 103] width 34 height 28
click at [1208, 129] on link "Edit" at bounding box center [1229, 135] width 123 height 33
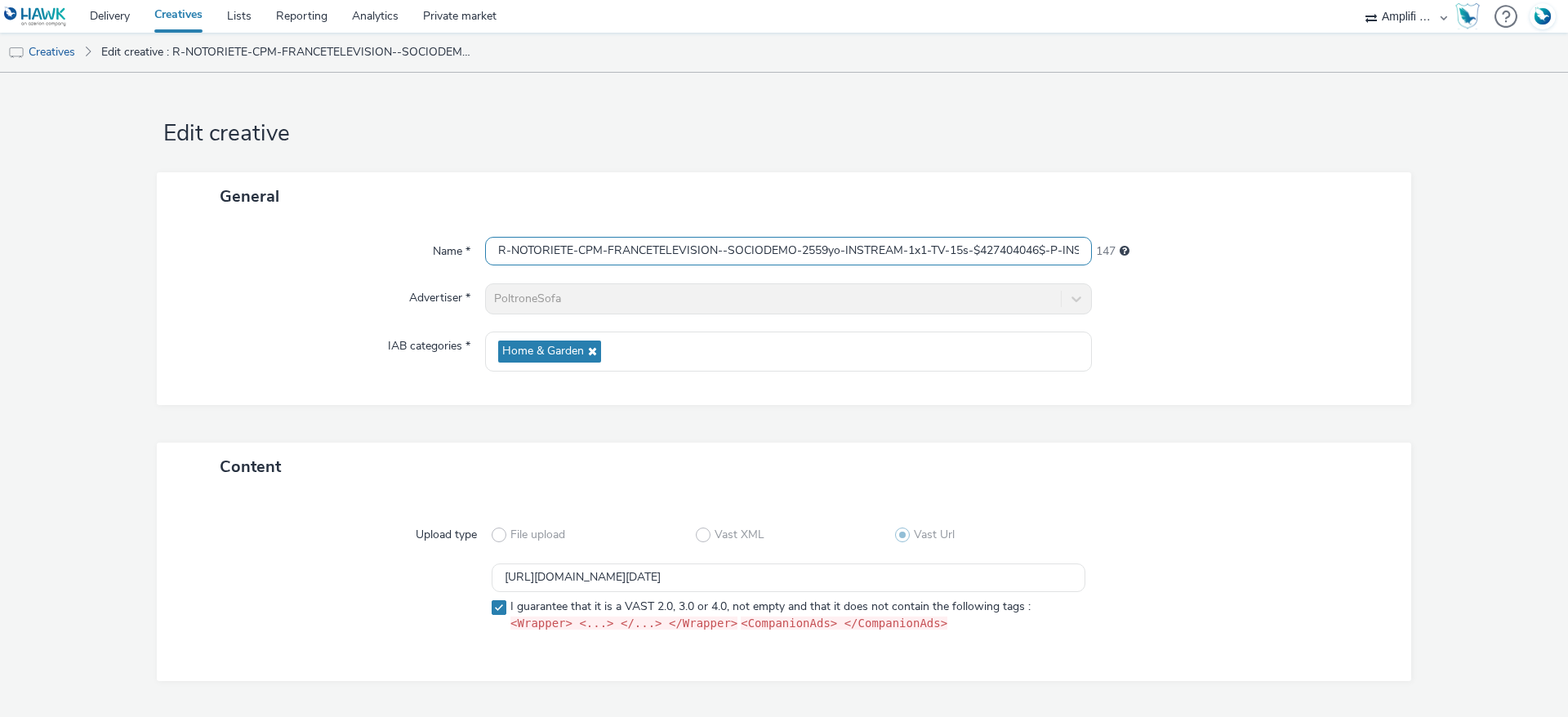
click at [958, 248] on input "R-NOTORIETE-CPM-FRANCETELEVISION--SOCIODEMO-2559yo-INSTREAM-1x1-TV-15s-$4274040…" at bounding box center [788, 251] width 607 height 29
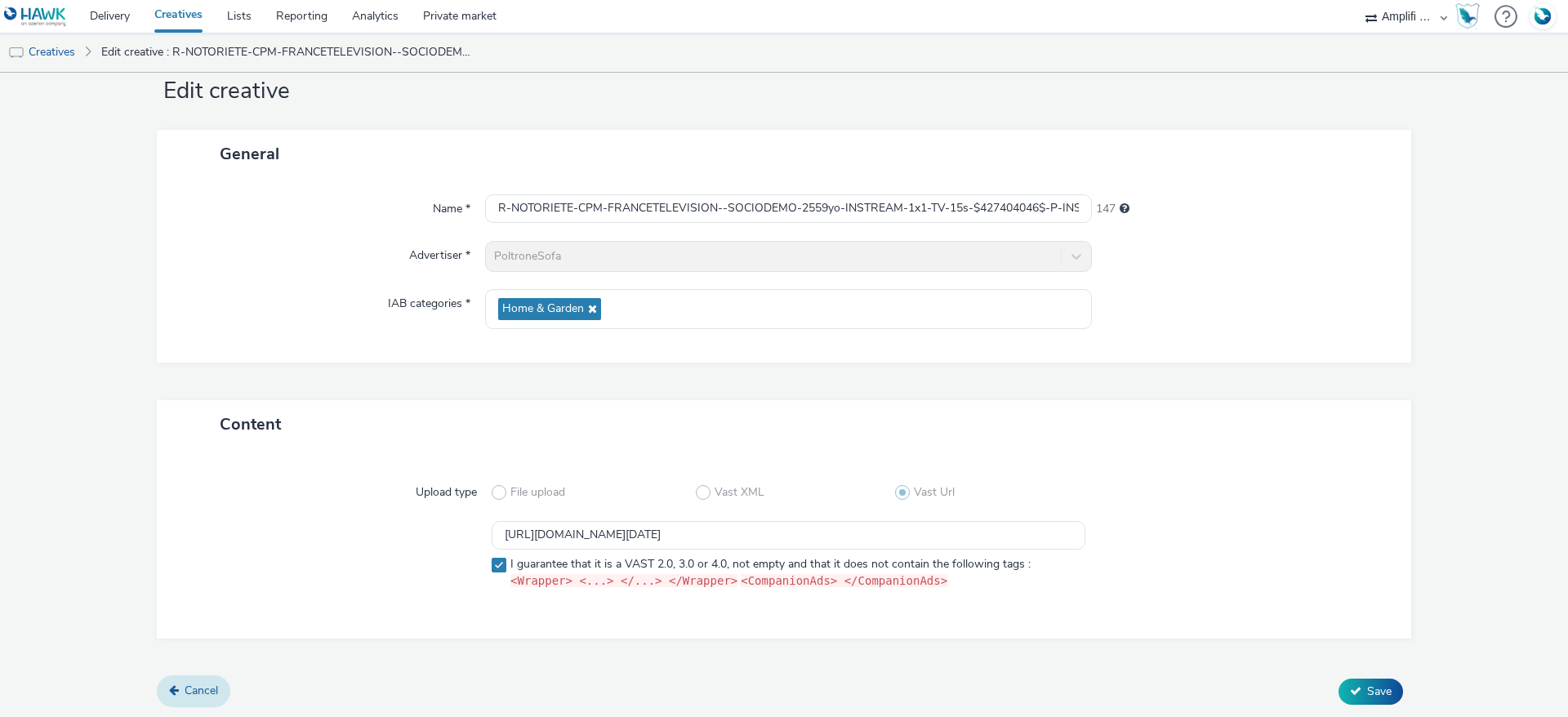
click at [188, 675] on link "Cancel" at bounding box center [193, 690] width 73 height 31
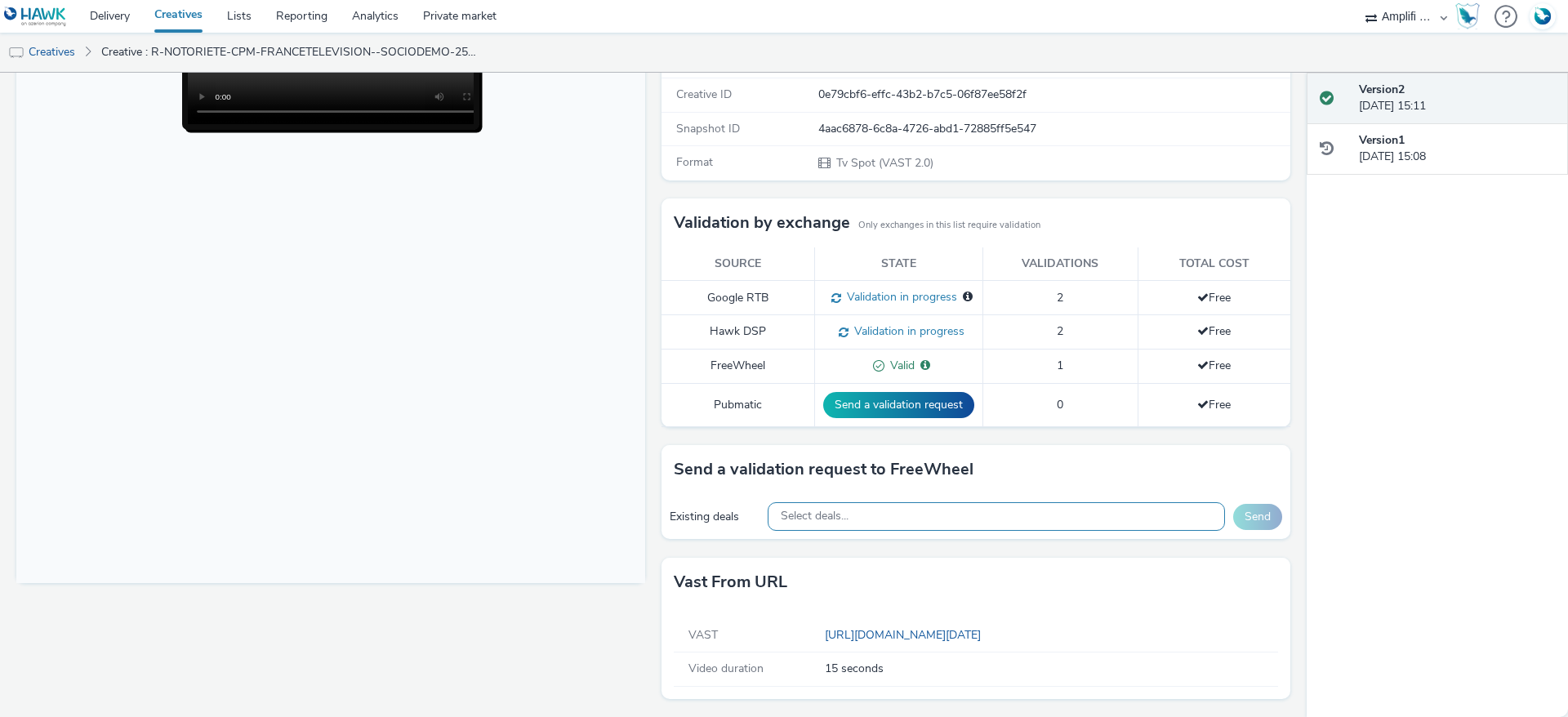
click at [944, 512] on div "Select deals..." at bounding box center [995, 517] width 457 height 29
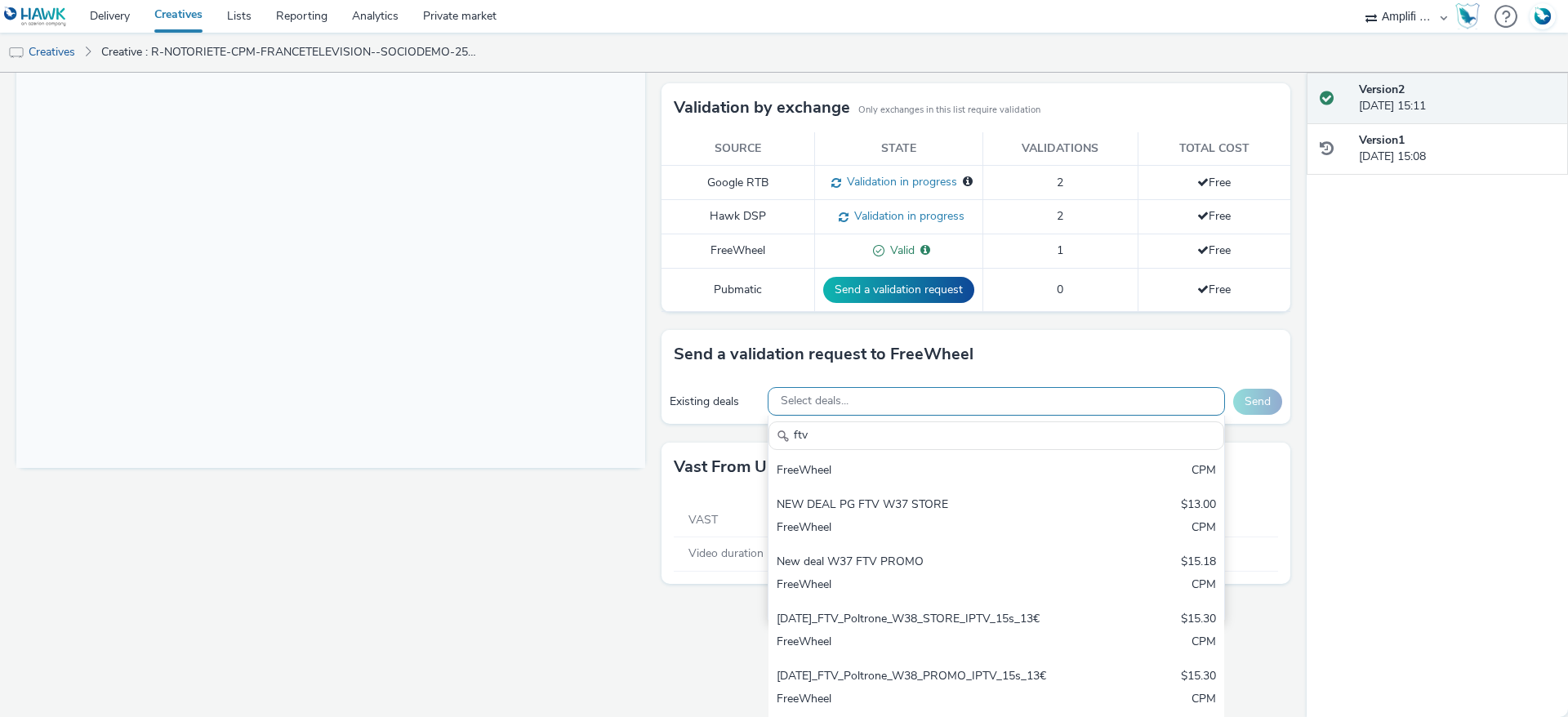
scroll to position [1403, 0]
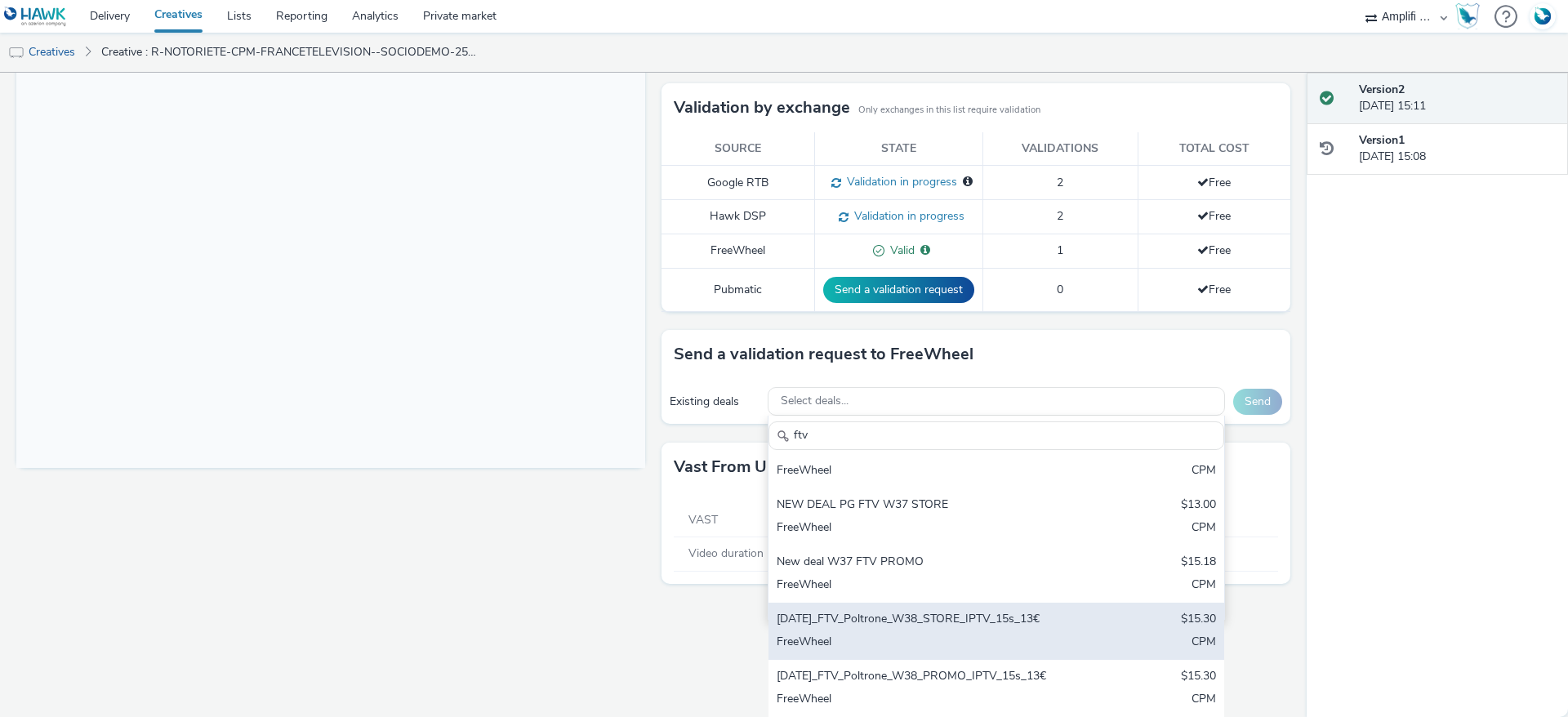
type input "ftv"
click at [921, 611] on div "[DATE]_FTV_Poltrone_W38_STORE_IPTV_15s_13€" at bounding box center [922, 620] width 289 height 19
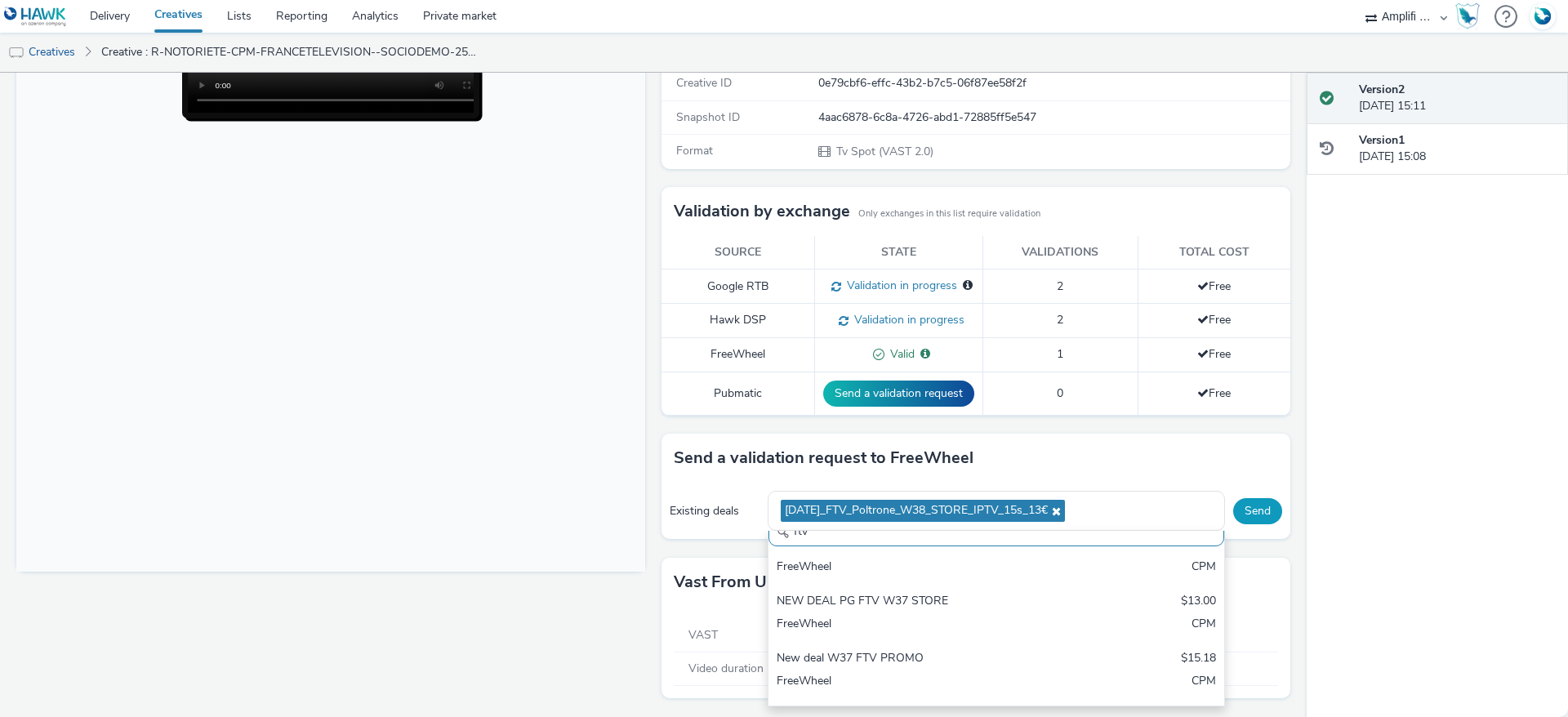
scroll to position [292, 0]
click at [1240, 399] on div "To deliver using: Freewheel: send a validation request for the creative Categor…" at bounding box center [971, 309] width 637 height 815
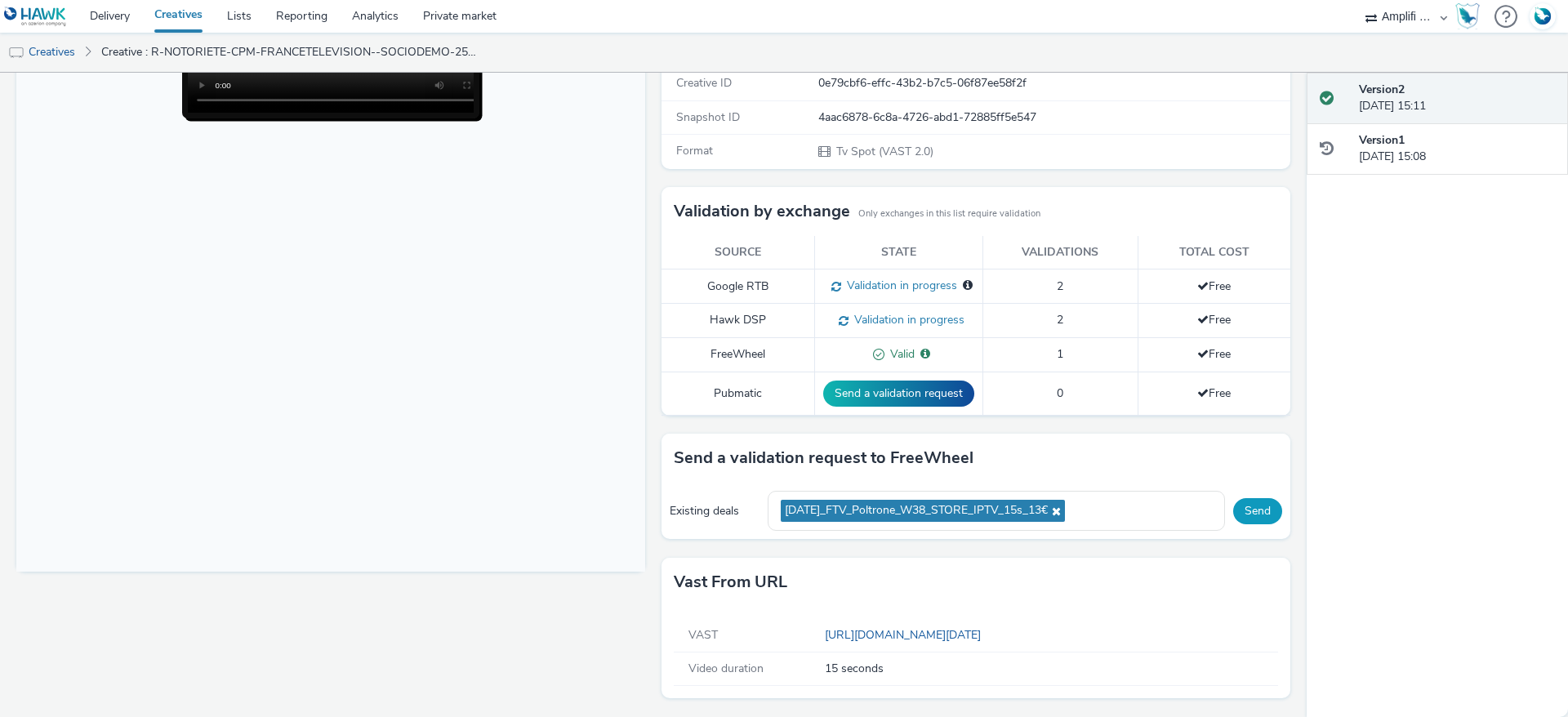
click at [1242, 518] on button "Send" at bounding box center [1257, 512] width 49 height 26
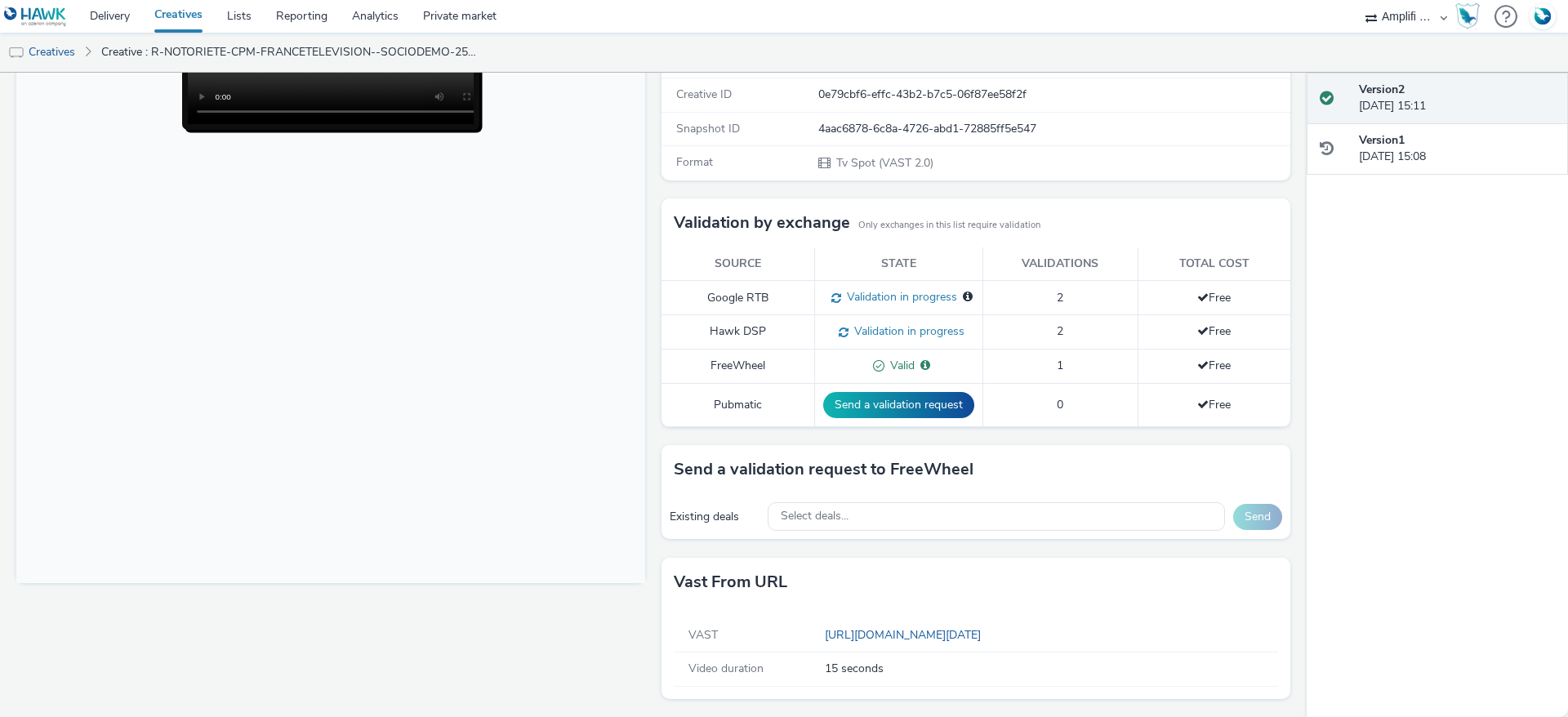
scroll to position [0, 0]
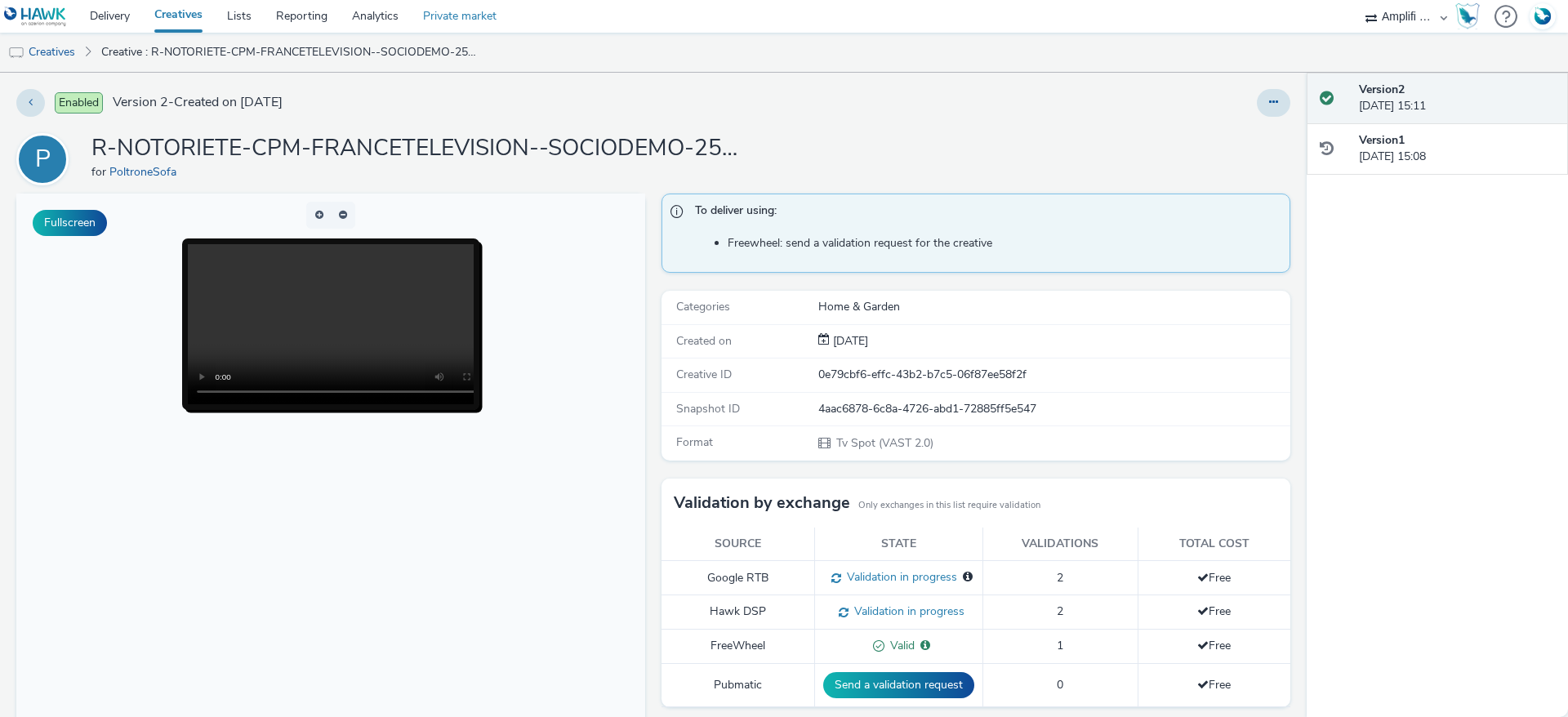
click at [441, 7] on link "Private market" at bounding box center [459, 16] width 98 height 33
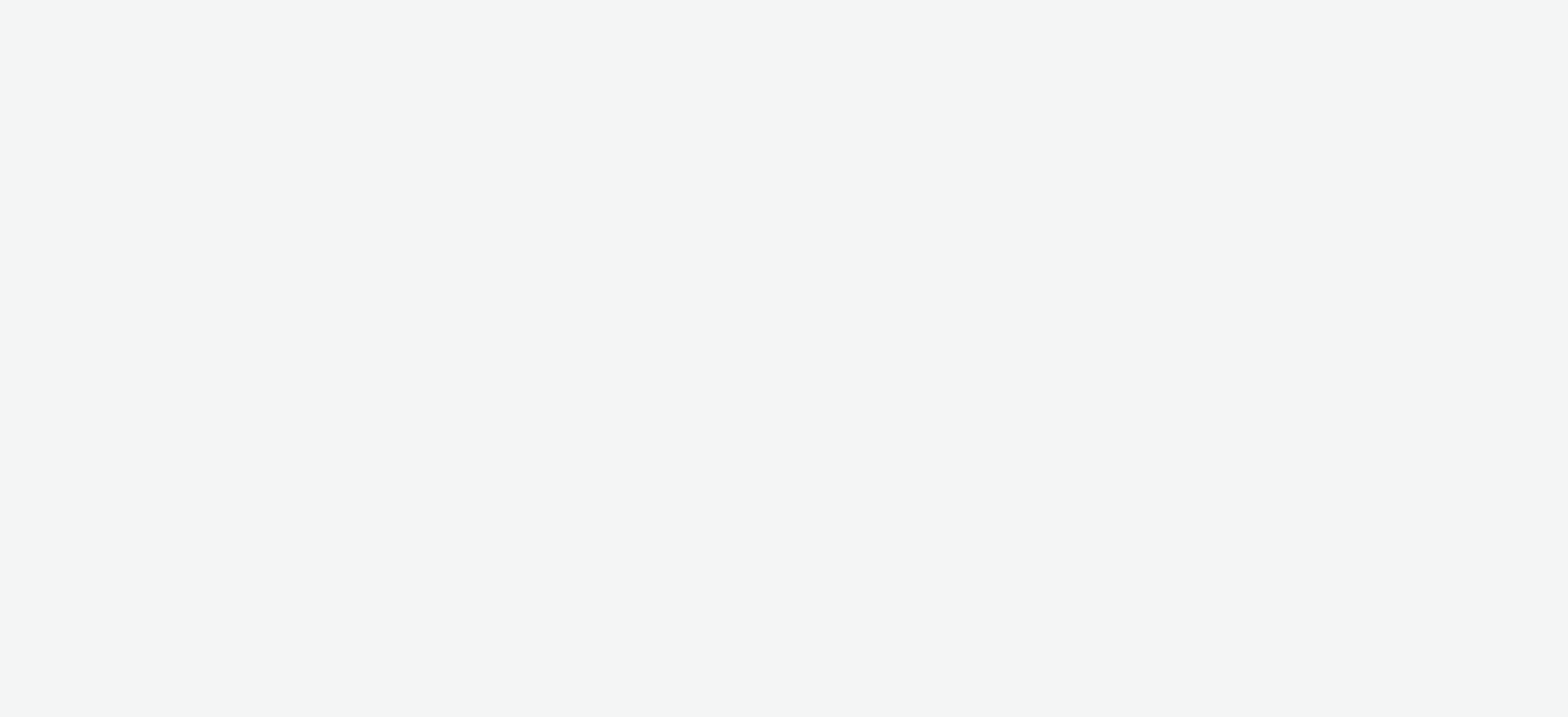
select select "d57a0b46-ef33-4938-977b-e6d07593e41f"
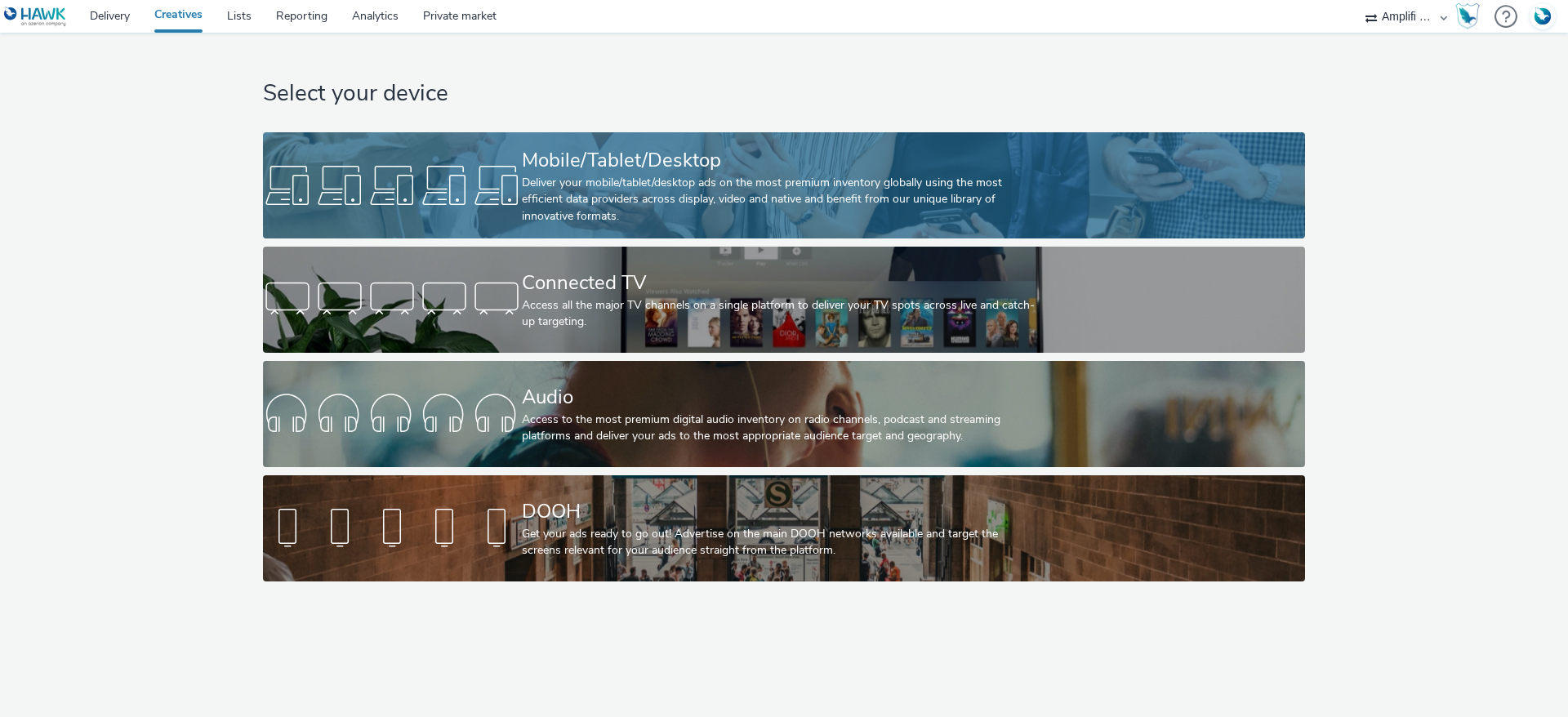
click at [540, 206] on div "Deliver your mobile/tablet/desktop ads on the most premium inventory globally u…" at bounding box center [780, 199] width 517 height 50
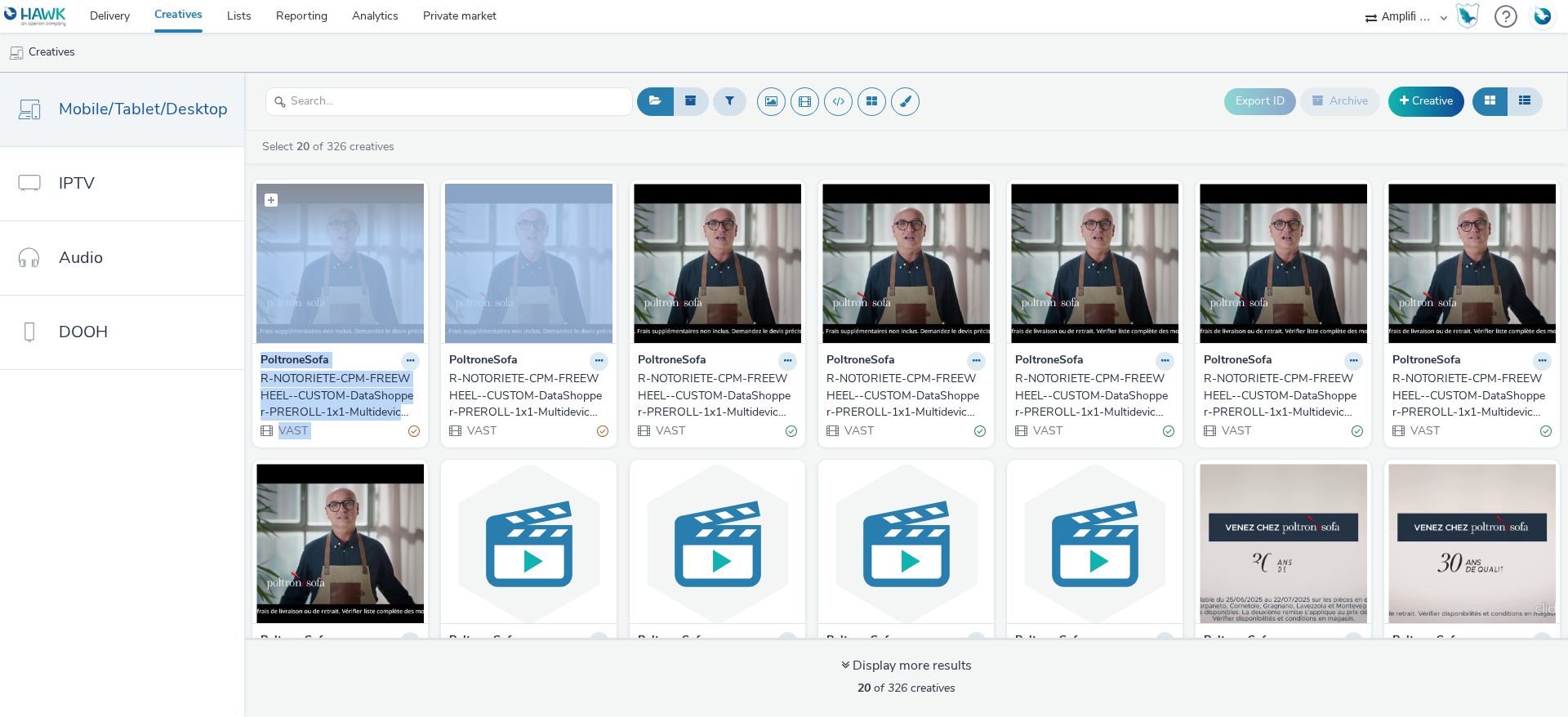
drag, startPoint x: 540, startPoint y: 206, endPoint x: 353, endPoint y: 291, distance: 205.4
click at [353, 291] on div "PoltroneSofa R-NOTORIETE-CPM-FREEWHEEL--CUSTOM-DataShopper-PREROLL-1x1-Multidev…" at bounding box center [906, 593] width 1324 height 843
click at [313, 255] on img at bounding box center [340, 263] width 168 height 160
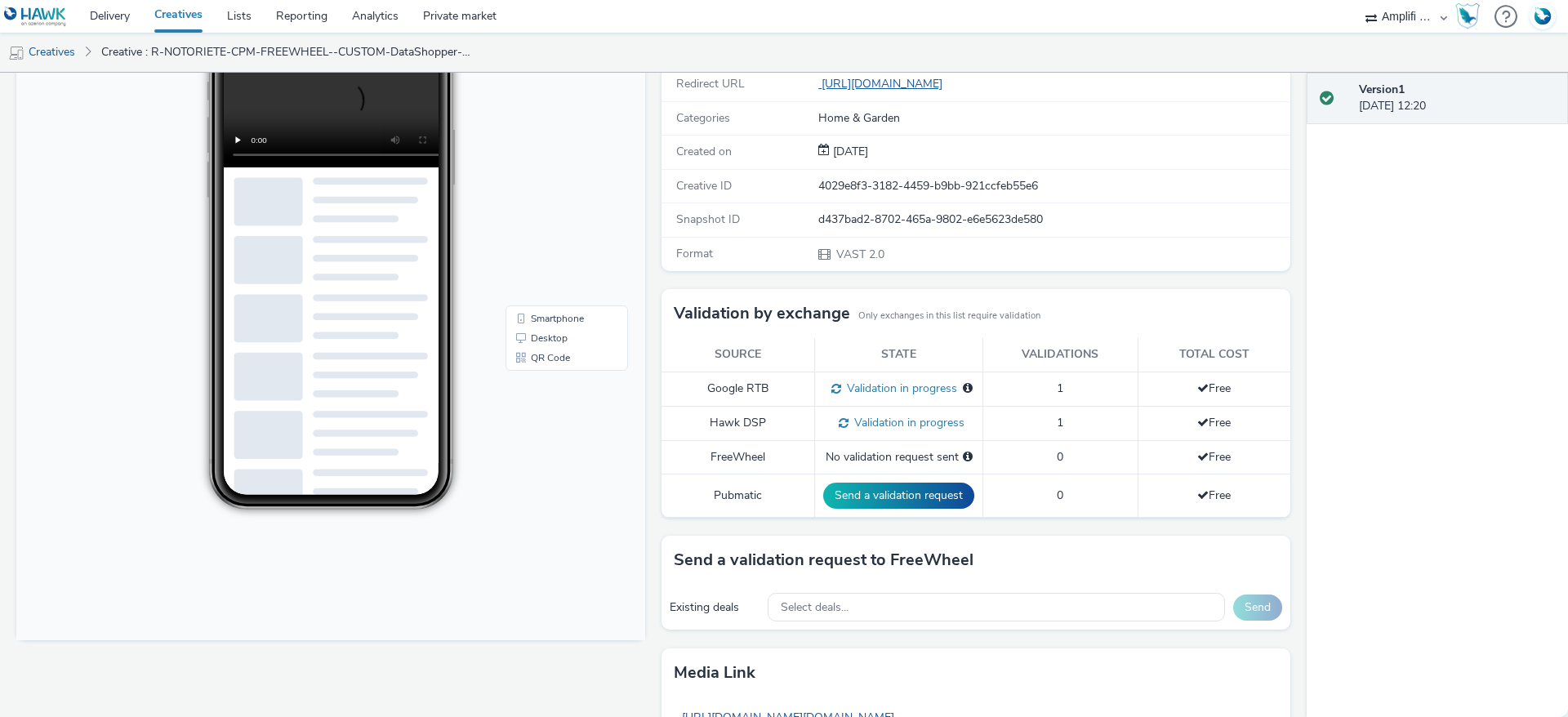
scroll to position [392, 0]
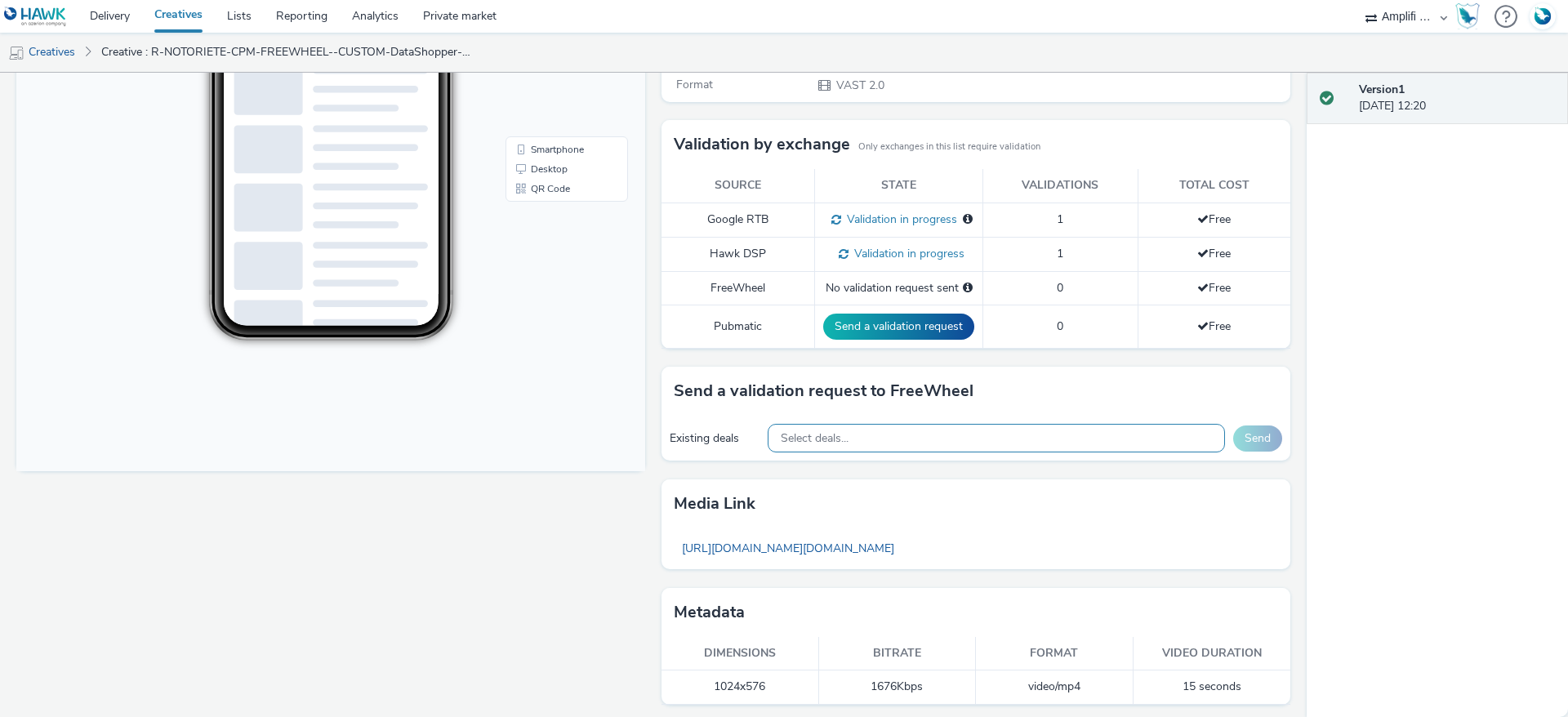
click at [903, 439] on div "Select deals..." at bounding box center [995, 438] width 457 height 29
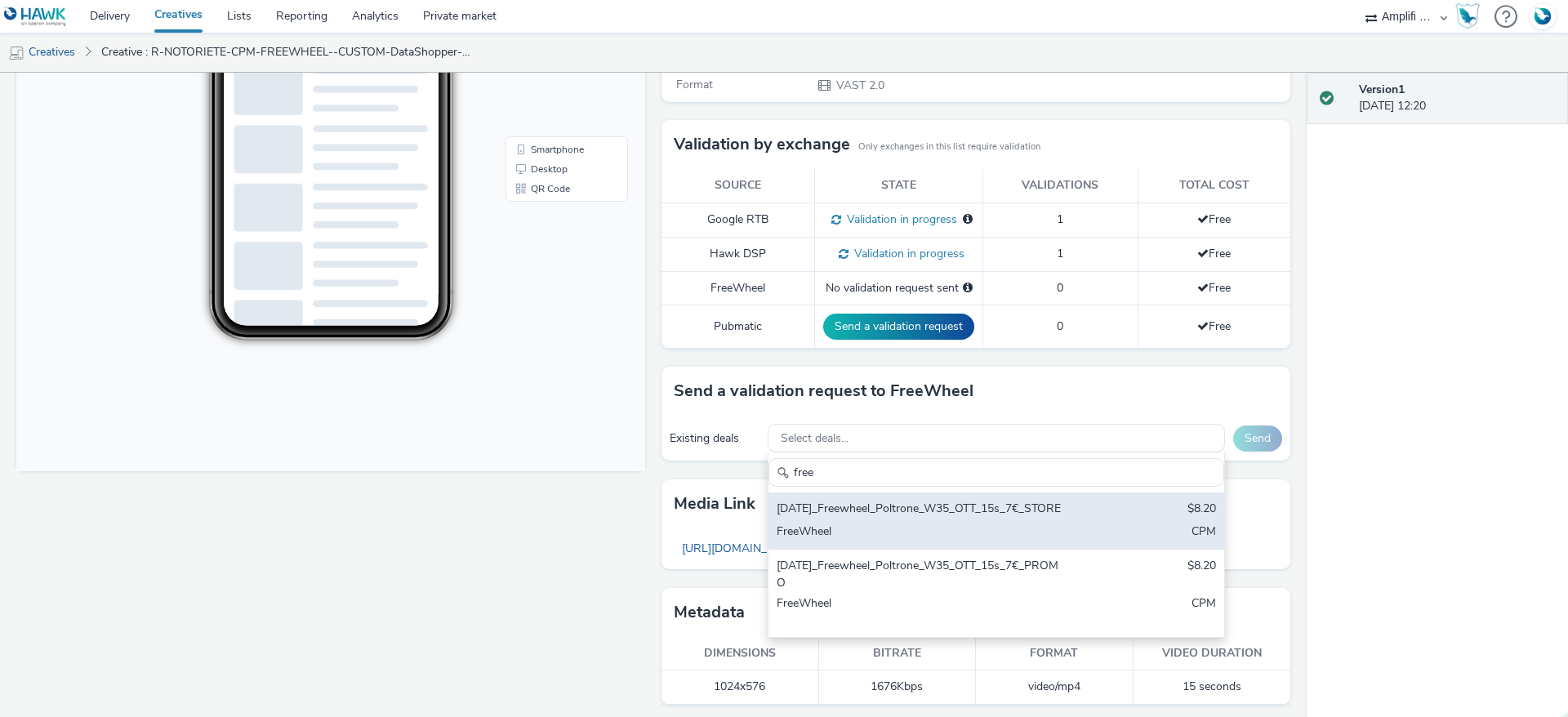
type input "free"
click at [961, 538] on div "FreeWheel" at bounding box center [922, 533] width 289 height 19
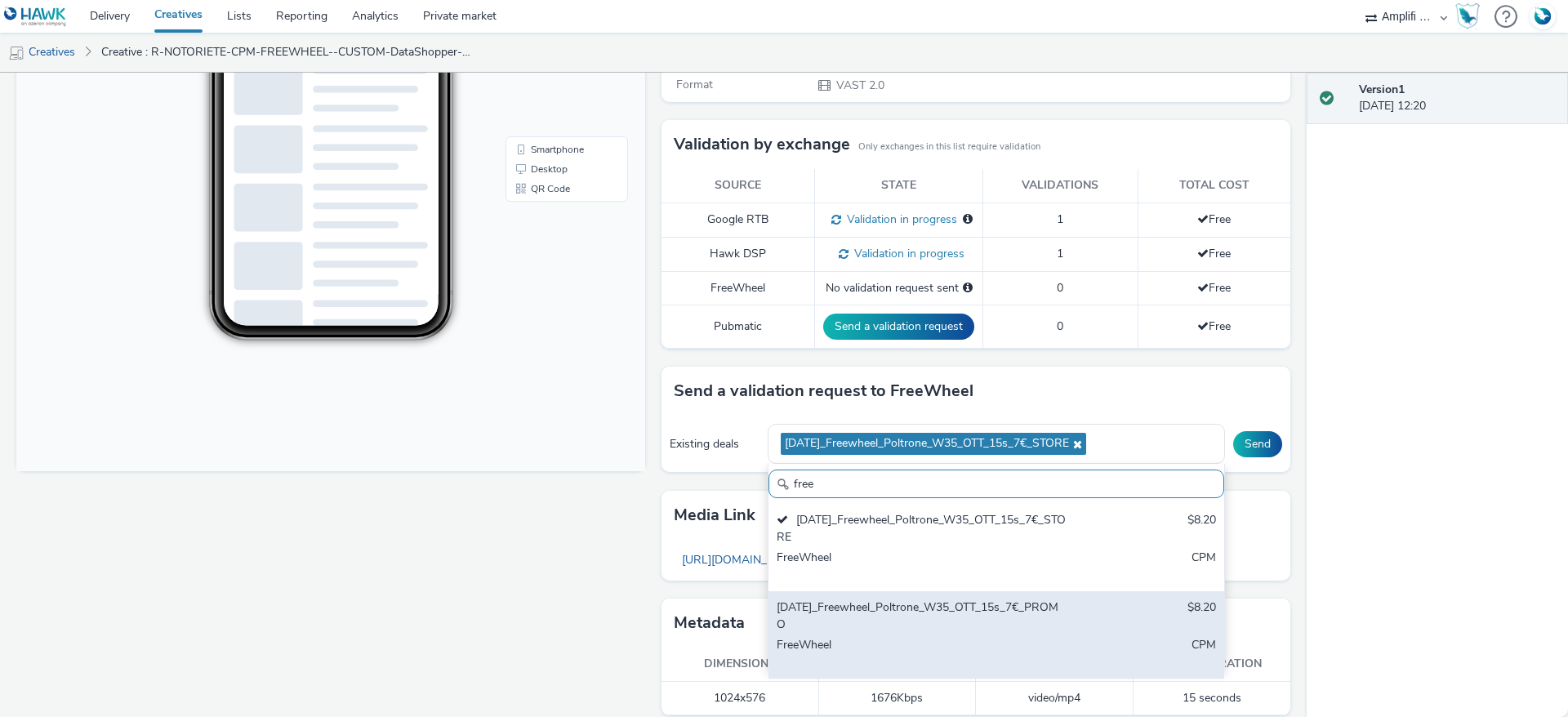
click at [992, 643] on div "FreeWheel" at bounding box center [922, 655] width 289 height 34
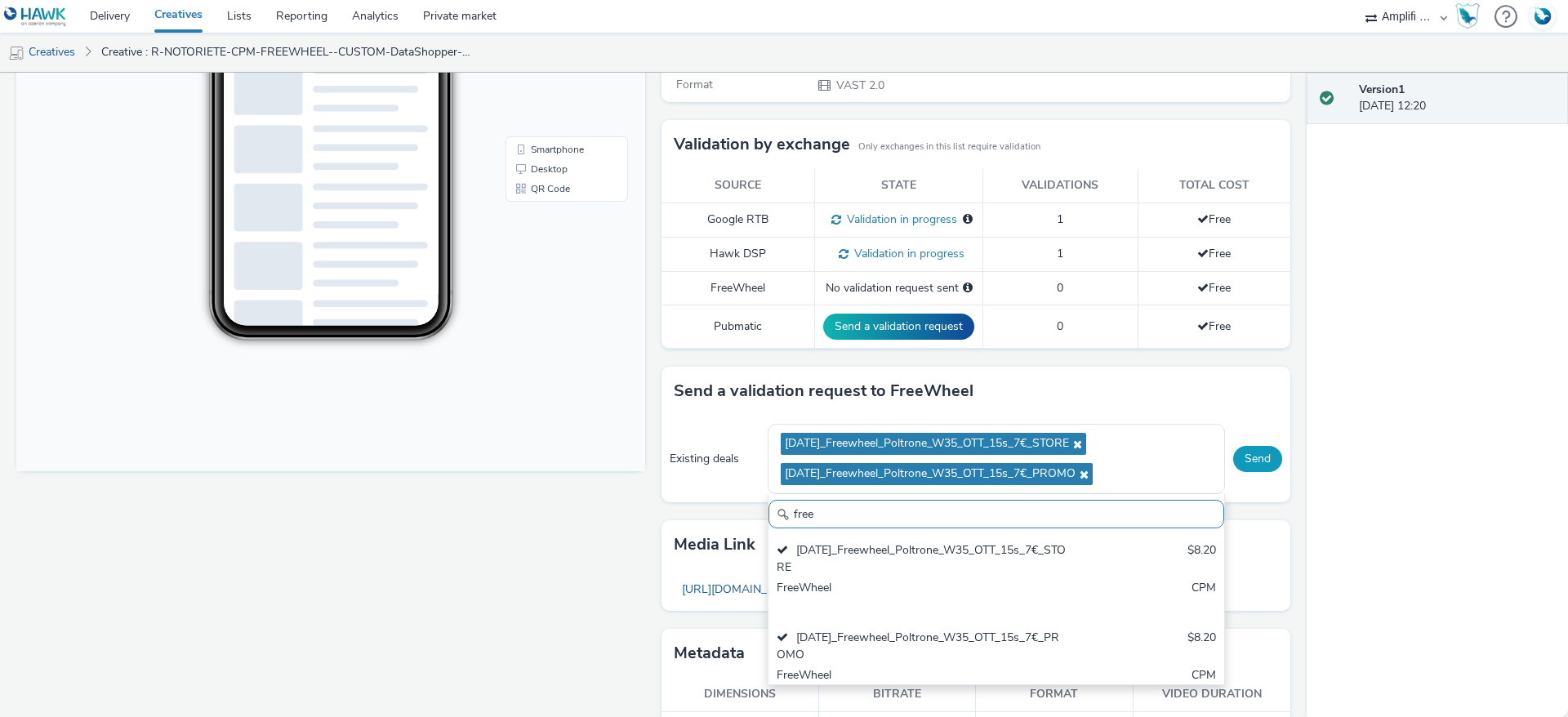
click at [1233, 454] on button "Send" at bounding box center [1257, 459] width 49 height 26
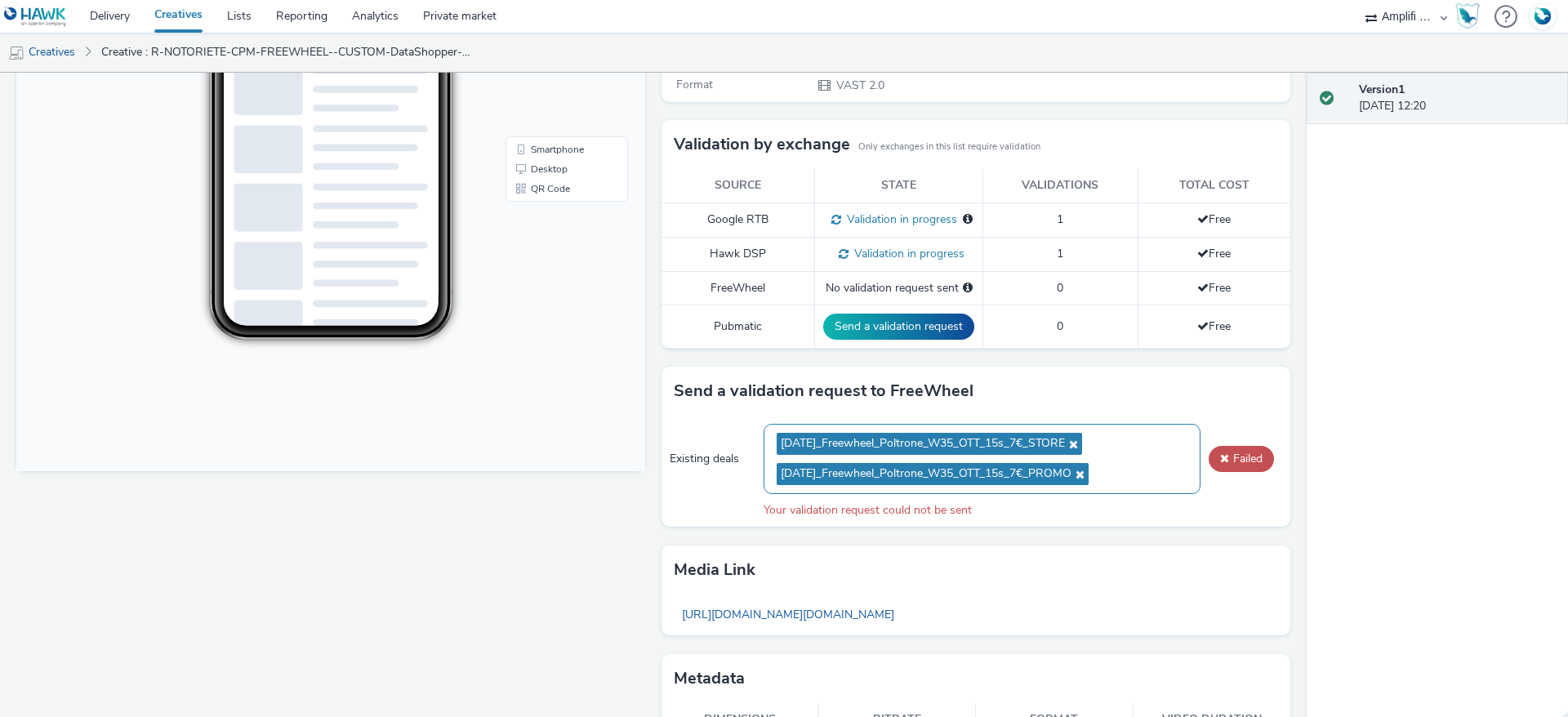
click at [1078, 440] on icon at bounding box center [1070, 444] width 13 height 12
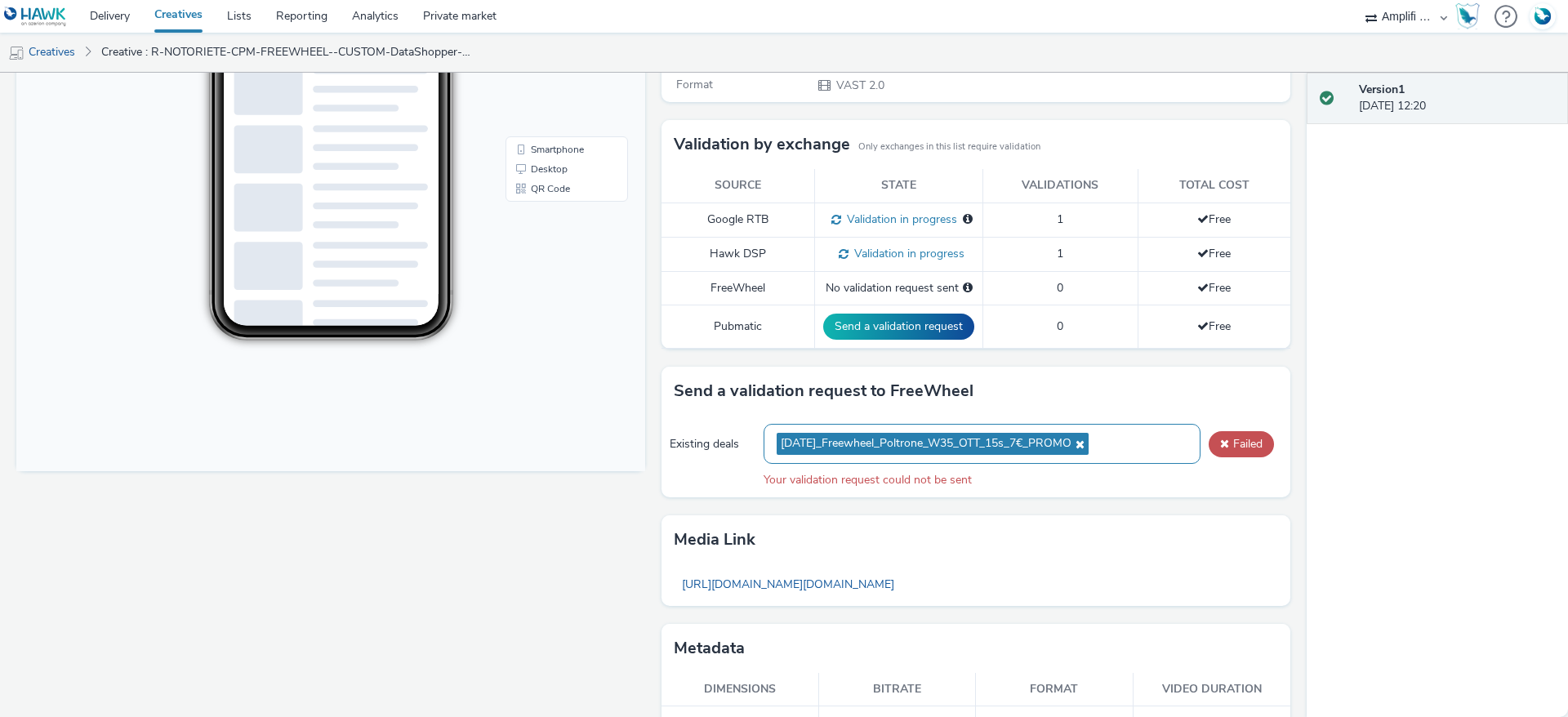
click at [1084, 446] on icon at bounding box center [1077, 444] width 13 height 12
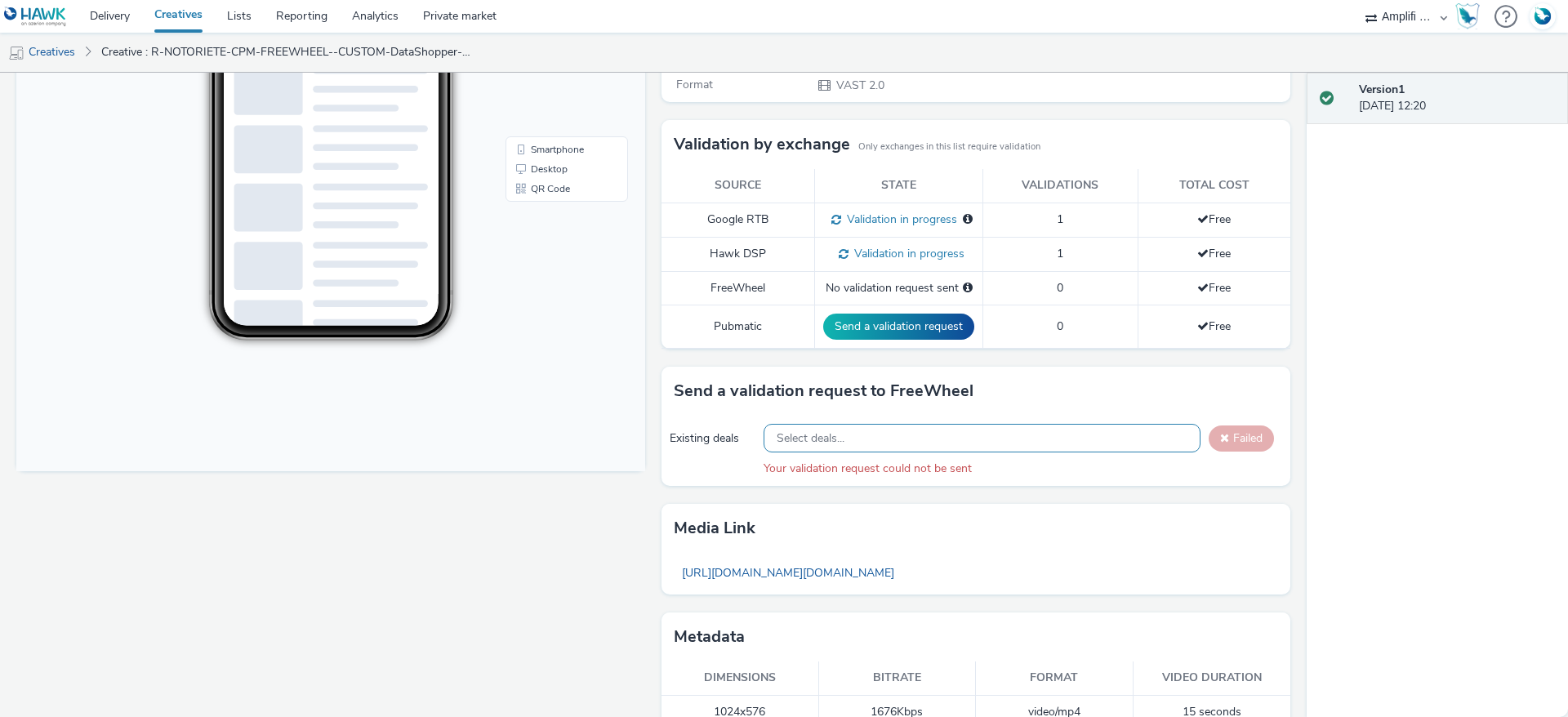
scroll to position [0, 0]
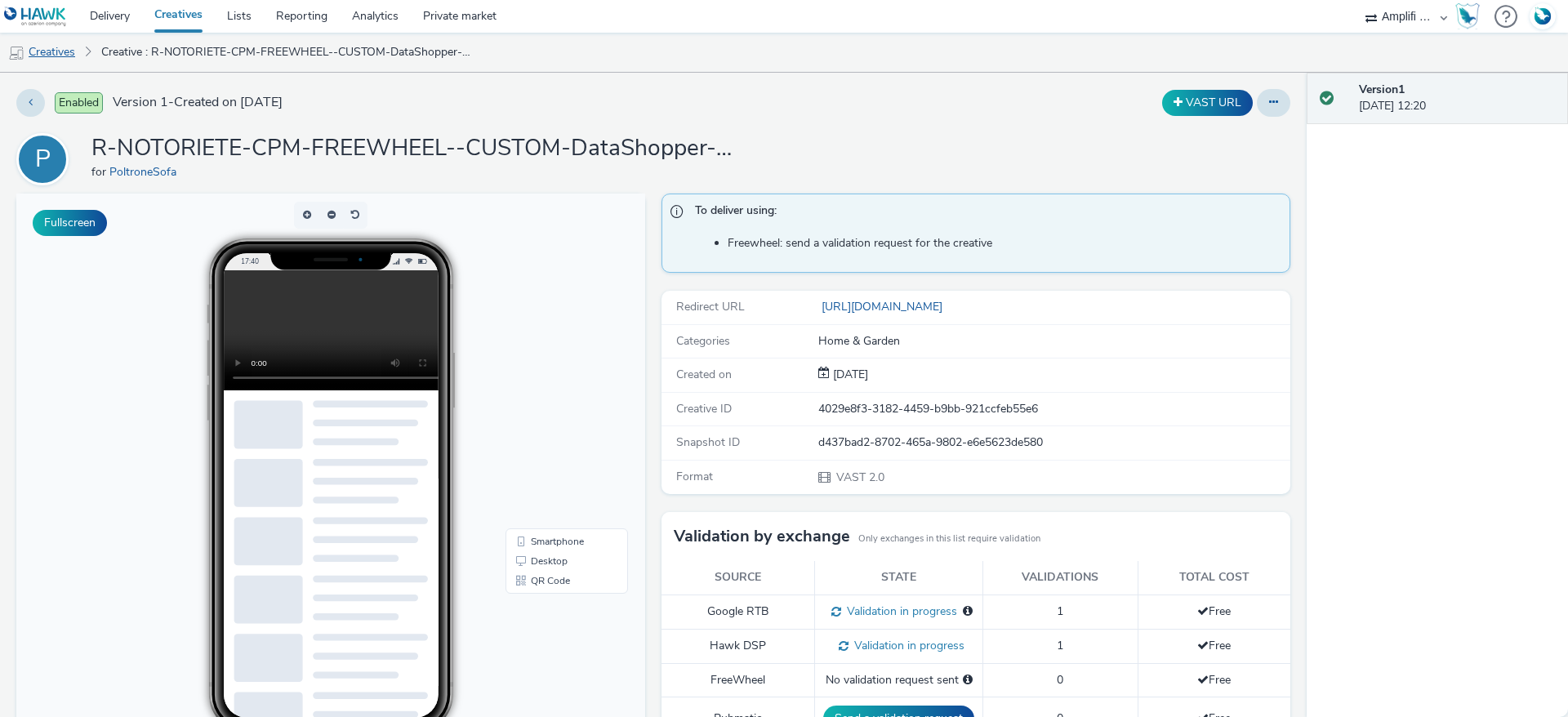
click at [59, 54] on link "Creatives" at bounding box center [42, 53] width 83 height 40
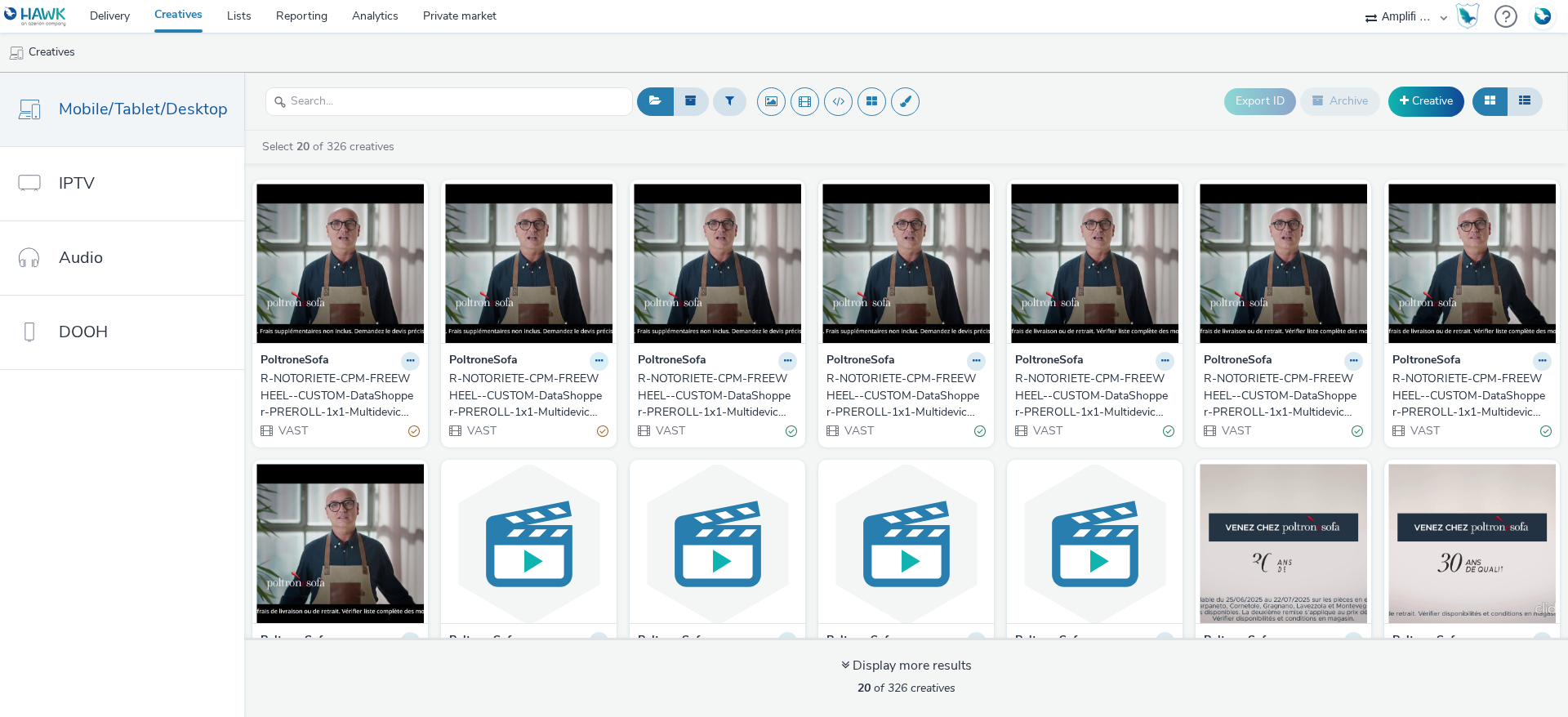
click at [596, 358] on icon at bounding box center [599, 361] width 7 height 10
click at [566, 416] on link "Duplicate" at bounding box center [547, 421] width 123 height 33
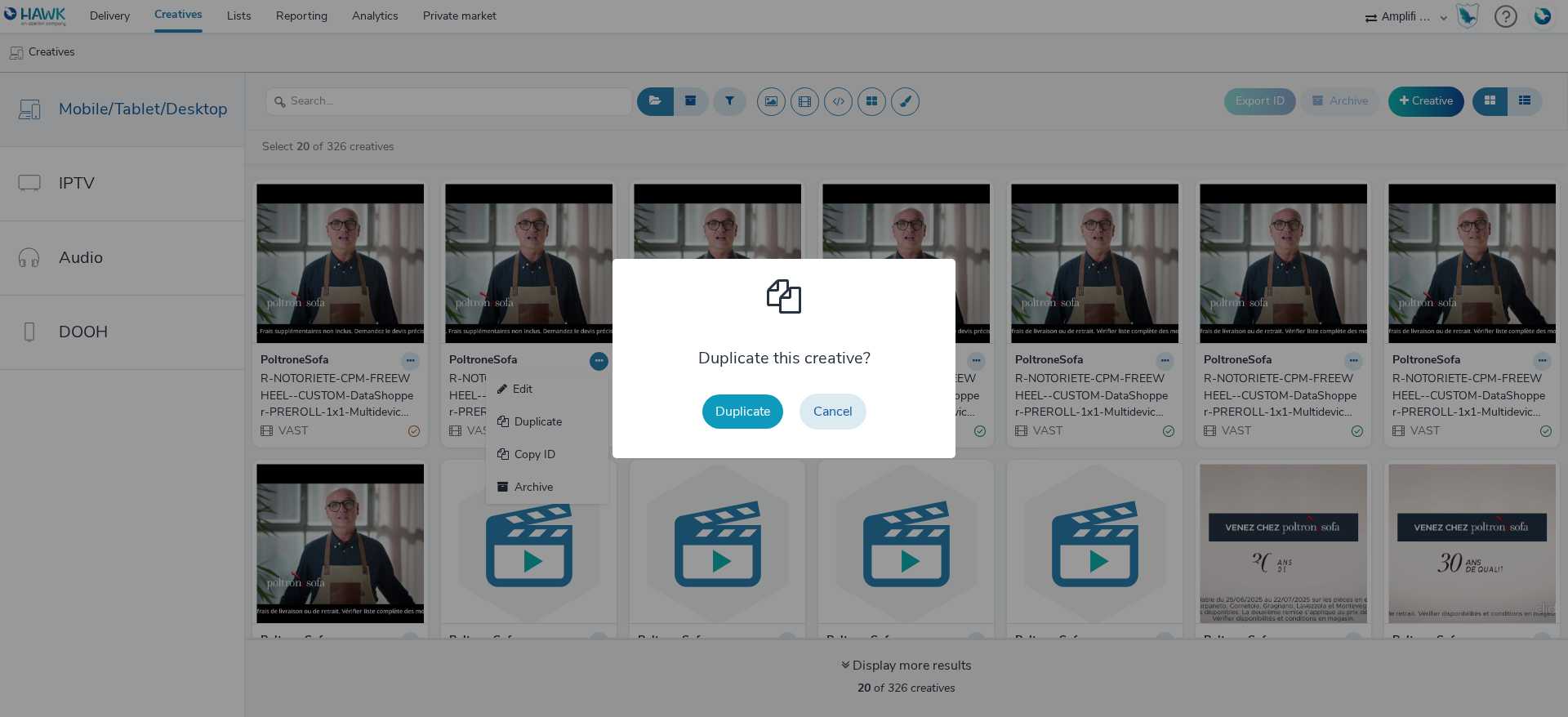
click at [729, 400] on button "Duplicate" at bounding box center [743, 412] width 81 height 35
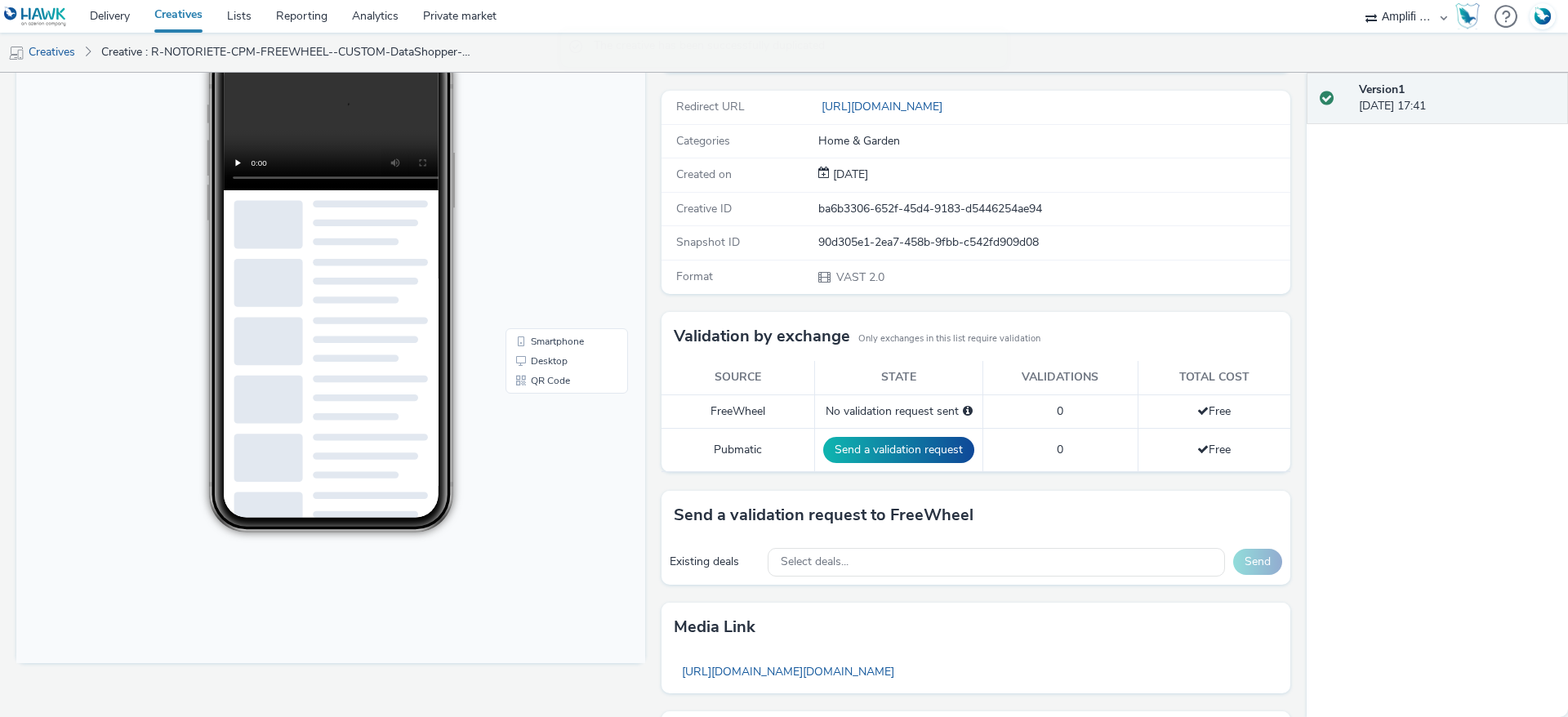
scroll to position [208, 0]
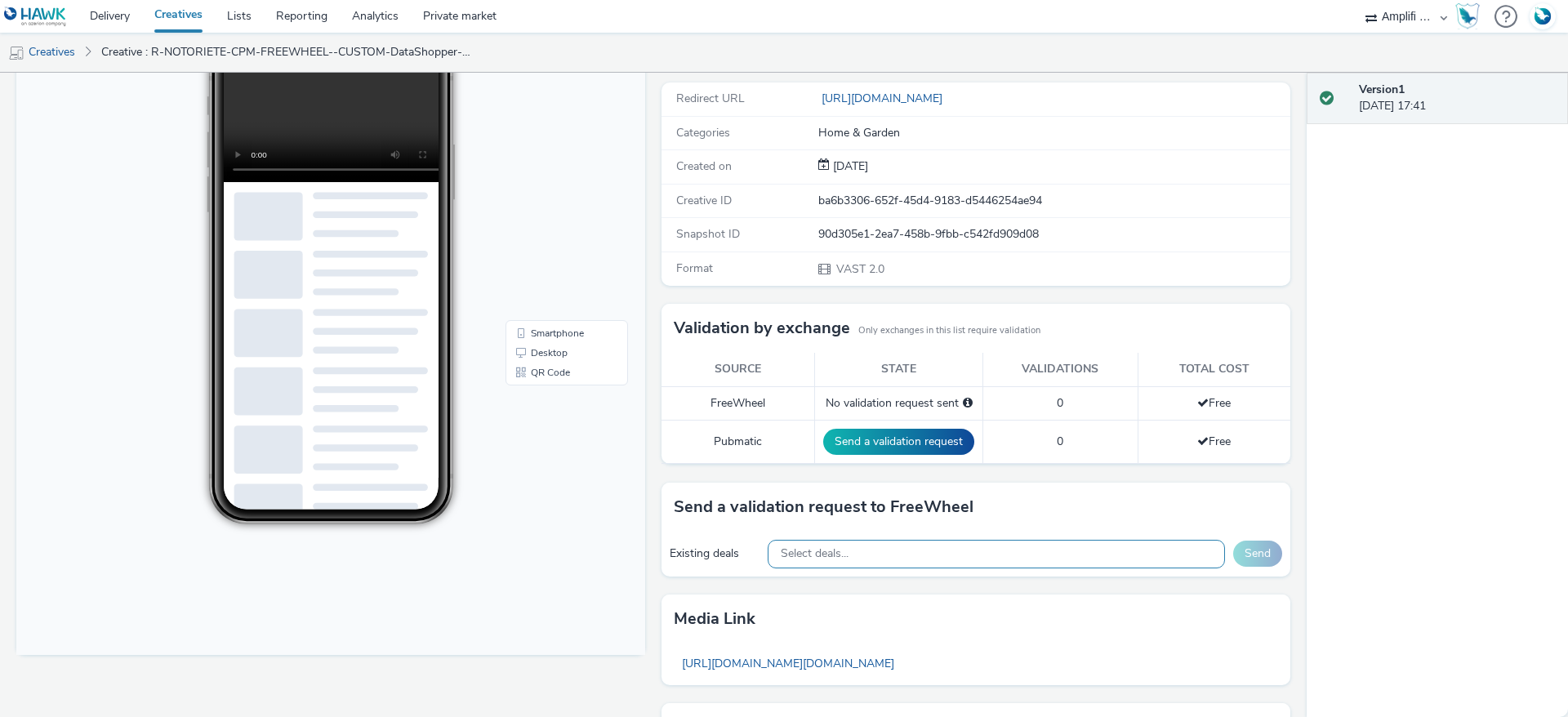
click at [838, 560] on span "Select deals..." at bounding box center [815, 554] width 67 height 14
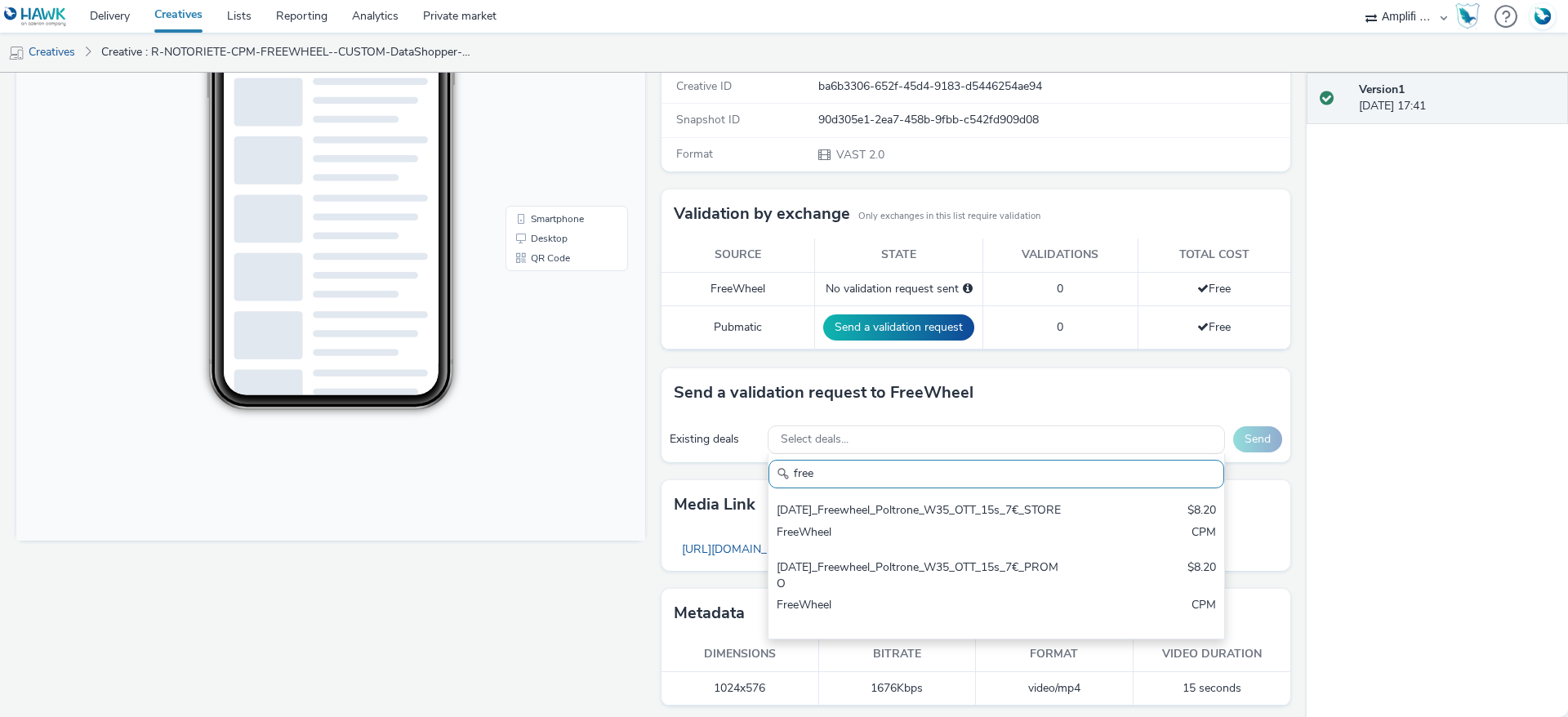
scroll to position [329, 0]
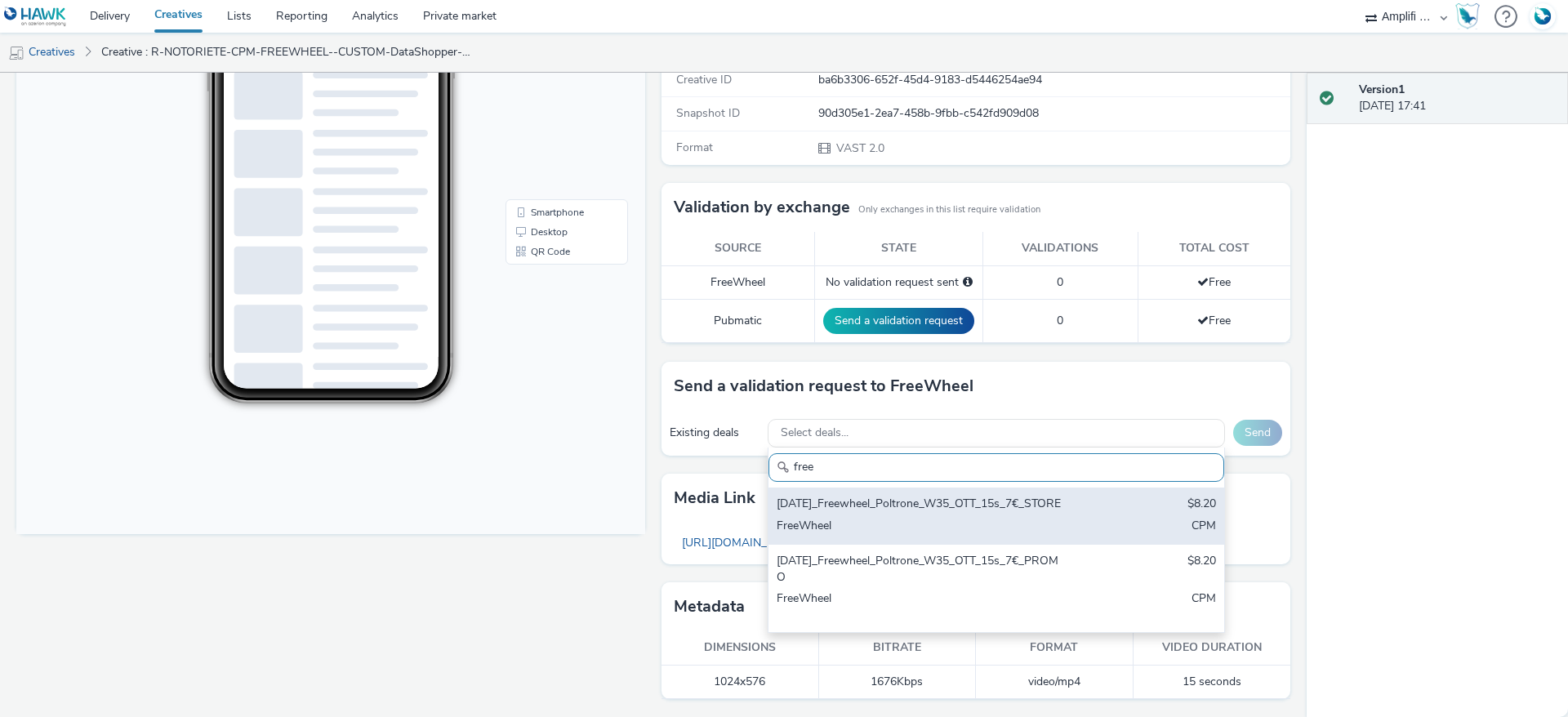
type input "free"
click at [971, 537] on div "FreeWheel" at bounding box center [922, 527] width 289 height 19
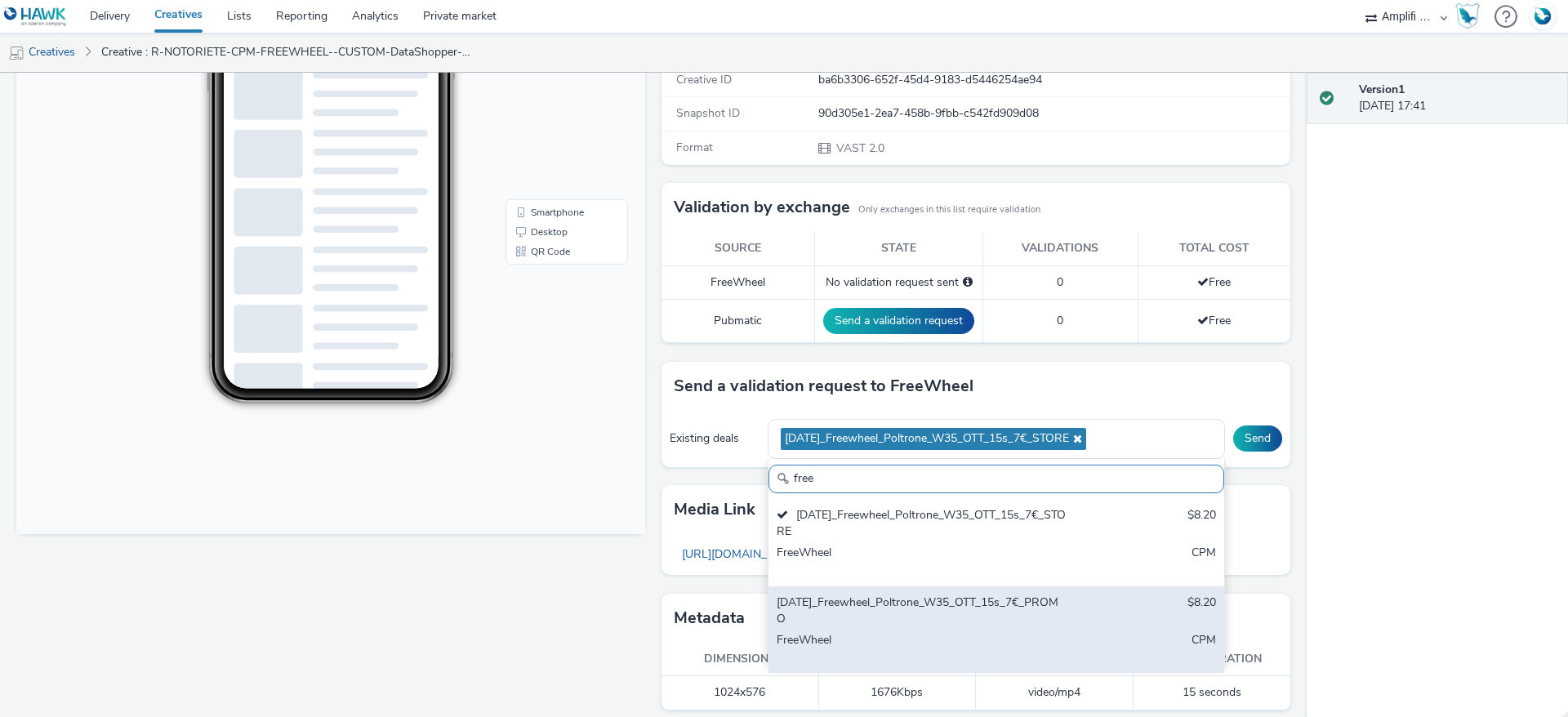
click at [952, 653] on div "FreeWheel" at bounding box center [922, 650] width 289 height 34
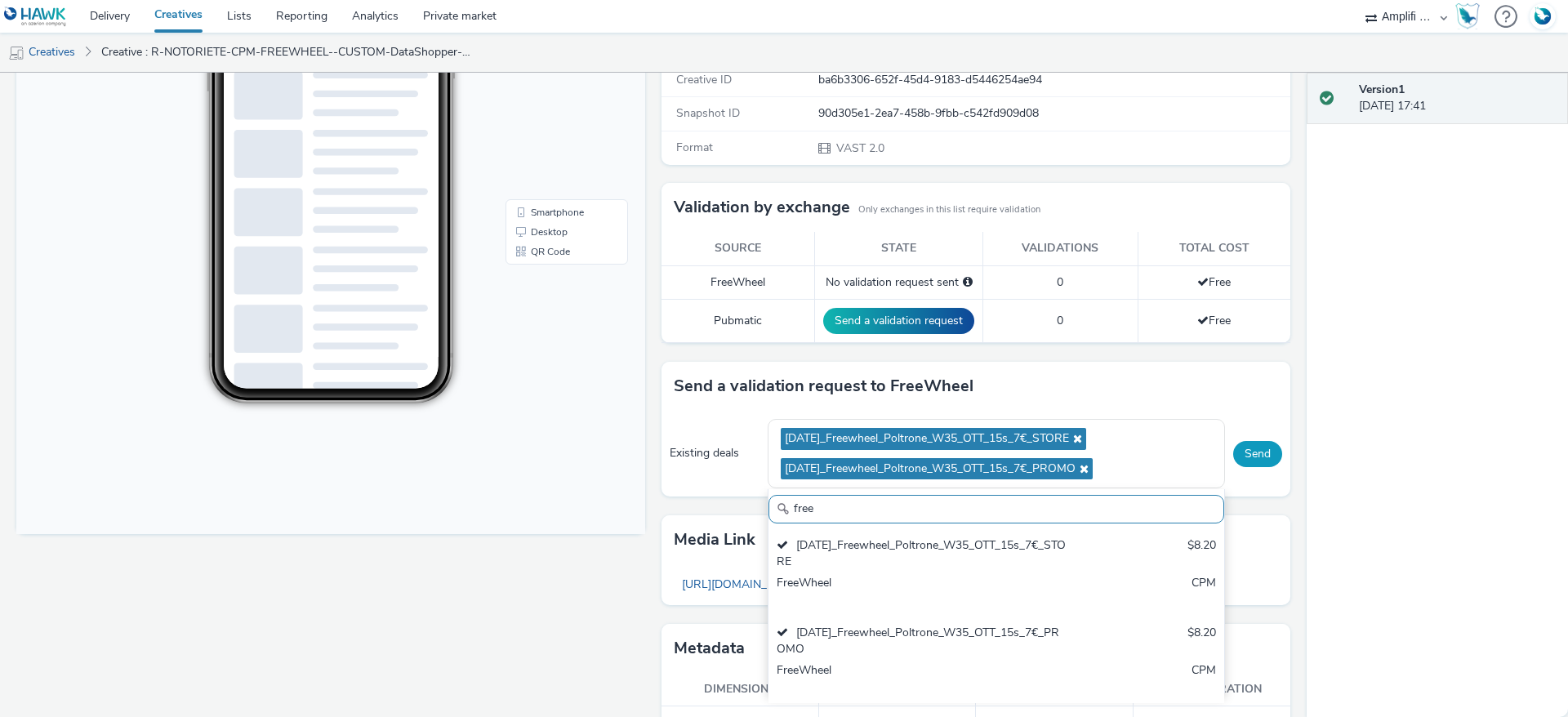
click at [1233, 457] on button "Send" at bounding box center [1257, 454] width 49 height 26
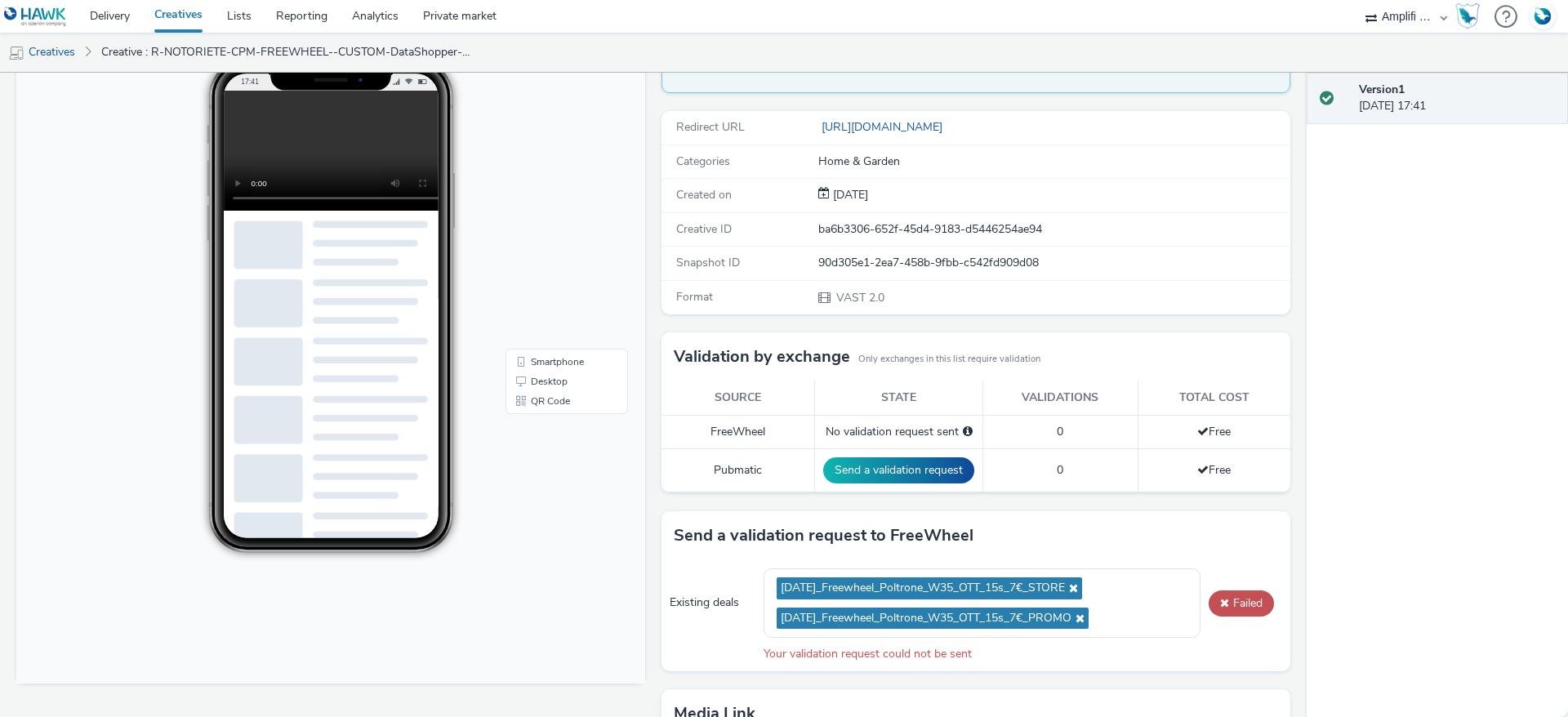
scroll to position [0, 0]
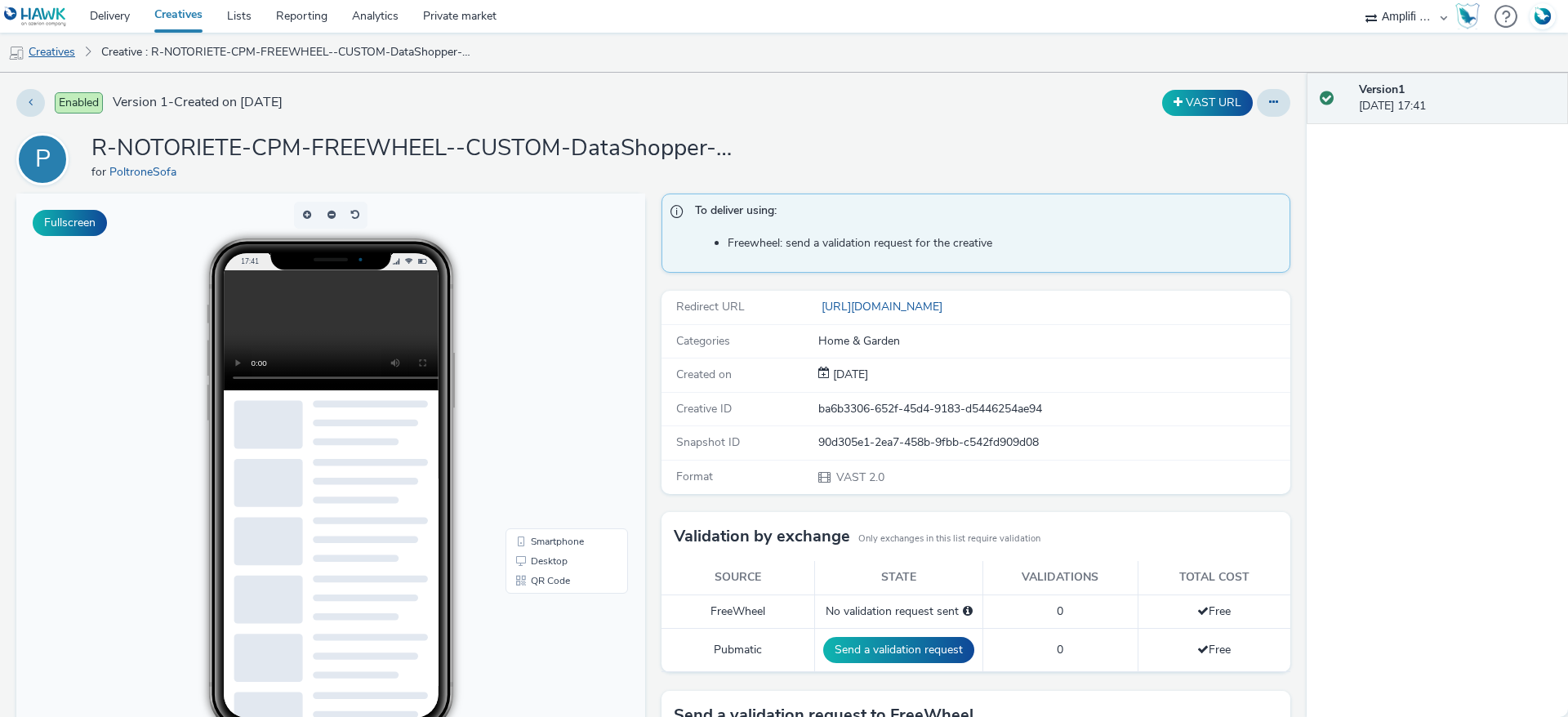
click at [79, 54] on link "Creatives" at bounding box center [42, 53] width 83 height 40
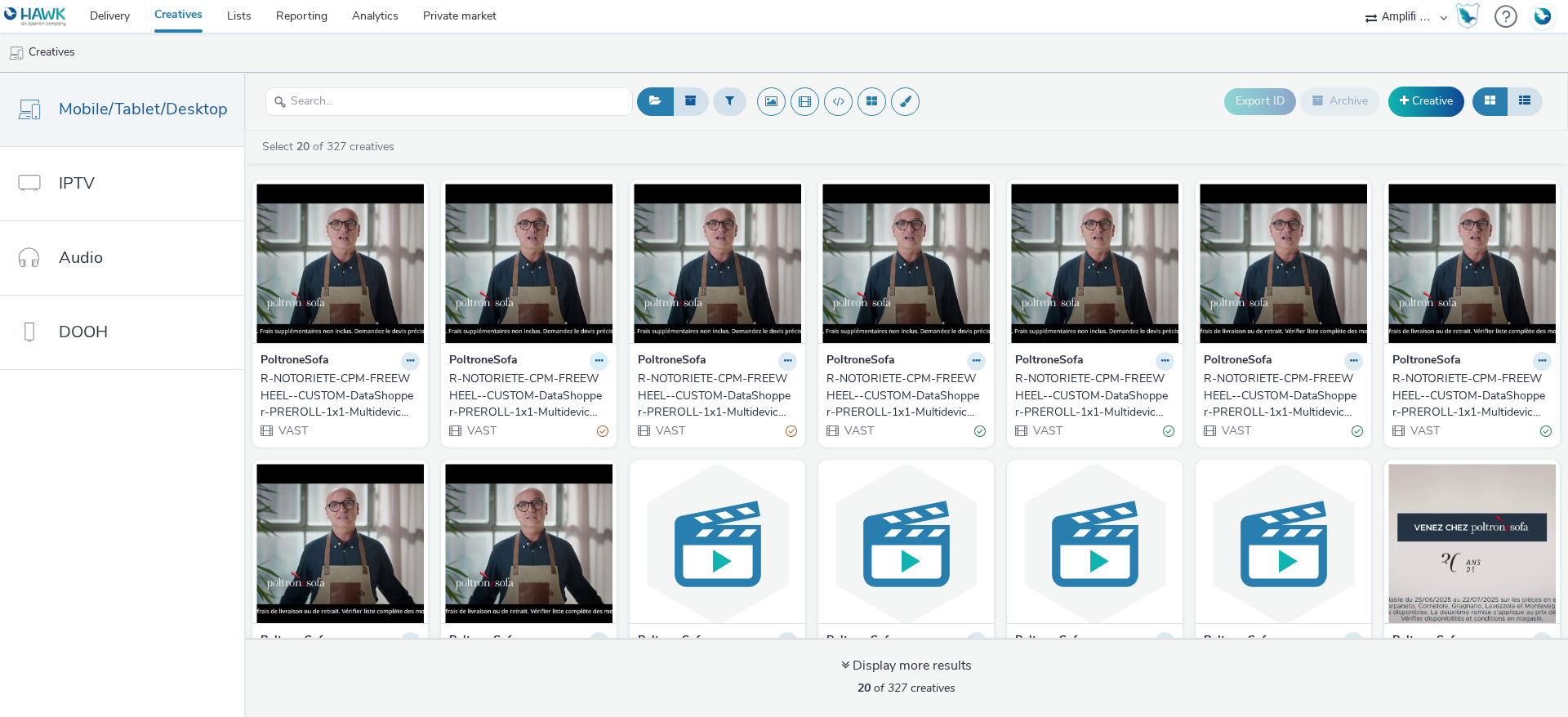
click at [596, 362] on icon at bounding box center [599, 361] width 7 height 10
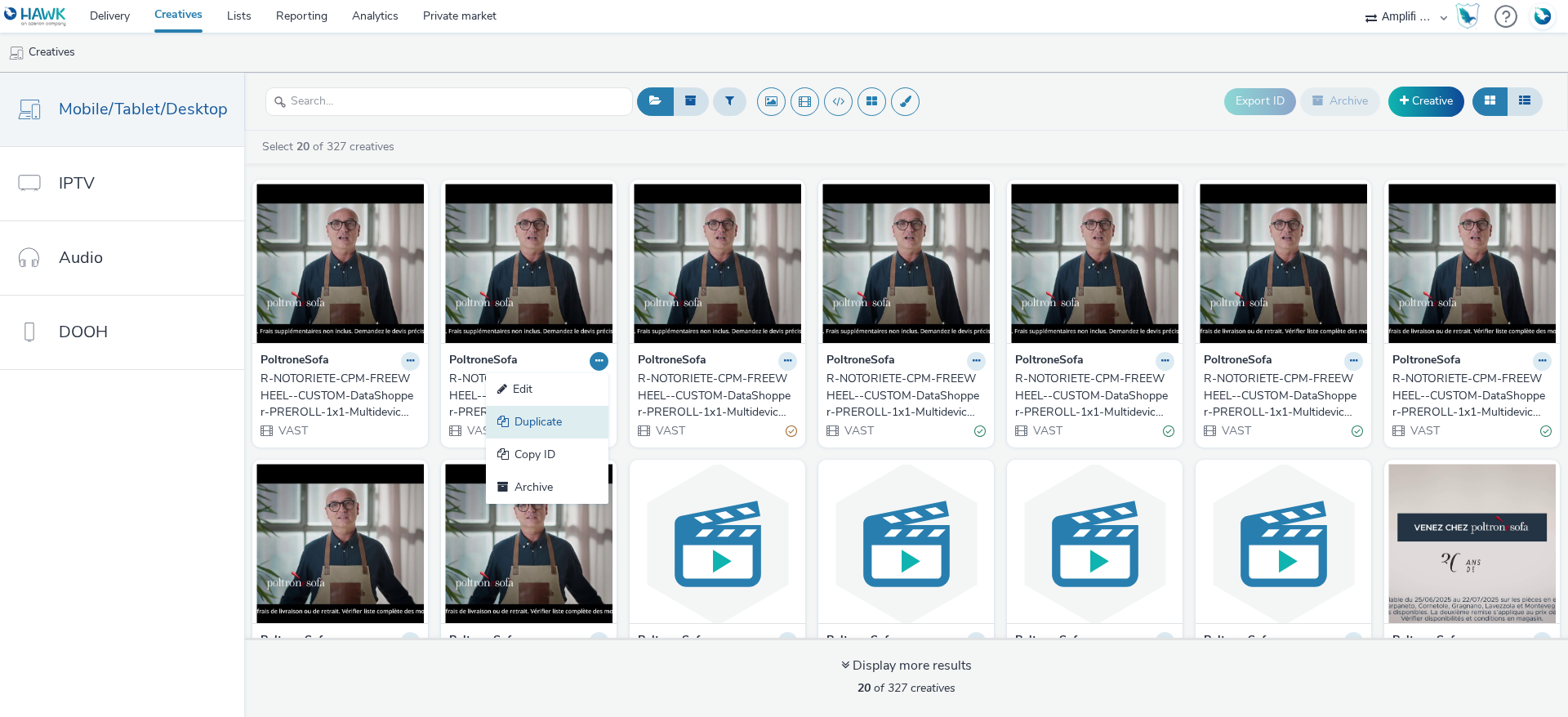
click at [537, 423] on link "Duplicate" at bounding box center [547, 421] width 123 height 33
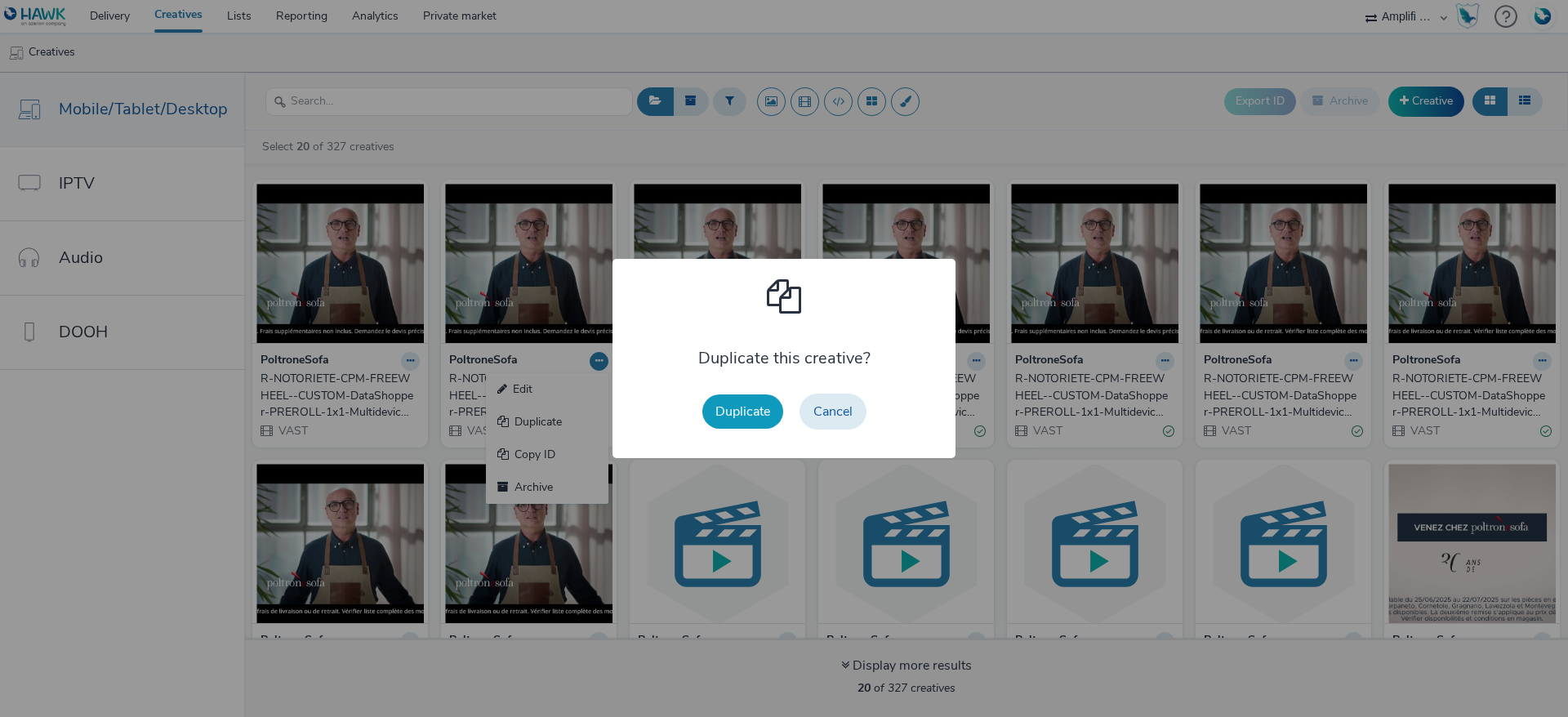
click at [771, 410] on button "Duplicate" at bounding box center [743, 412] width 81 height 35
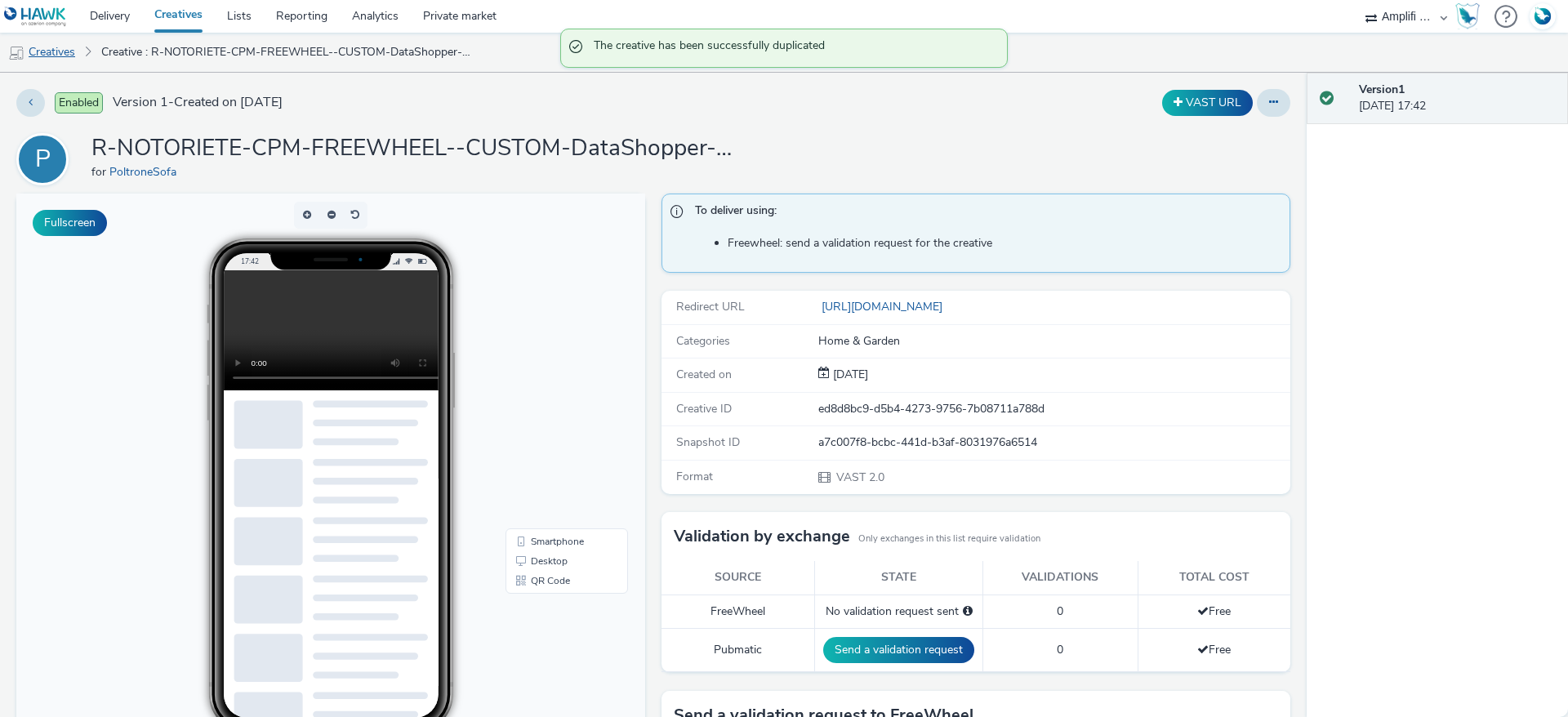
click at [70, 49] on link "Creatives" at bounding box center [42, 53] width 83 height 40
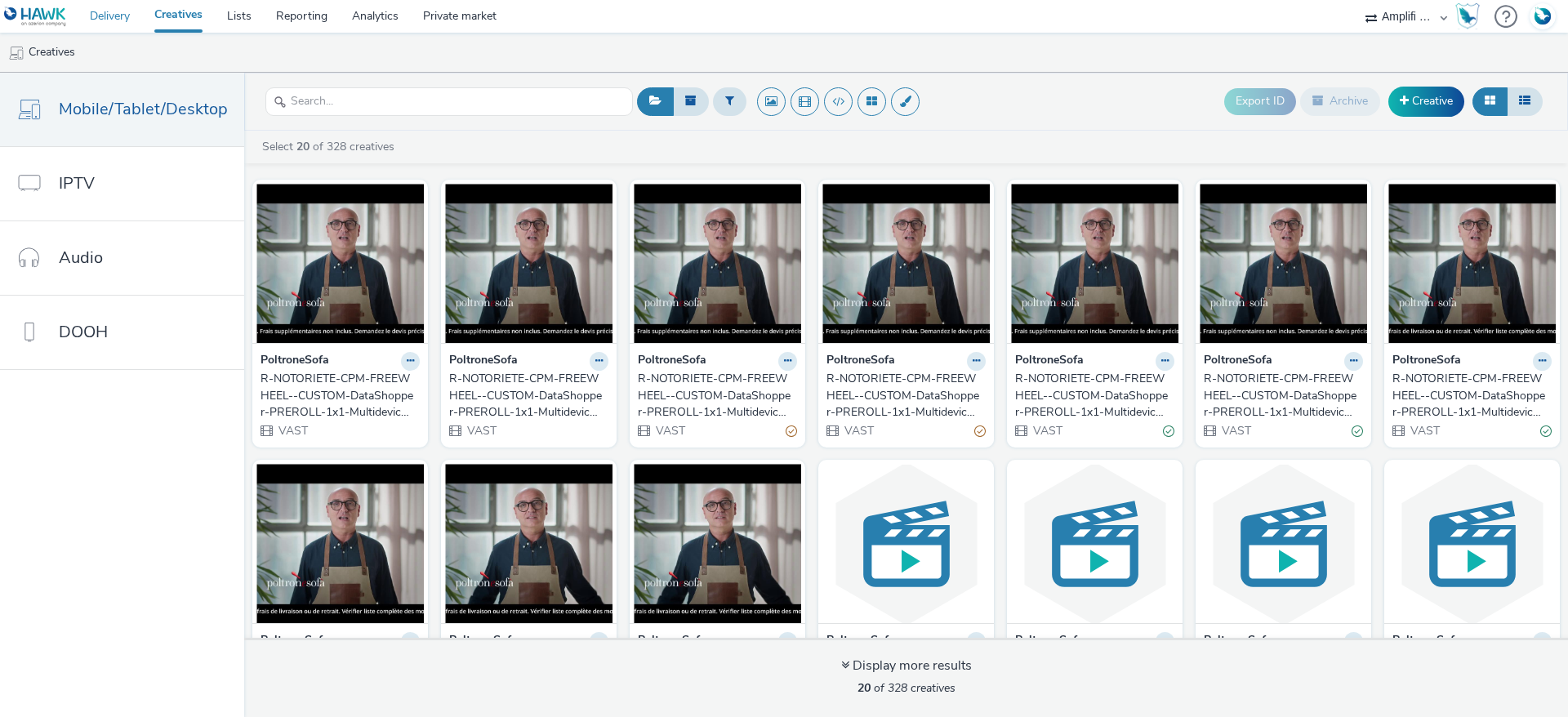
click at [111, 10] on link "Delivery" at bounding box center [109, 16] width 64 height 33
